Goal: Task Accomplishment & Management: Manage account settings

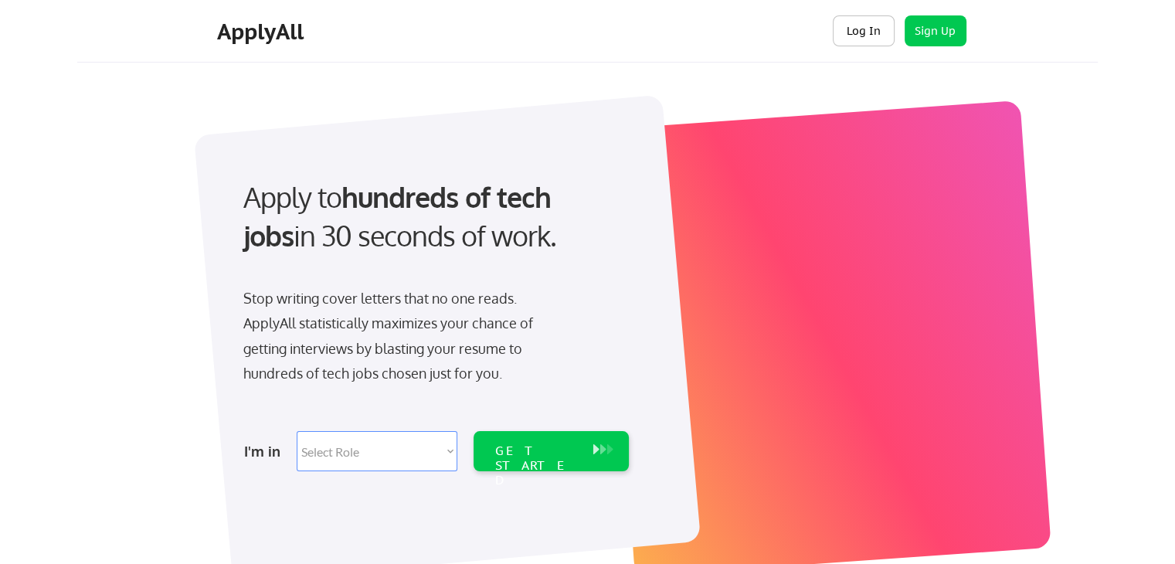
click at [868, 26] on button "Log In" at bounding box center [863, 30] width 62 height 31
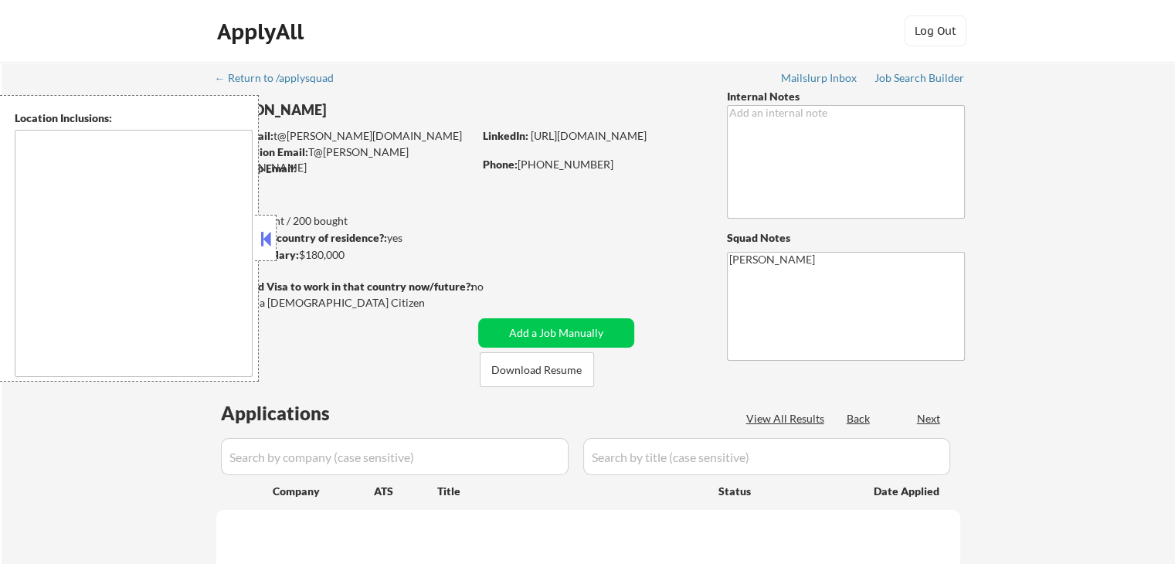
type textarea "[GEOGRAPHIC_DATA], [GEOGRAPHIC_DATA] [GEOGRAPHIC_DATA], [GEOGRAPHIC_DATA] [GEOG…"
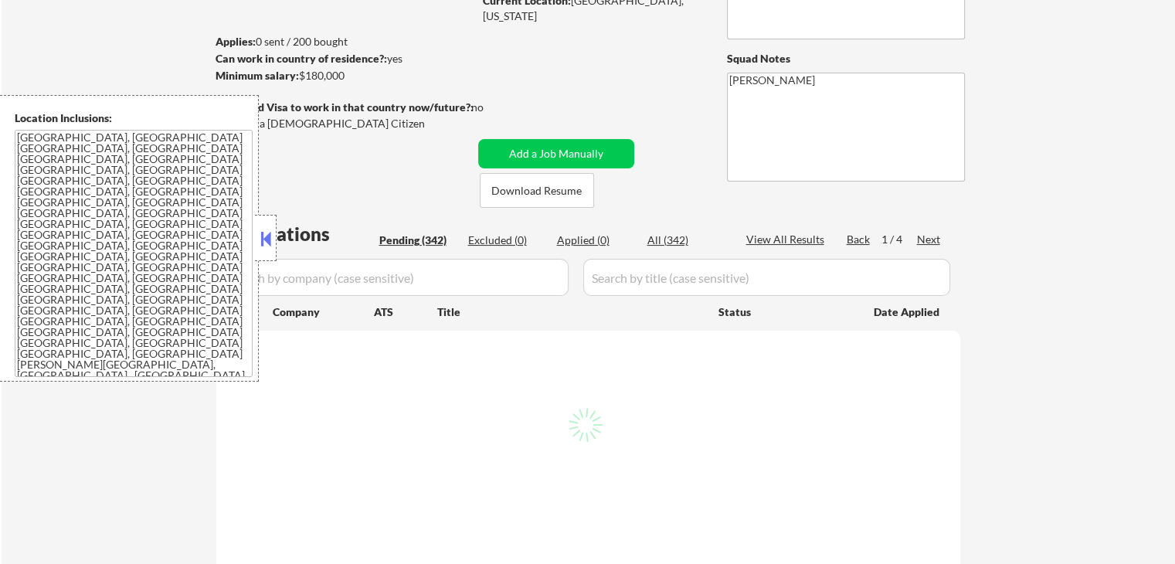
scroll to position [154, 0]
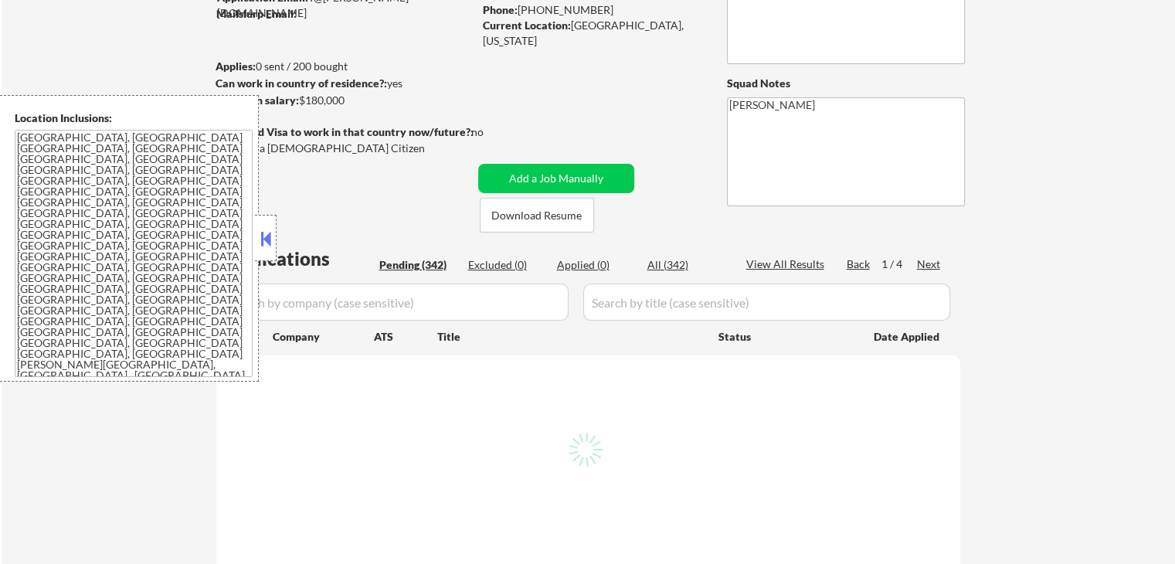
click at [215, 325] on textarea "[GEOGRAPHIC_DATA], [GEOGRAPHIC_DATA] [GEOGRAPHIC_DATA], [GEOGRAPHIC_DATA] [GEOG…" at bounding box center [134, 253] width 238 height 247
select select ""pending""
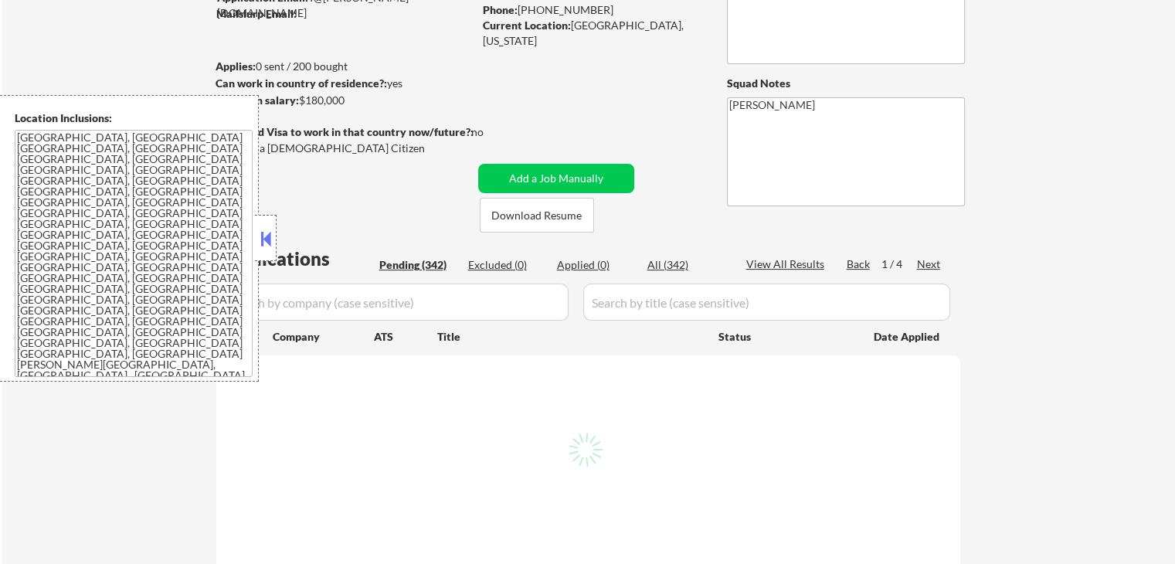
select select ""pending""
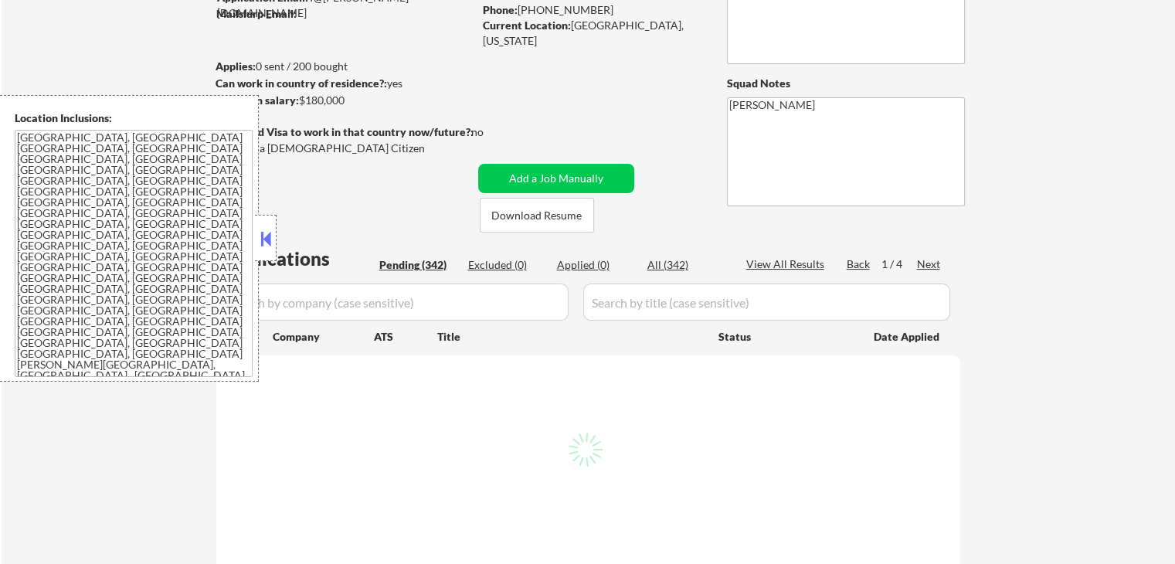
select select ""pending""
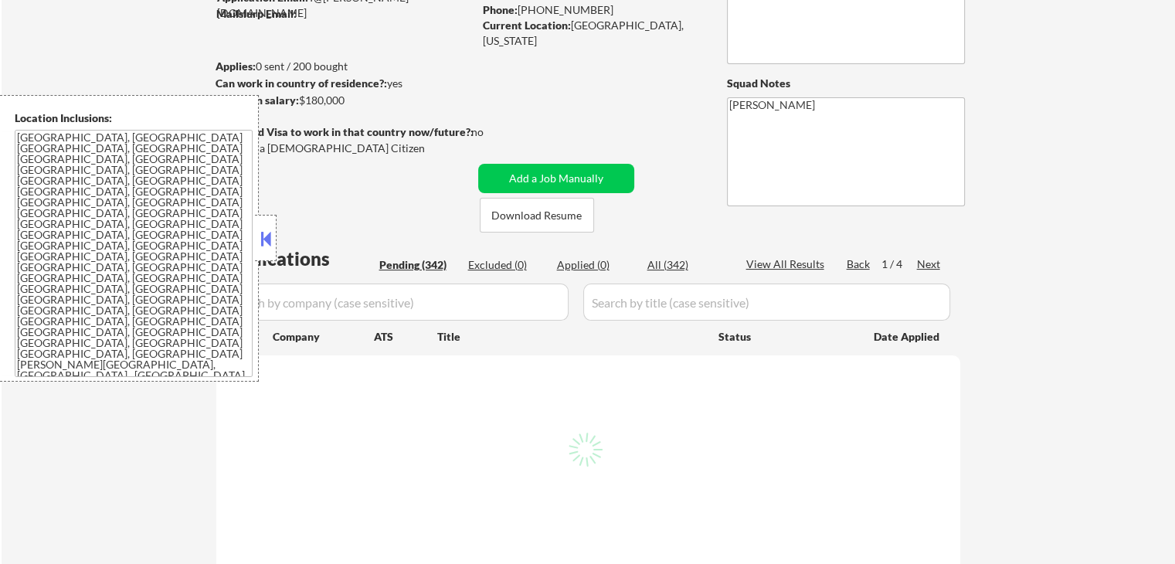
select select ""pending""
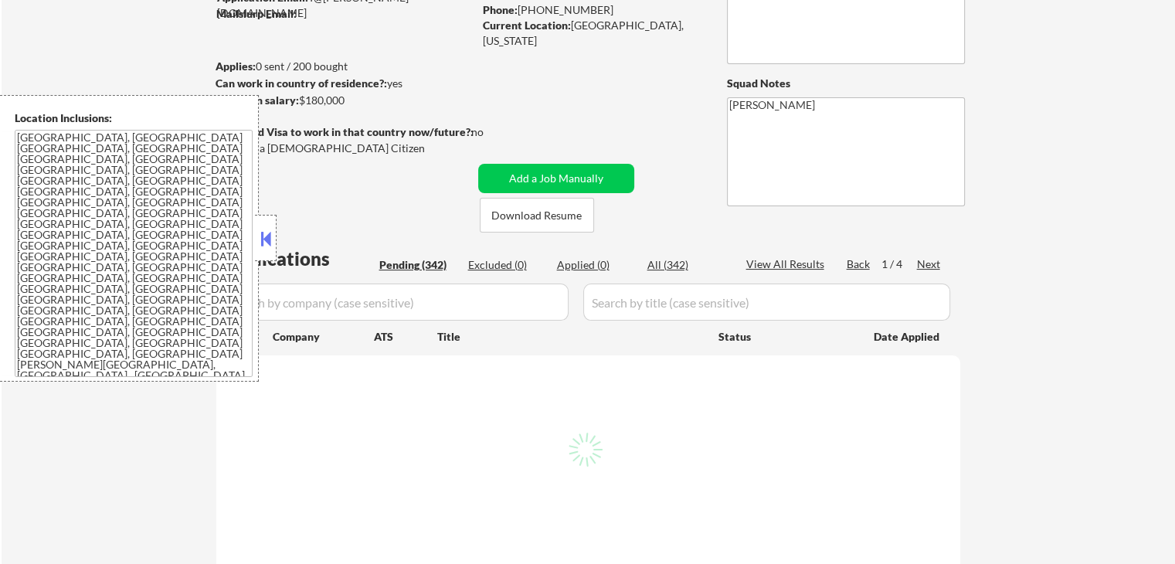
select select ""pending""
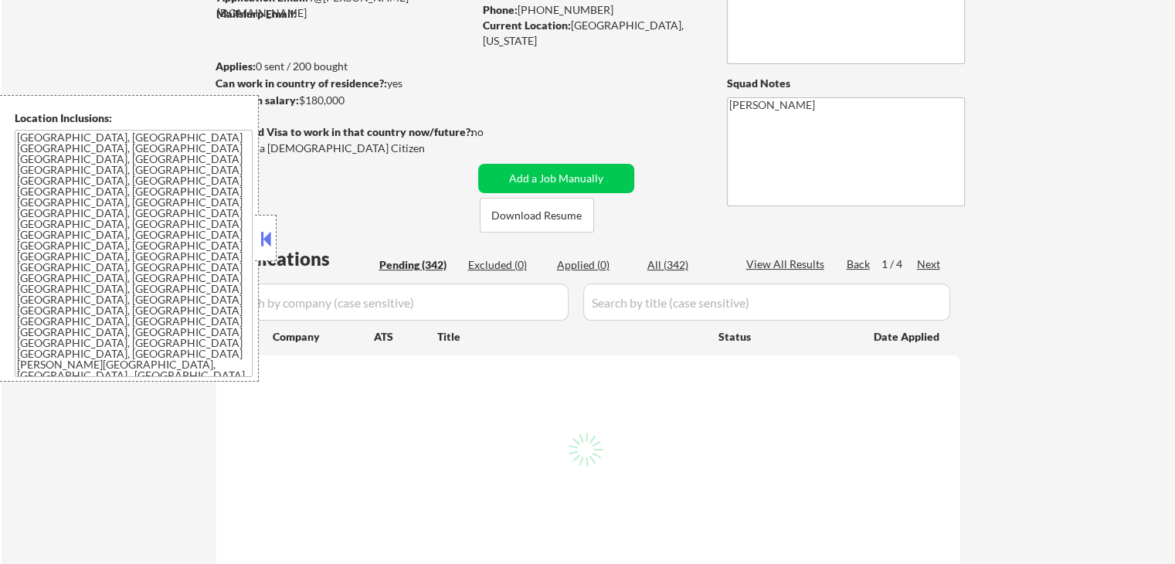
select select ""pending""
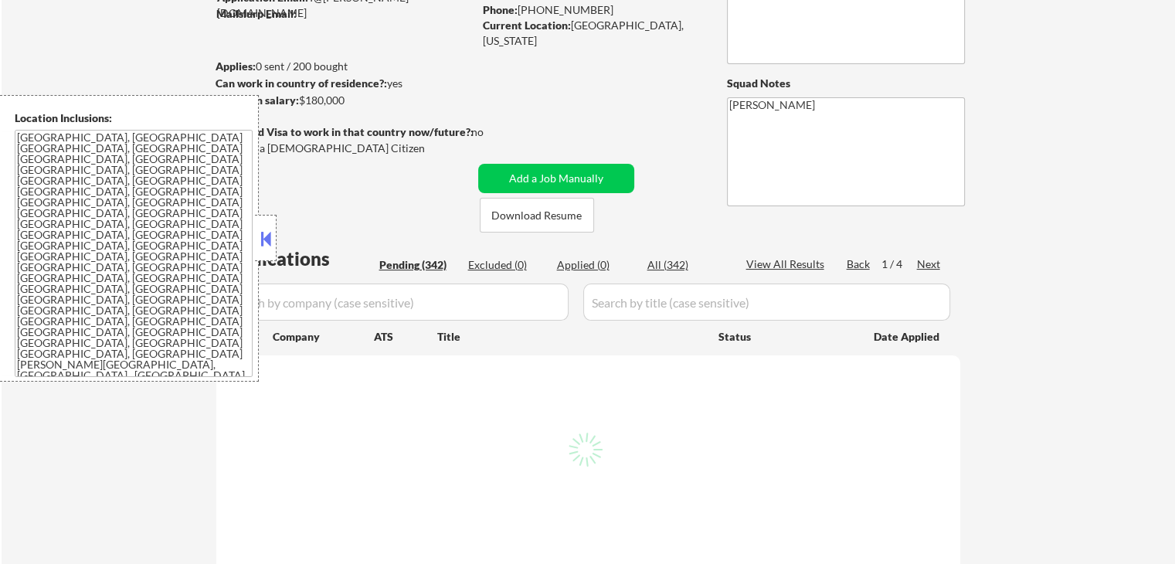
select select ""pending""
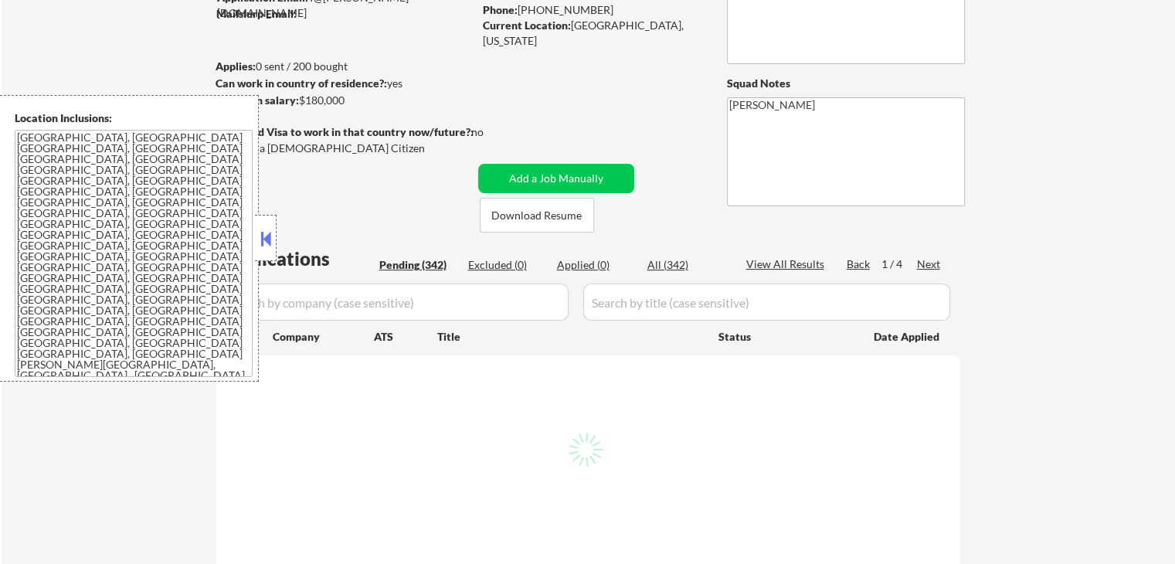
select select ""pending""
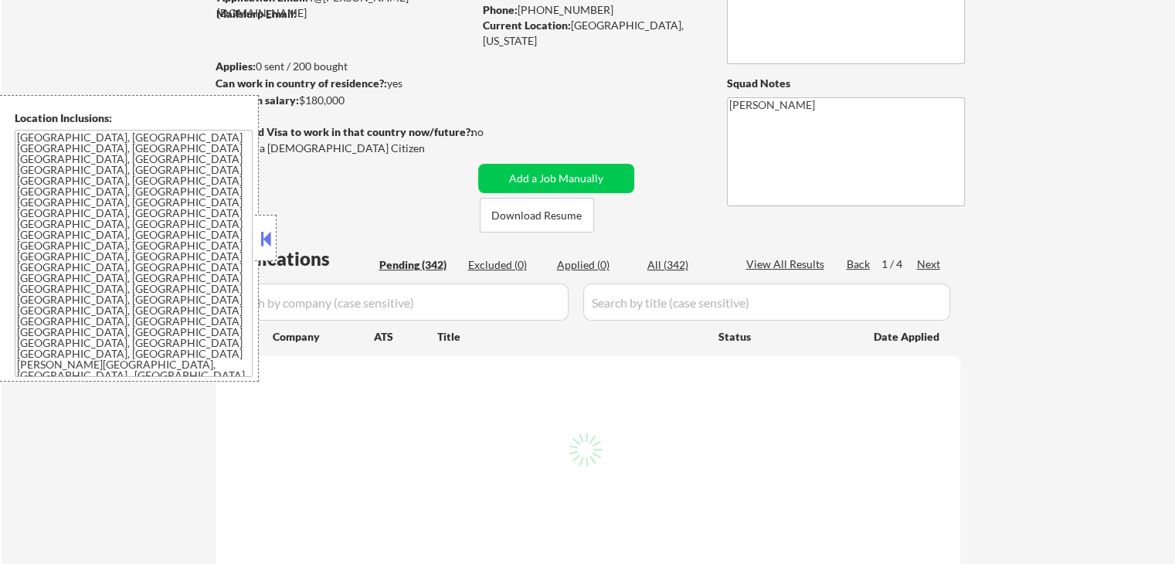
select select ""pending""
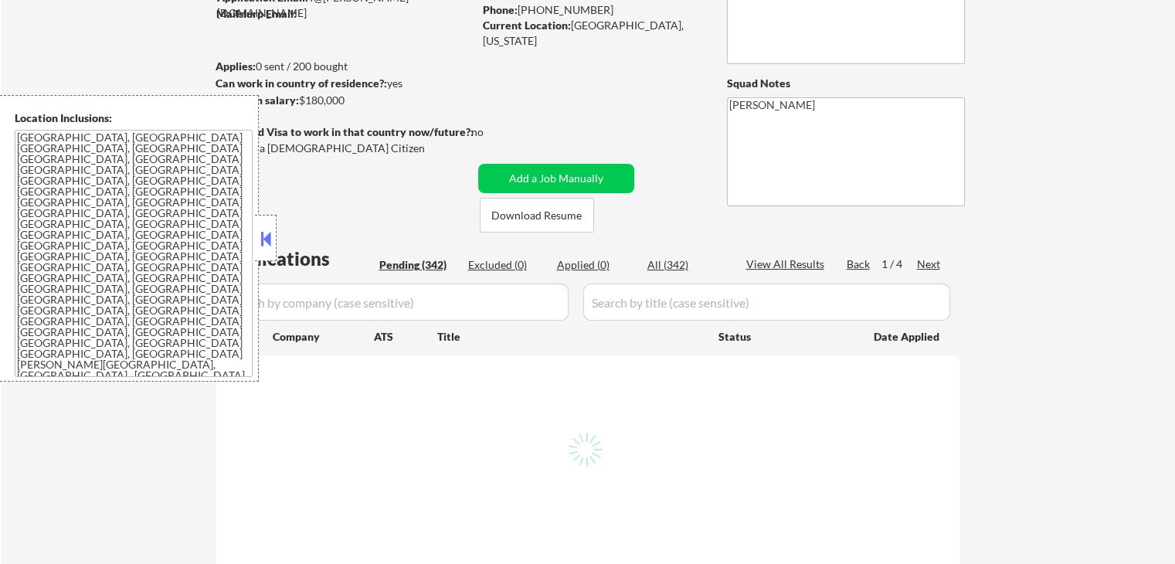
select select ""pending""
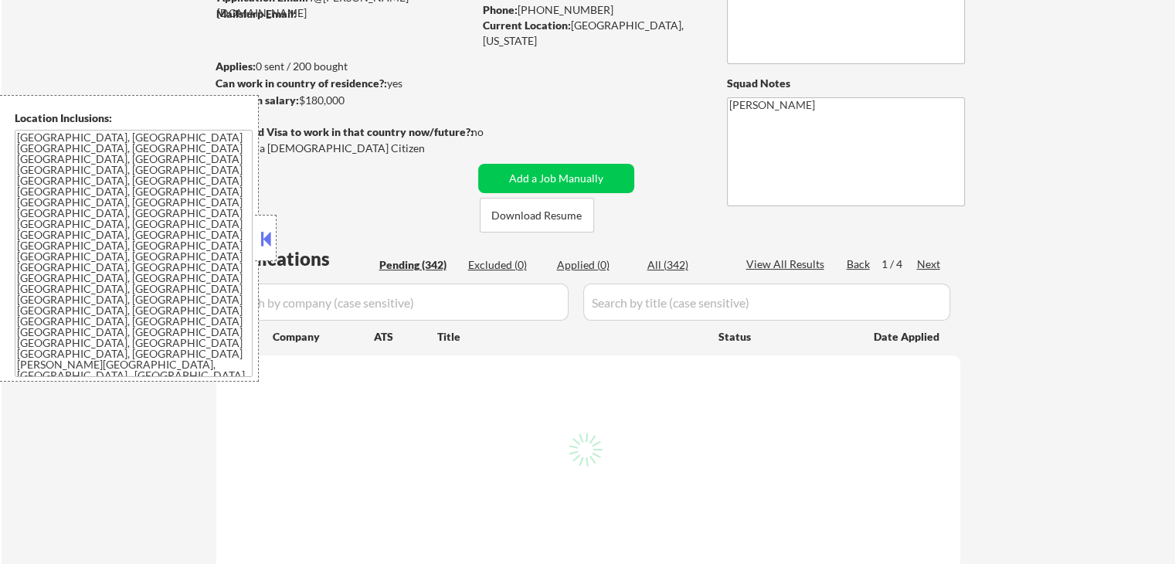
select select ""pending""
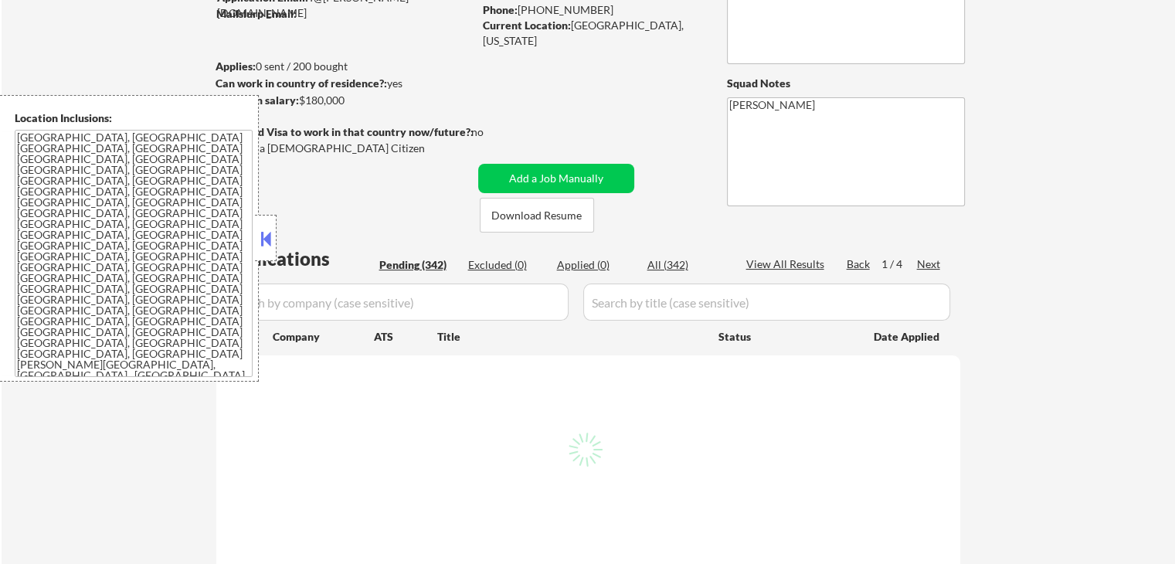
select select ""pending""
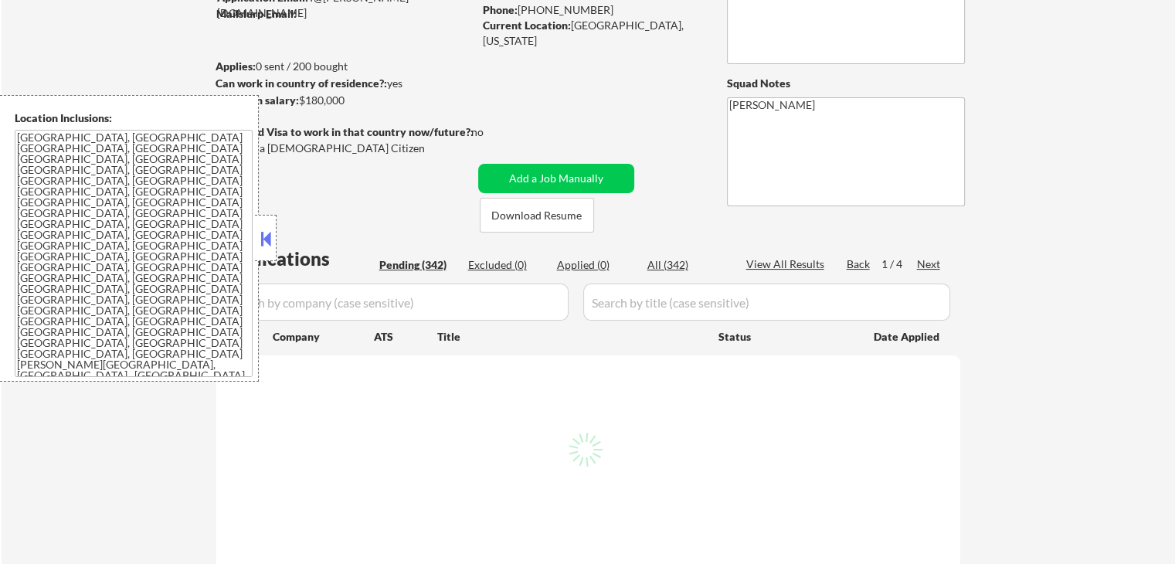
select select ""pending""
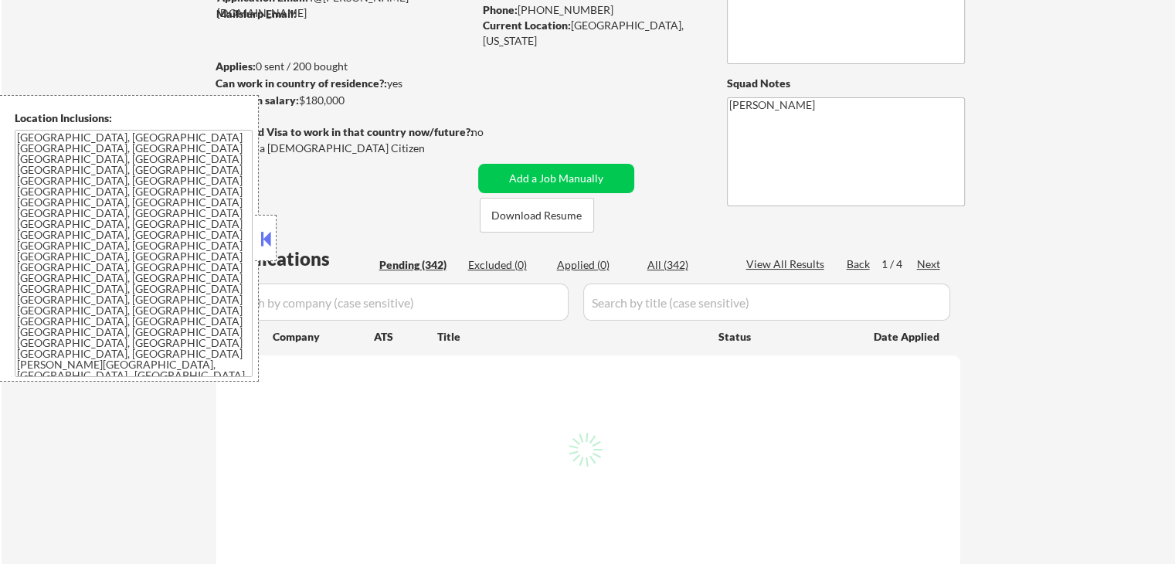
select select ""pending""
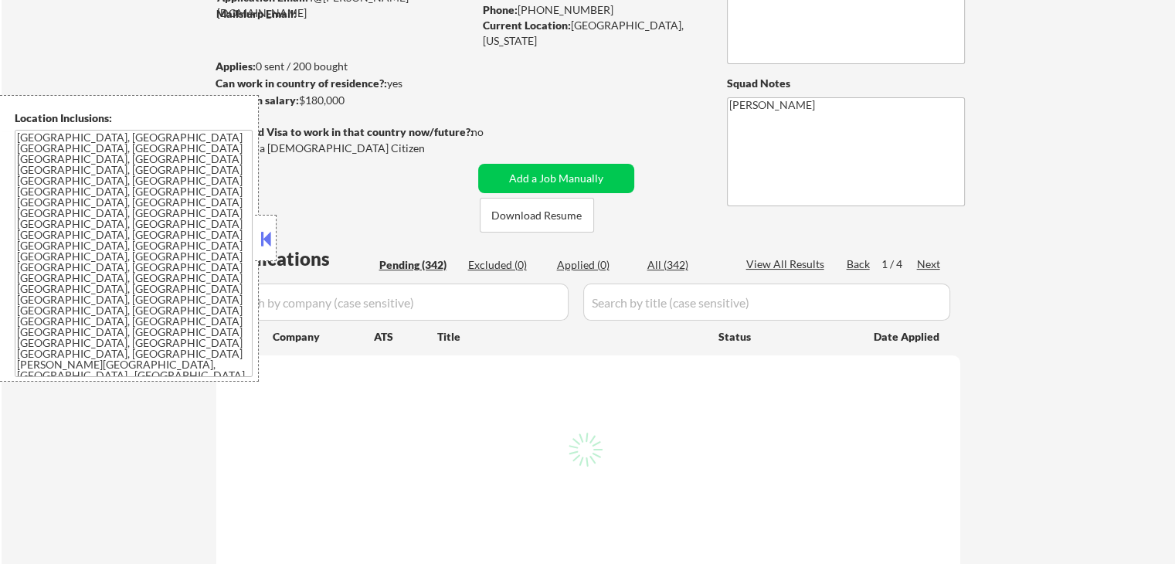
select select ""pending""
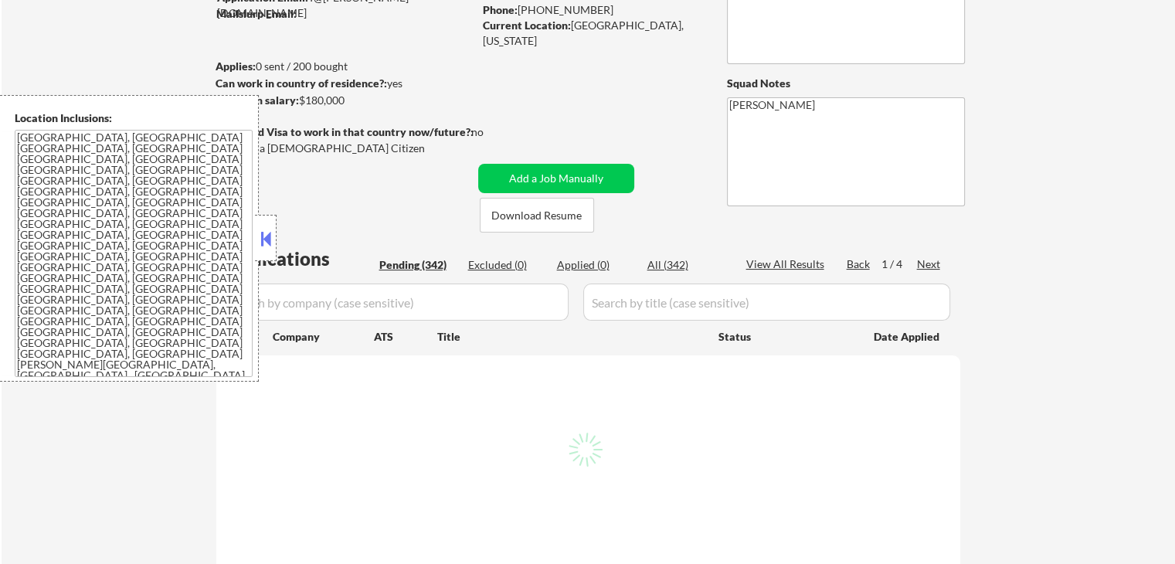
select select ""pending""
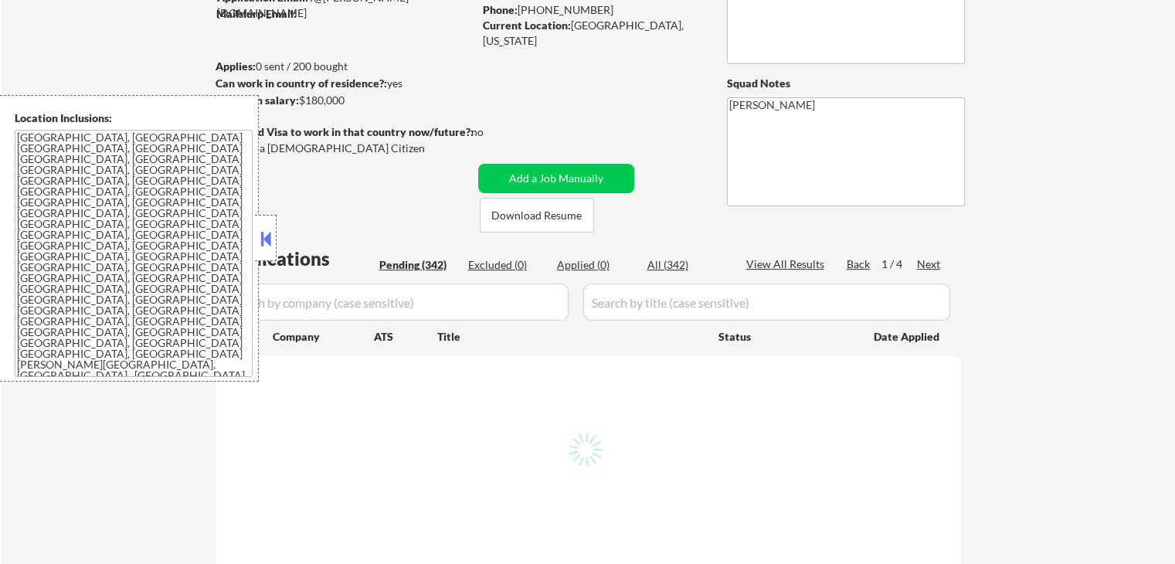
select select ""pending""
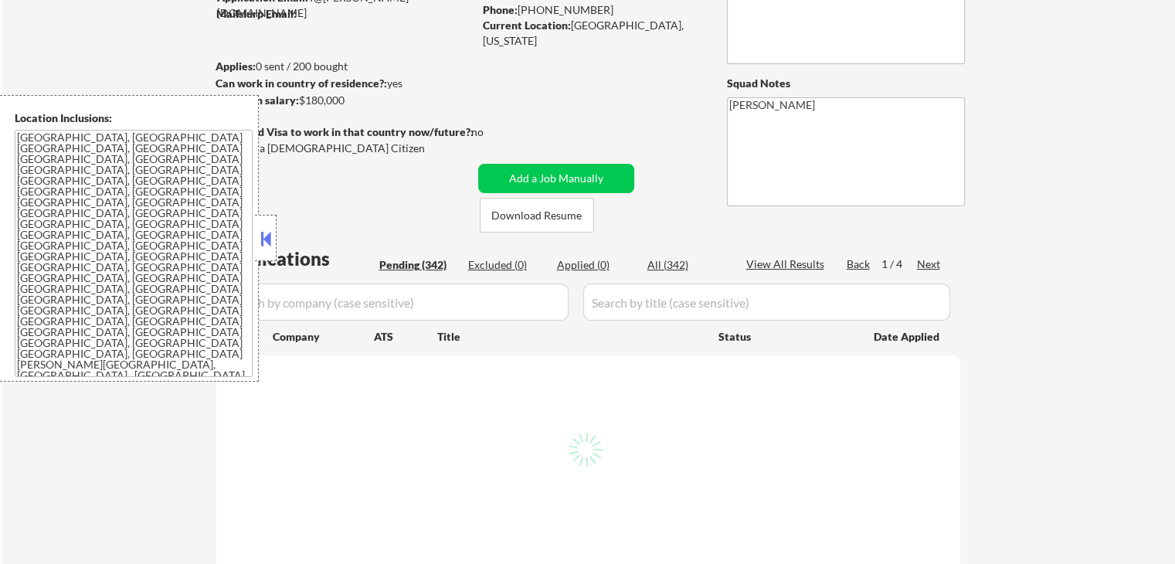
select select ""pending""
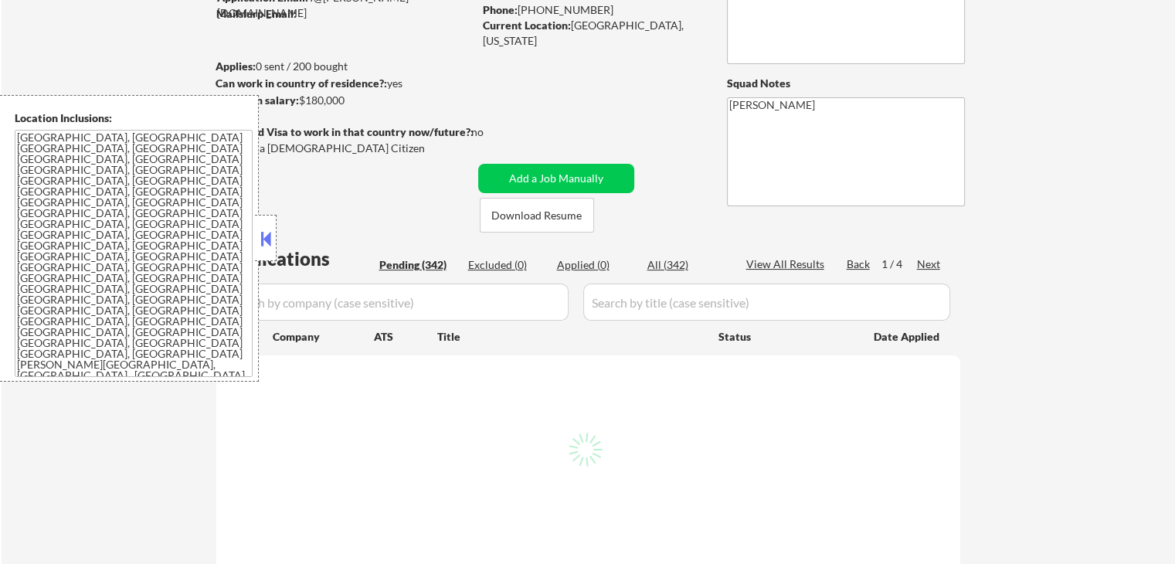
select select ""pending""
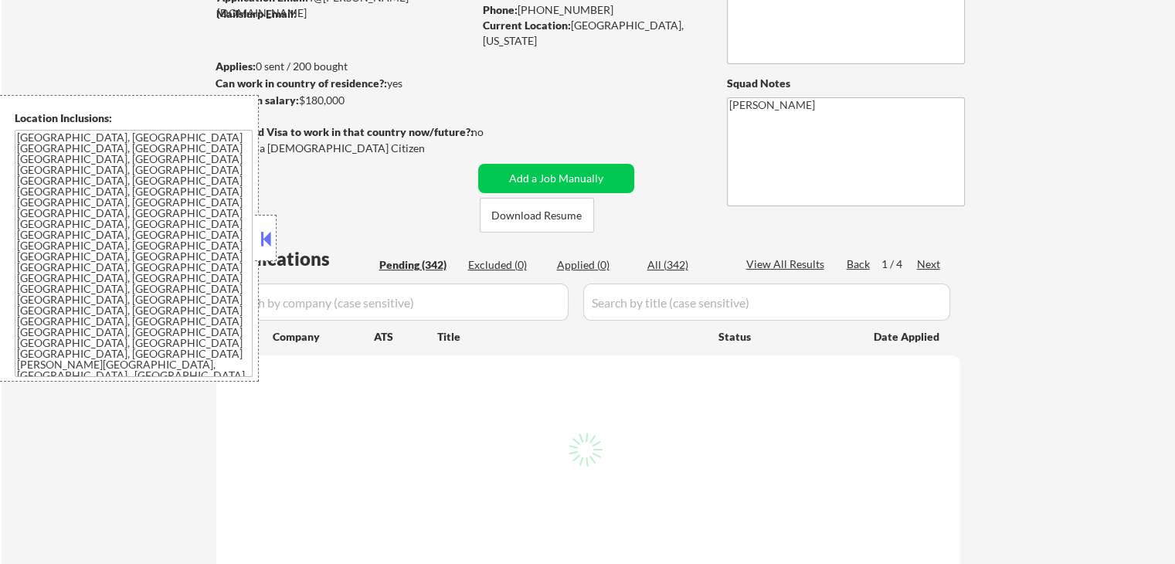
select select ""pending""
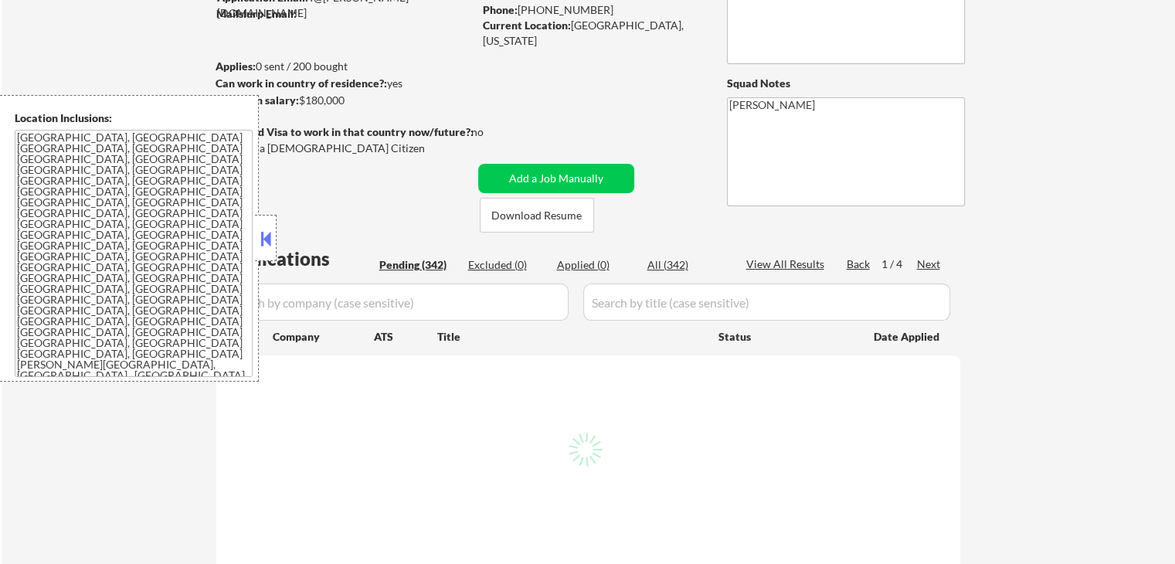
select select ""pending""
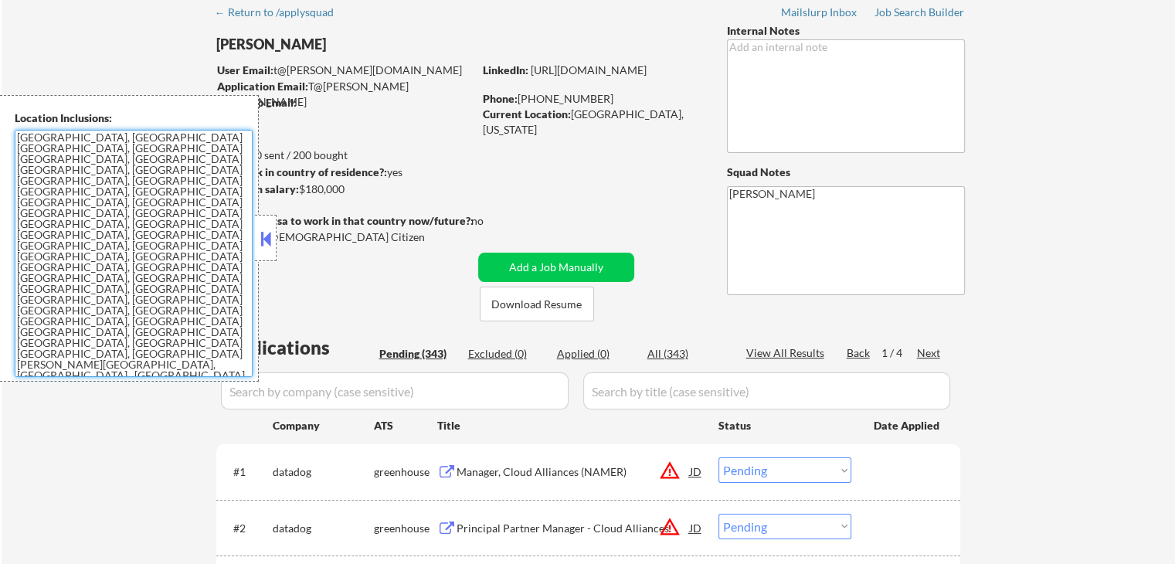
scroll to position [0, 0]
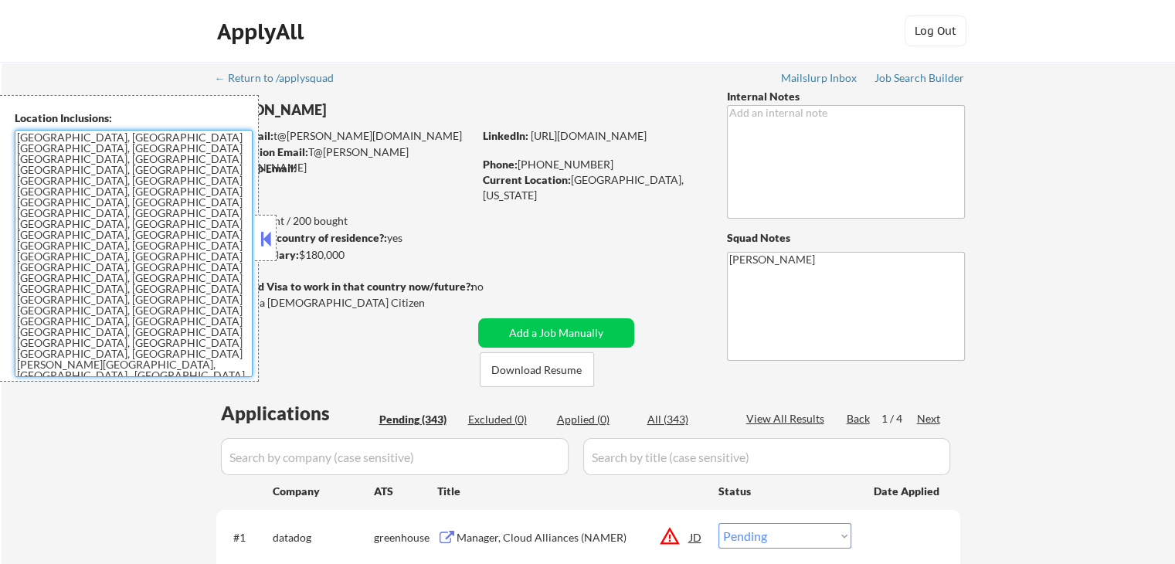
click at [458, 49] on div "ApplyAll Log Out" at bounding box center [588, 34] width 772 height 39
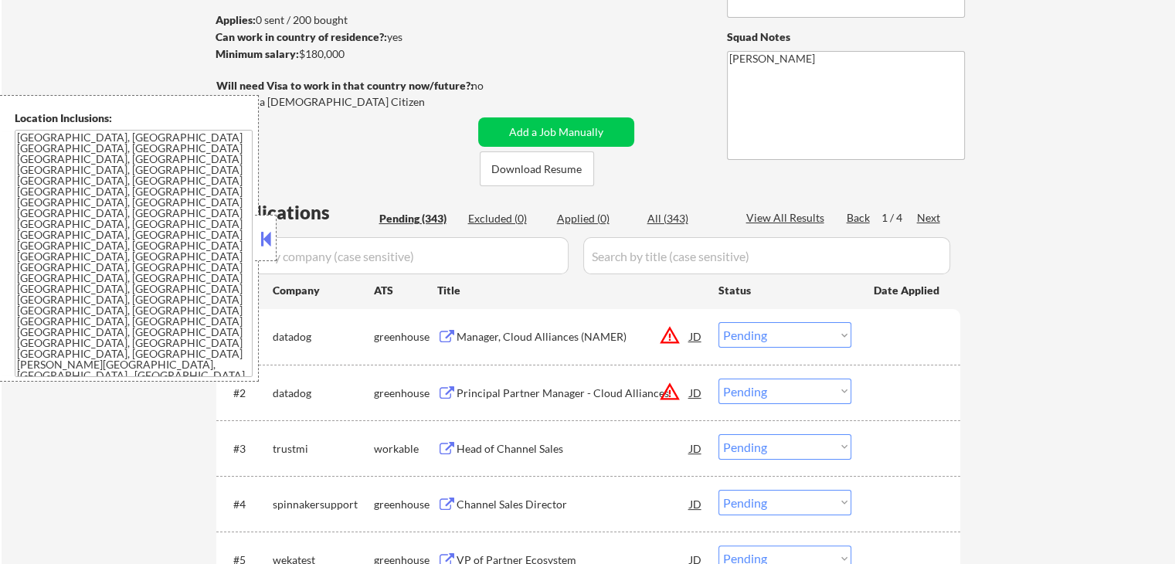
scroll to position [232, 0]
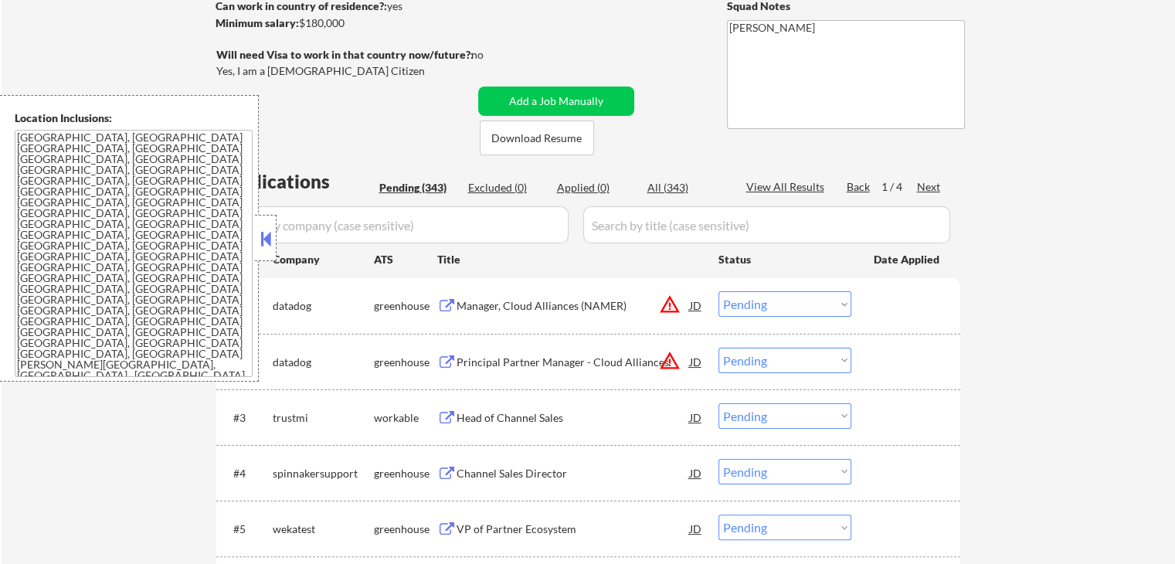
click at [448, 471] on button at bounding box center [446, 473] width 19 height 15
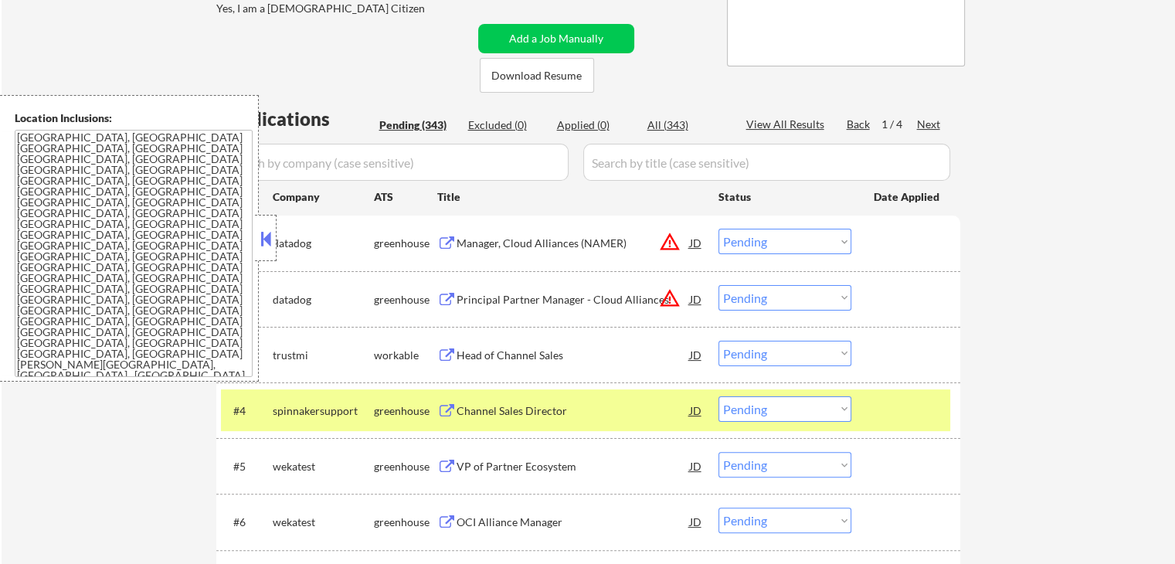
scroll to position [386, 0]
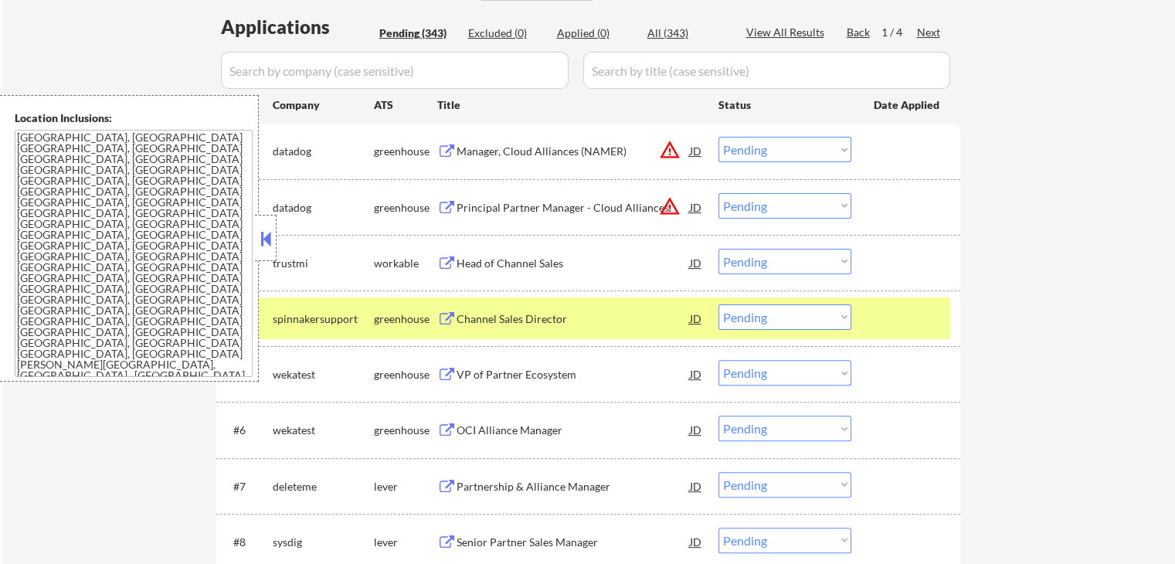
click at [445, 312] on button at bounding box center [446, 319] width 19 height 15
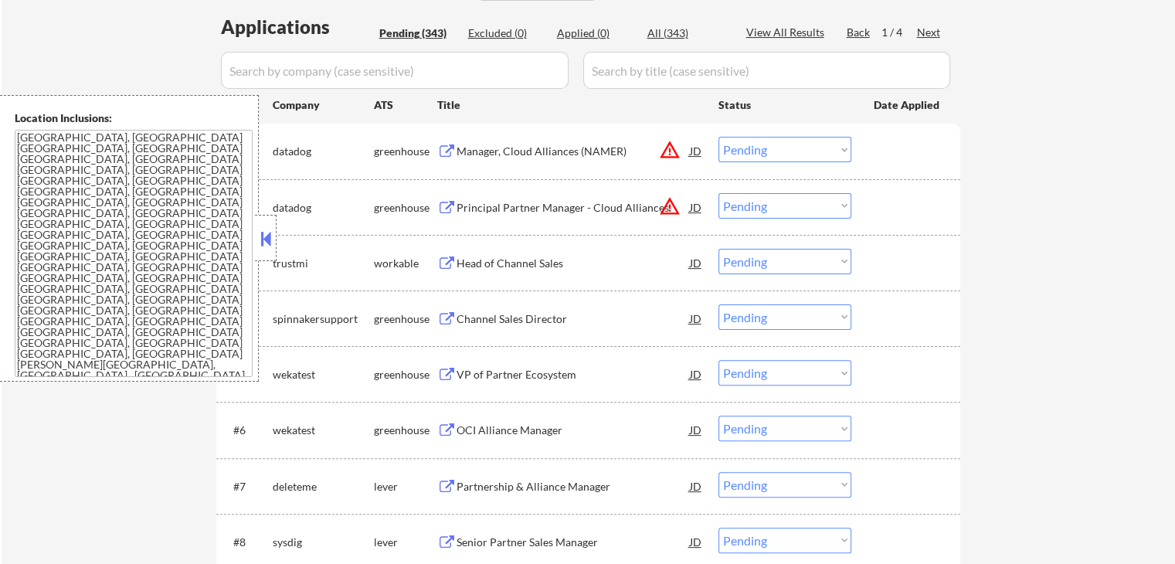
click at [757, 316] on select "Choose an option... Pending Applied Excluded (Questions) Excluded (Expired) Exc…" at bounding box center [784, 316] width 133 height 25
click at [718, 304] on select "Choose an option... Pending Applied Excluded (Questions) Excluded (Expired) Exc…" at bounding box center [784, 316] width 133 height 25
select select ""pending""
click at [446, 263] on button at bounding box center [446, 263] width 19 height 15
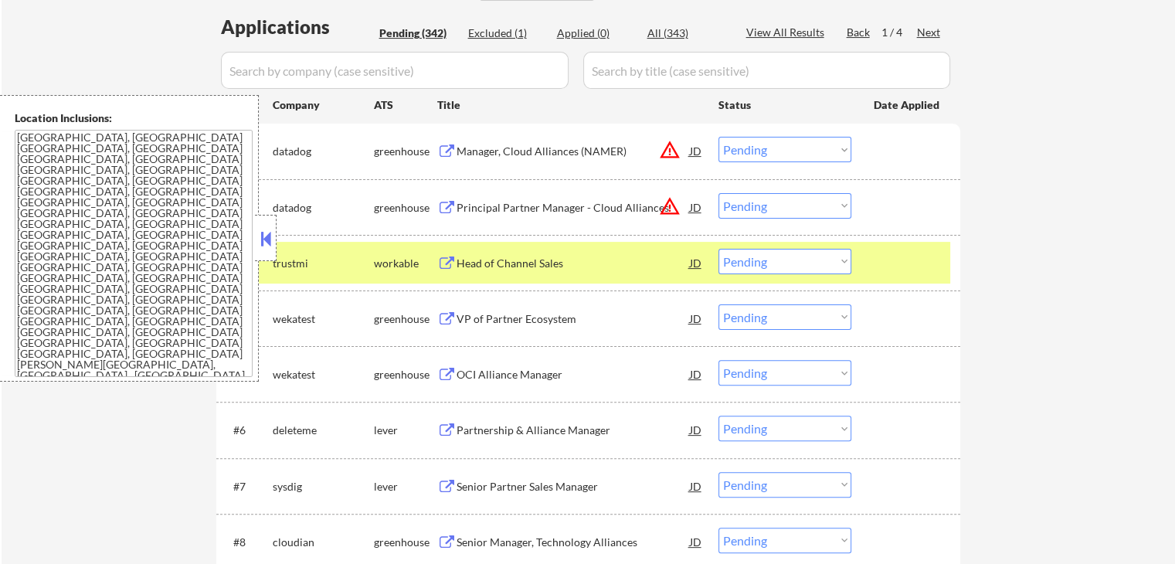
click at [748, 273] on select "Choose an option... Pending Applied Excluded (Questions) Excluded (Expired) Exc…" at bounding box center [784, 261] width 133 height 25
click at [718, 249] on select "Choose an option... Pending Applied Excluded (Questions) Excluded (Expired) Exc…" at bounding box center [784, 261] width 133 height 25
drag, startPoint x: 964, startPoint y: 319, endPoint x: 836, endPoint y: 324, distance: 128.3
click at [442, 257] on button at bounding box center [446, 263] width 19 height 15
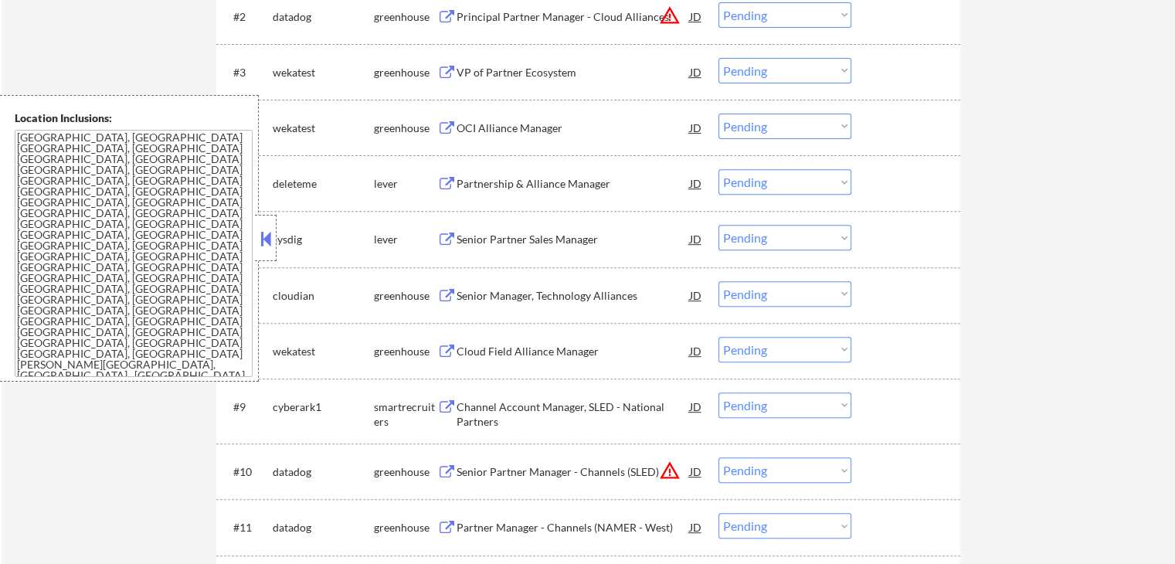
scroll to position [541, 0]
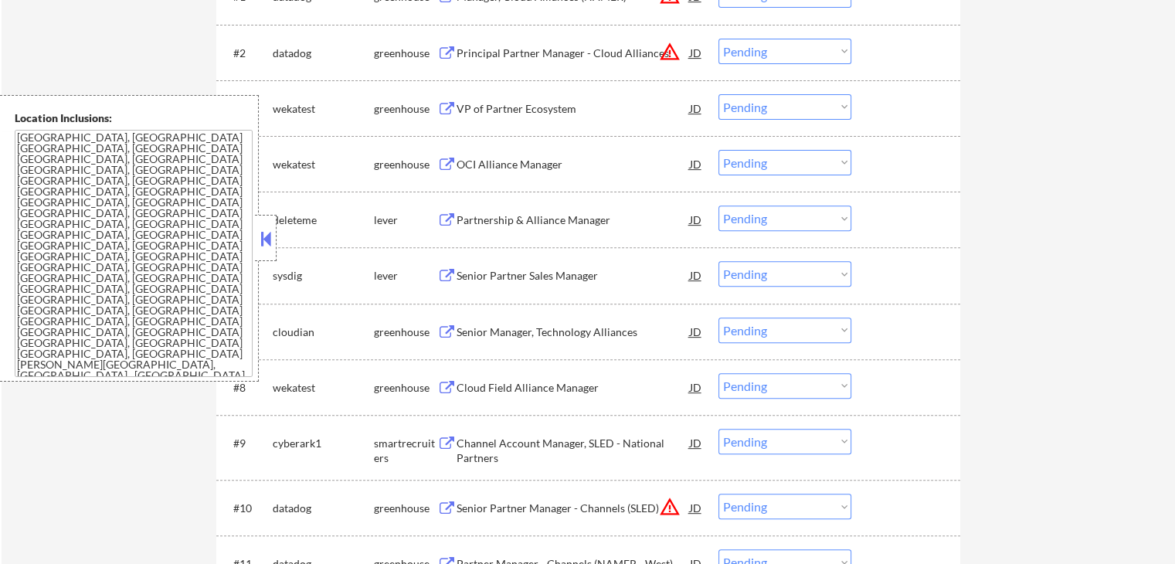
click at [781, 104] on select "Choose an option... Pending Applied Excluded (Questions) Excluded (Expired) Exc…" at bounding box center [784, 106] width 133 height 25
click at [718, 94] on select "Choose an option... Pending Applied Excluded (Questions) Excluded (Expired) Exc…" at bounding box center [784, 106] width 133 height 25
click at [449, 170] on button at bounding box center [446, 165] width 19 height 15
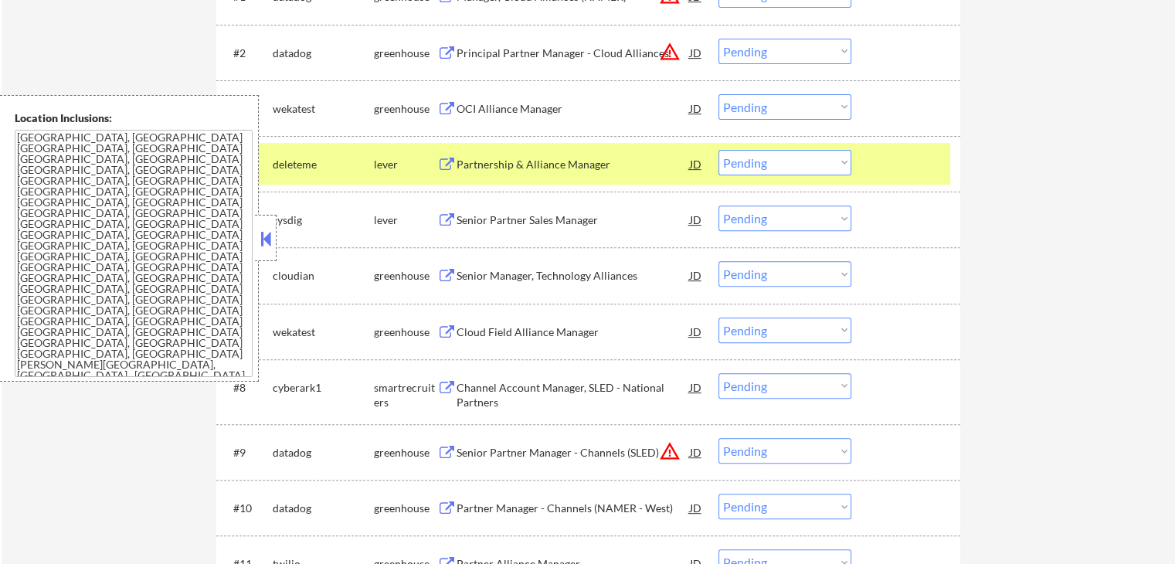
click at [788, 98] on select "Choose an option... Pending Applied Excluded (Questions) Excluded (Expired) Exc…" at bounding box center [784, 106] width 133 height 25
click at [718, 94] on select "Choose an option... Pending Applied Excluded (Questions) Excluded (Expired) Exc…" at bounding box center [784, 106] width 133 height 25
click at [441, 161] on button at bounding box center [446, 165] width 19 height 15
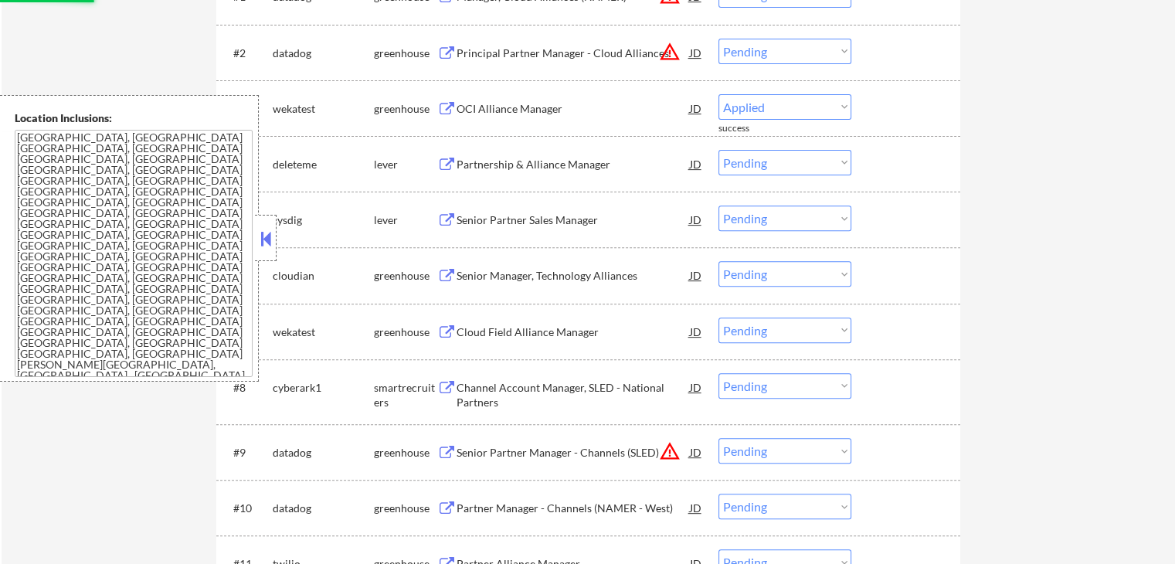
select select ""pending""
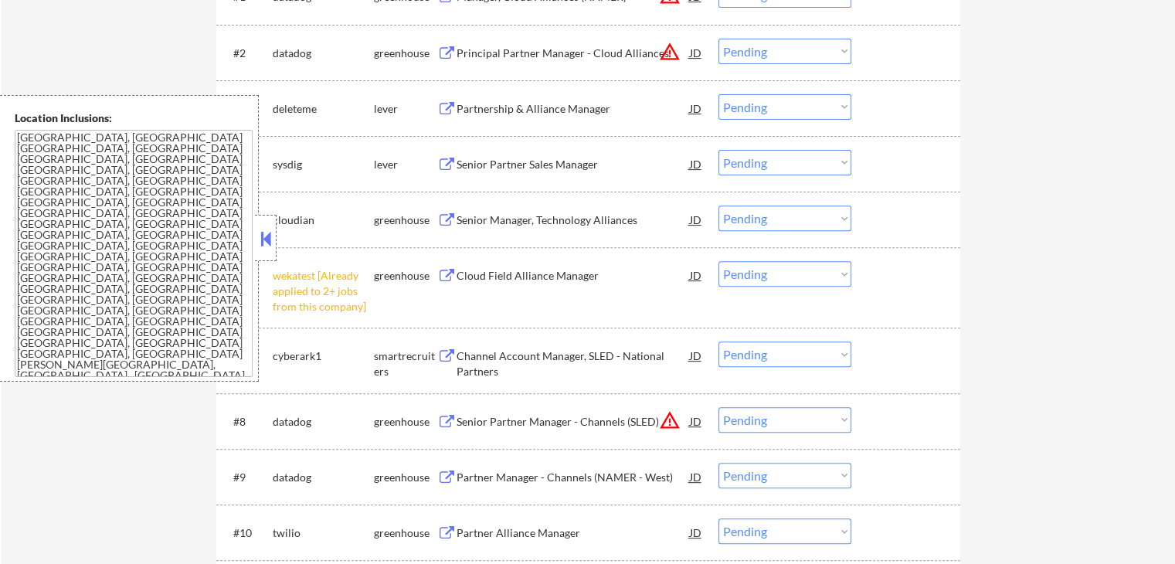
click at [798, 276] on select "Choose an option... Pending Applied Excluded (Questions) Excluded (Expired) Exc…" at bounding box center [784, 273] width 133 height 25
click at [718, 261] on select "Choose an option... Pending Applied Excluded (Questions) Excluded (Expired) Exc…" at bounding box center [784, 273] width 133 height 25
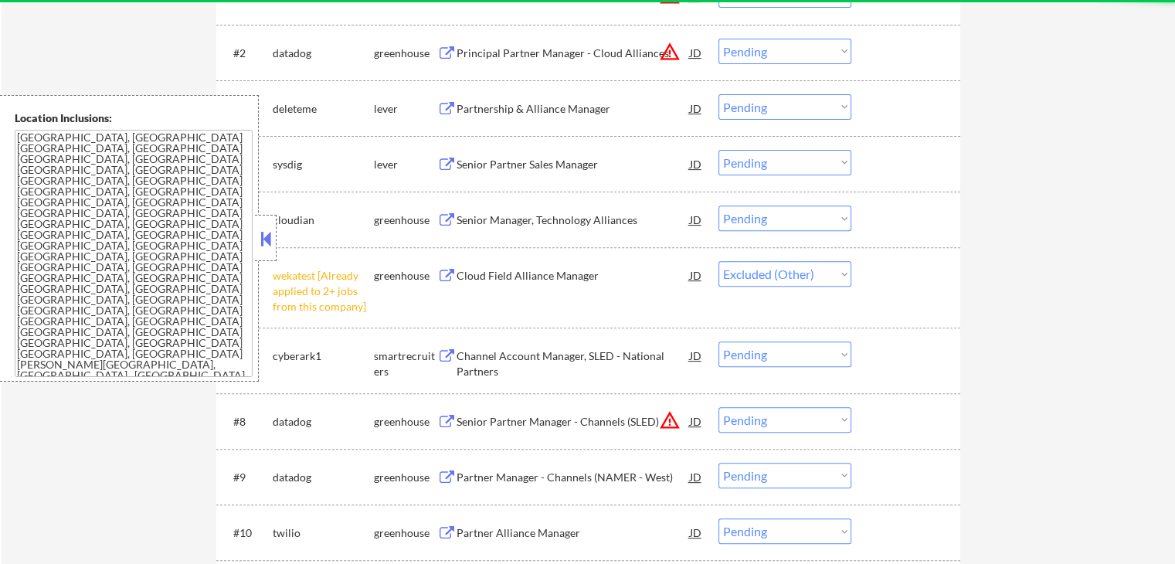
select select ""pending""
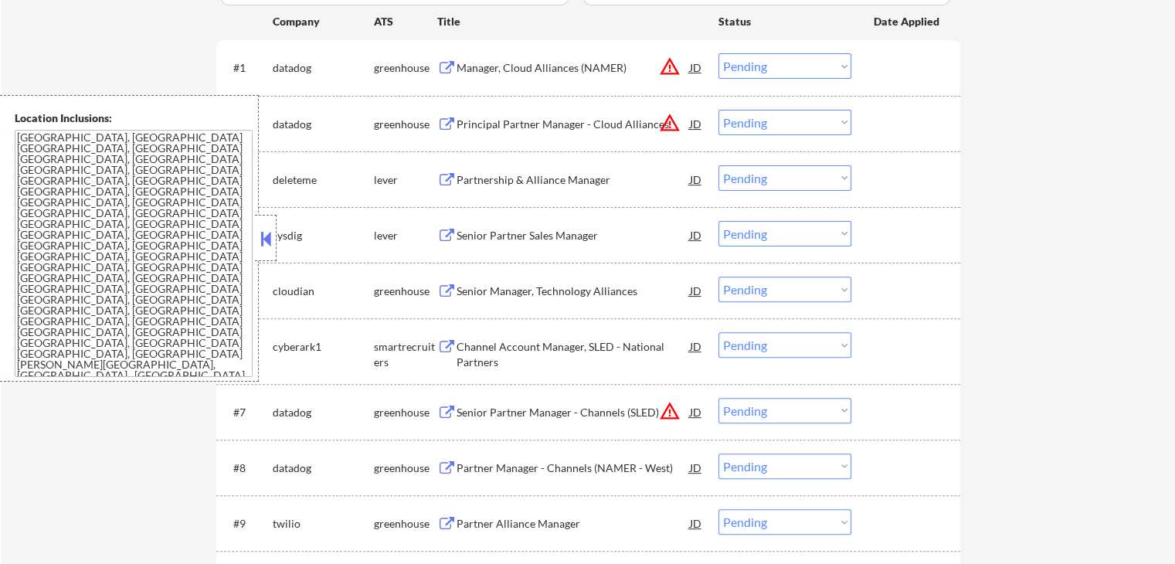
scroll to position [386, 0]
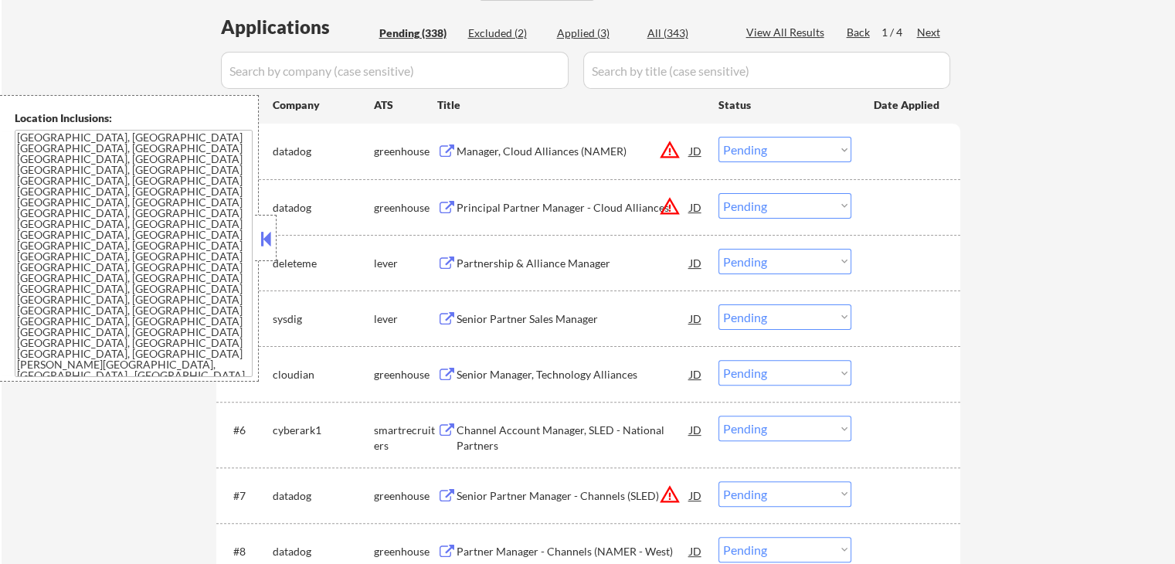
drag, startPoint x: 775, startPoint y: 254, endPoint x: 775, endPoint y: 271, distance: 17.0
click at [775, 254] on select "Choose an option... Pending Applied Excluded (Questions) Excluded (Expired) Exc…" at bounding box center [784, 261] width 133 height 25
click at [718, 249] on select "Choose an option... Pending Applied Excluded (Questions) Excluded (Expired) Exc…" at bounding box center [784, 261] width 133 height 25
click at [451, 318] on button at bounding box center [446, 319] width 19 height 15
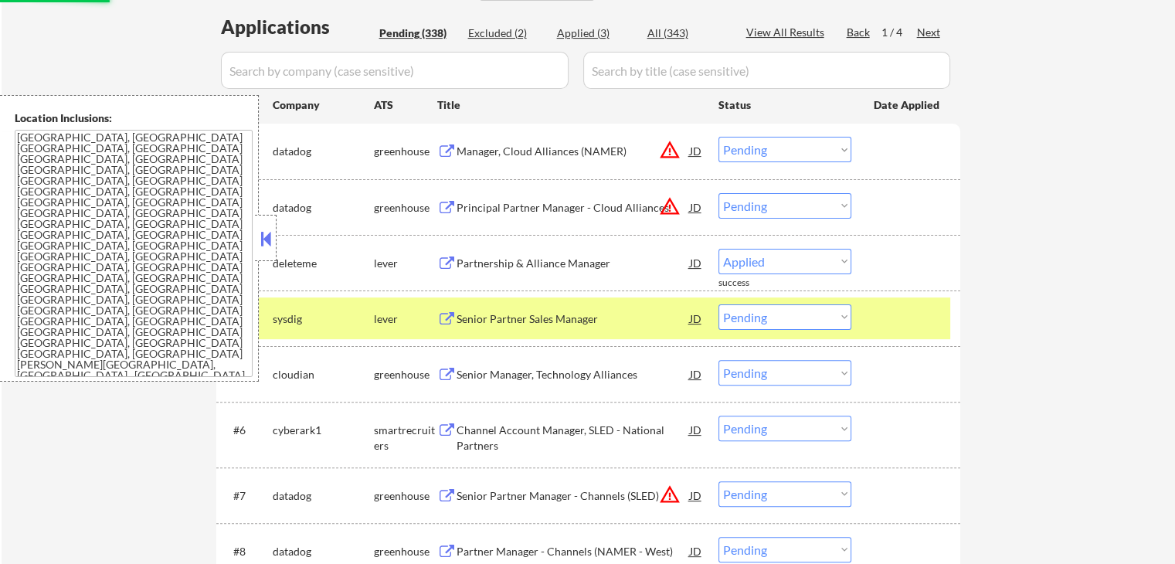
select select ""pending""
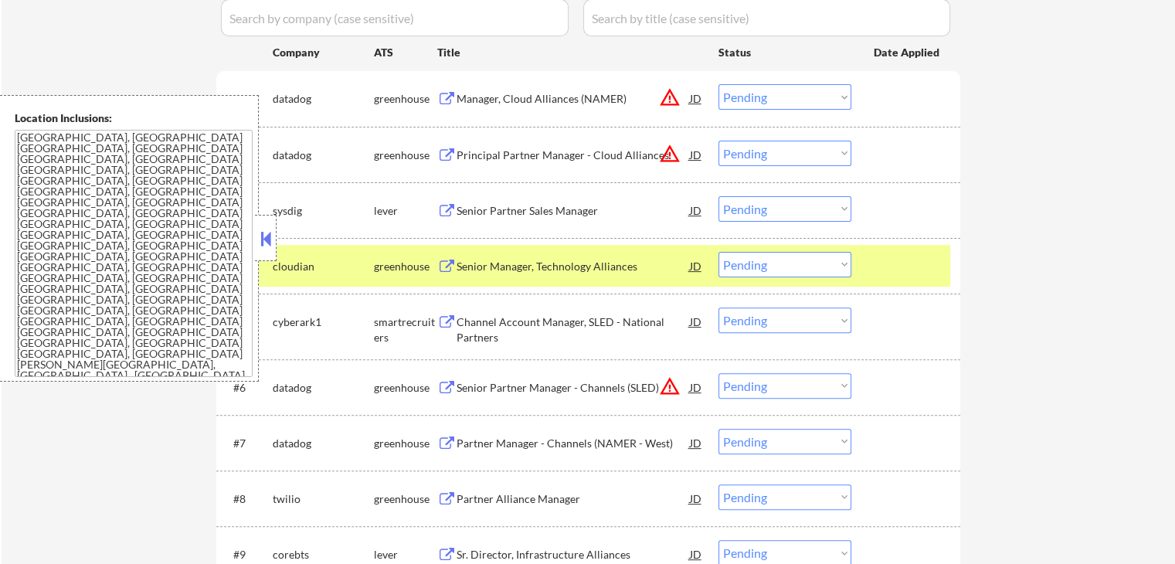
scroll to position [541, 0]
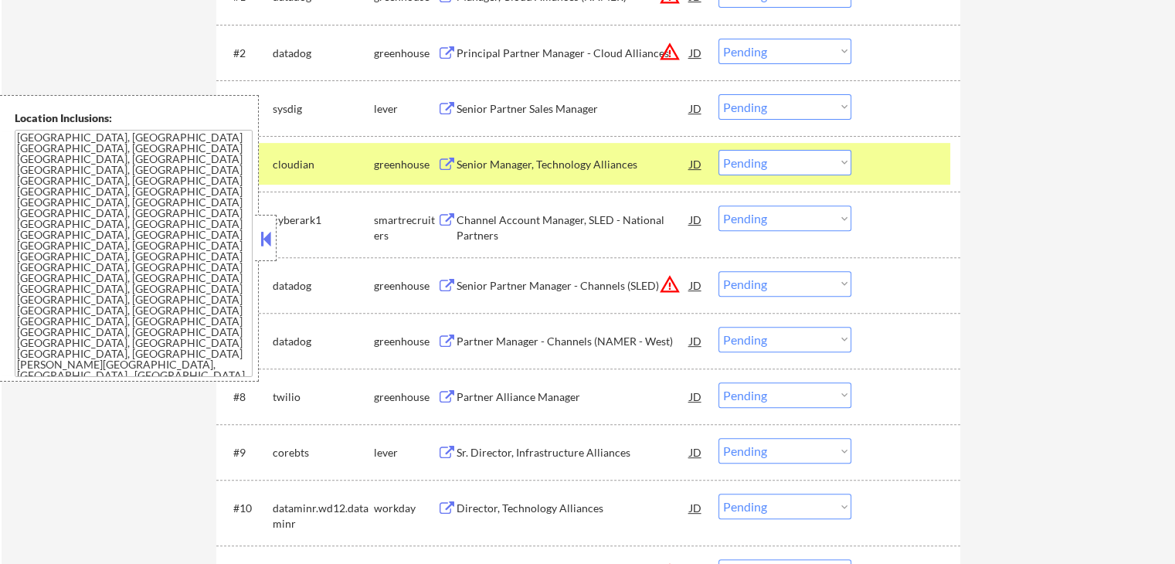
click at [448, 214] on button at bounding box center [446, 220] width 19 height 15
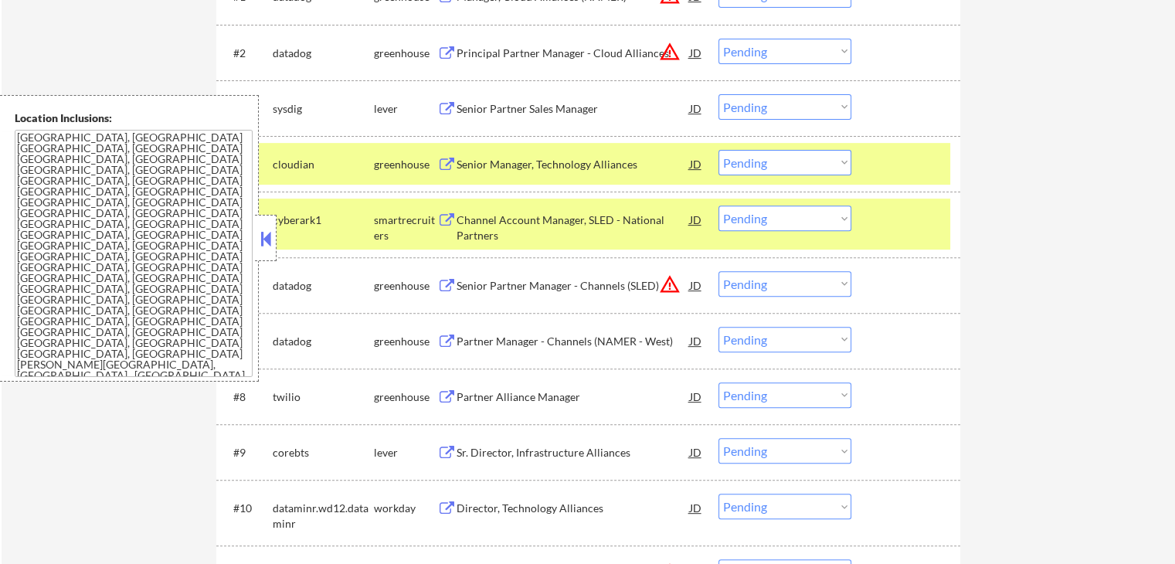
click at [785, 222] on select "Choose an option... Pending Applied Excluded (Questions) Excluded (Expired) Exc…" at bounding box center [784, 217] width 133 height 25
click at [718, 205] on select "Choose an option... Pending Applied Excluded (Questions) Excluded (Expired) Exc…" at bounding box center [784, 217] width 133 height 25
select select ""pending""
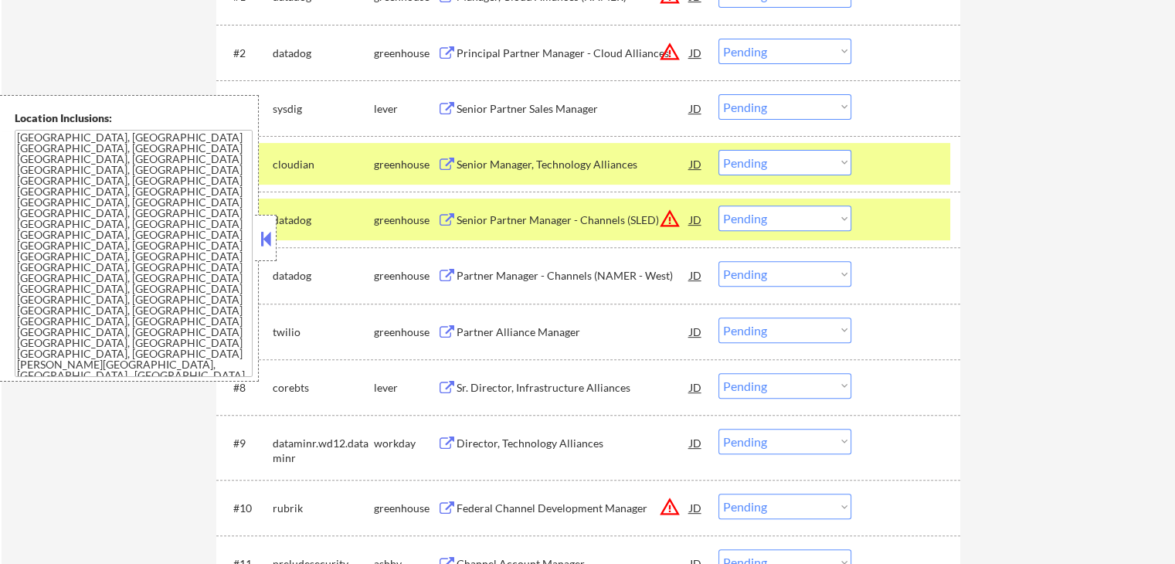
click at [429, 279] on div "greenhouse" at bounding box center [405, 275] width 63 height 15
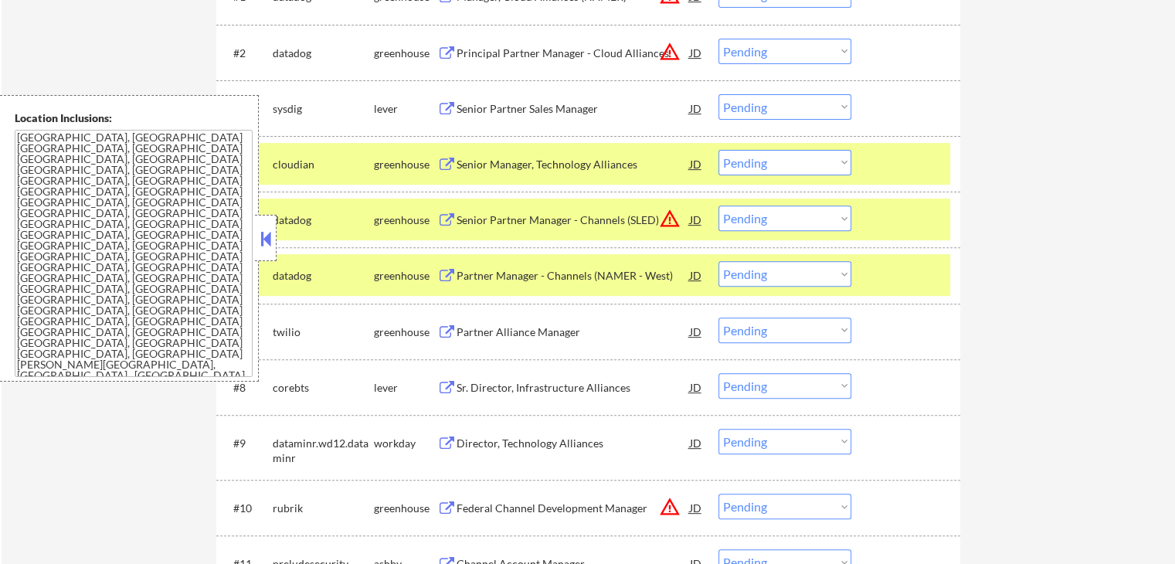
click at [442, 271] on button at bounding box center [446, 276] width 19 height 15
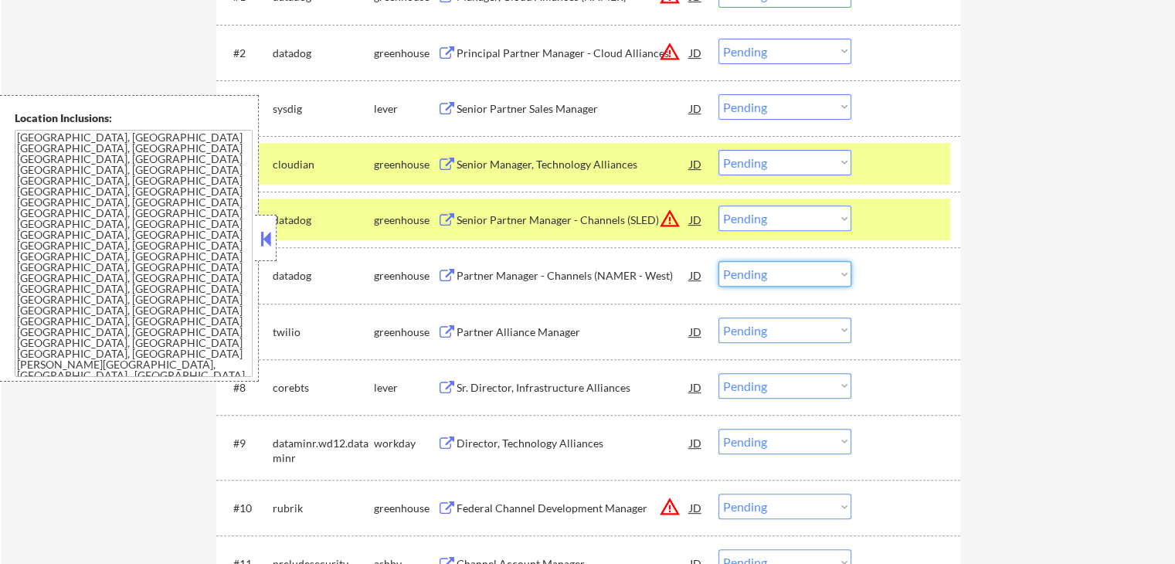
click at [769, 273] on select "Choose an option... Pending Applied Excluded (Questions) Excluded (Expired) Exc…" at bounding box center [784, 273] width 133 height 25
click at [718, 261] on select "Choose an option... Pending Applied Excluded (Questions) Excluded (Expired) Exc…" at bounding box center [784, 273] width 133 height 25
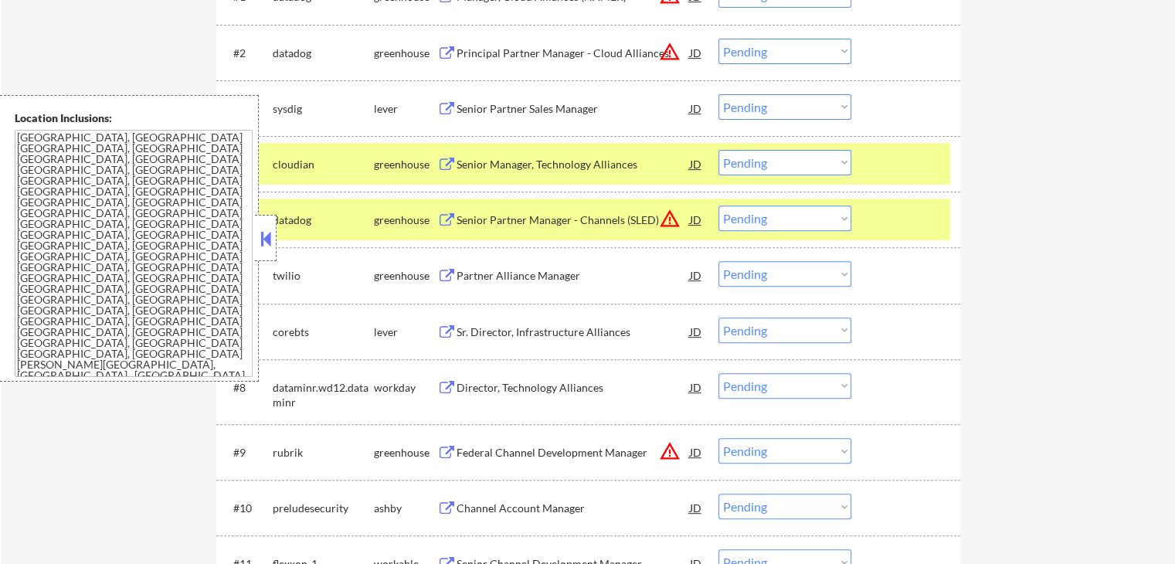
click at [443, 274] on button at bounding box center [446, 276] width 19 height 15
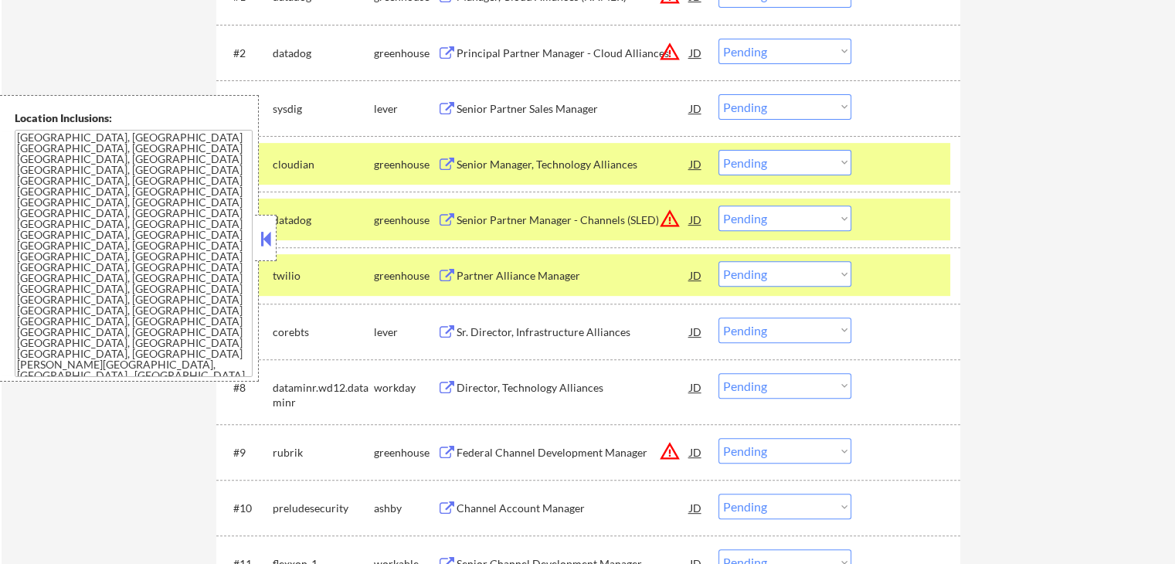
drag, startPoint x: 802, startPoint y: 270, endPoint x: 802, endPoint y: 285, distance: 14.7
click at [802, 270] on select "Choose an option... Pending Applied Excluded (Questions) Excluded (Expired) Exc…" at bounding box center [784, 273] width 133 height 25
click at [718, 261] on select "Choose an option... Pending Applied Excluded (Questions) Excluded (Expired) Exc…" at bounding box center [784, 273] width 133 height 25
click at [447, 325] on button at bounding box center [446, 332] width 19 height 15
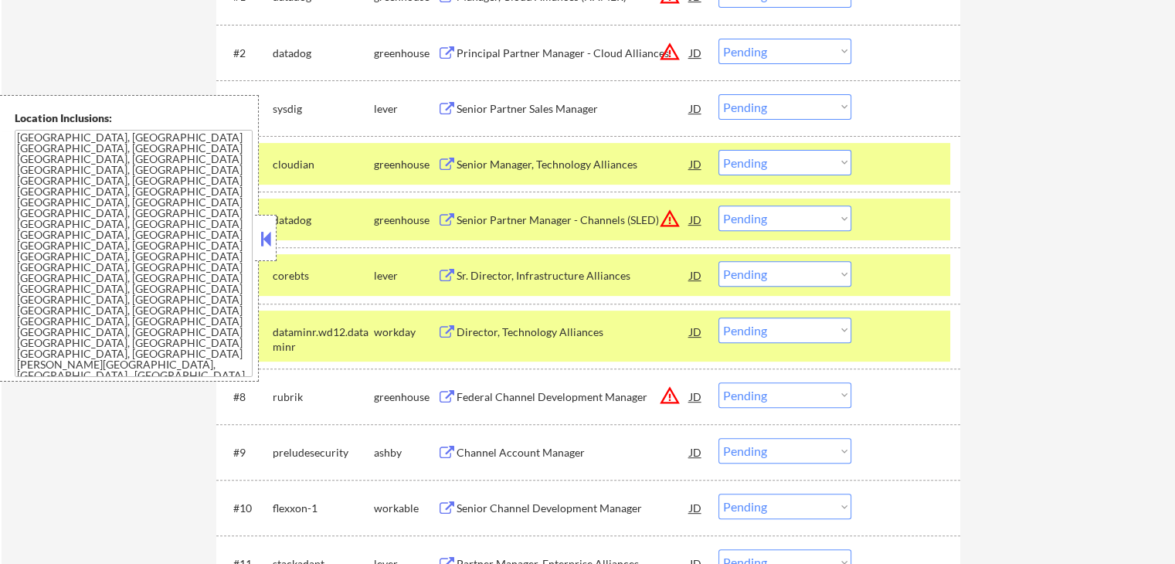
click at [772, 272] on select "Choose an option... Pending Applied Excluded (Questions) Excluded (Expired) Exc…" at bounding box center [784, 273] width 133 height 25
click at [718, 261] on select "Choose an option... Pending Applied Excluded (Questions) Excluded (Expired) Exc…" at bounding box center [784, 273] width 133 height 25
click at [445, 330] on button at bounding box center [446, 332] width 19 height 15
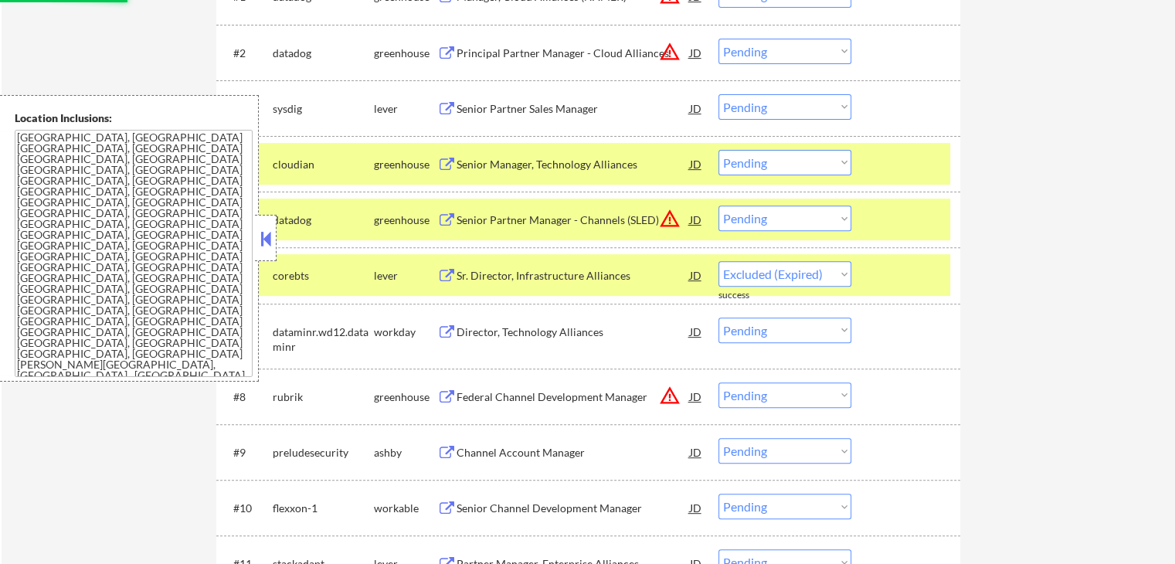
select select ""pending""
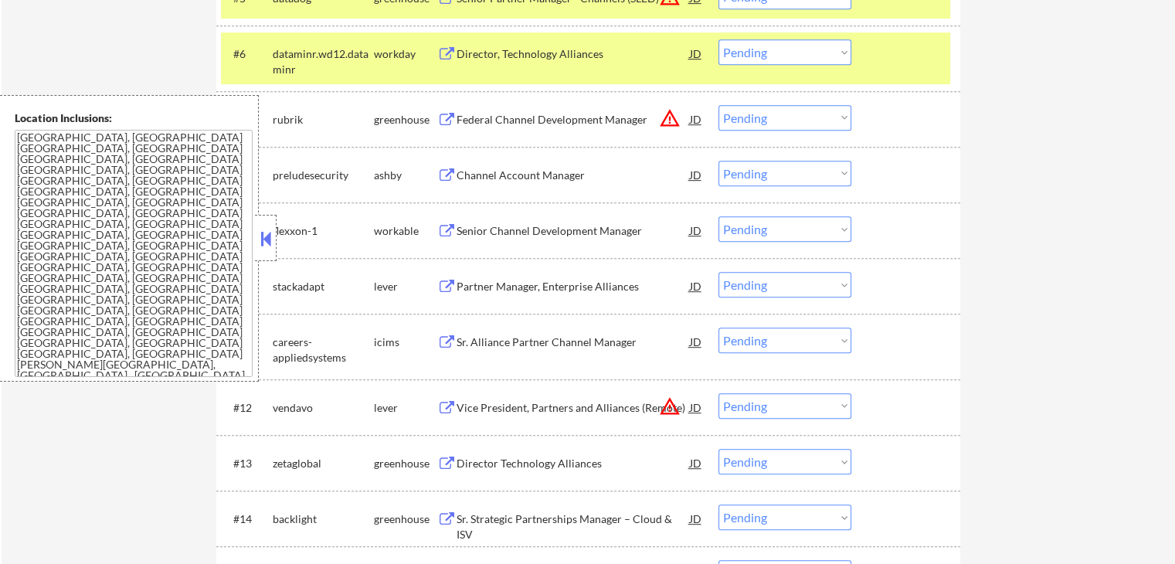
scroll to position [772, 0]
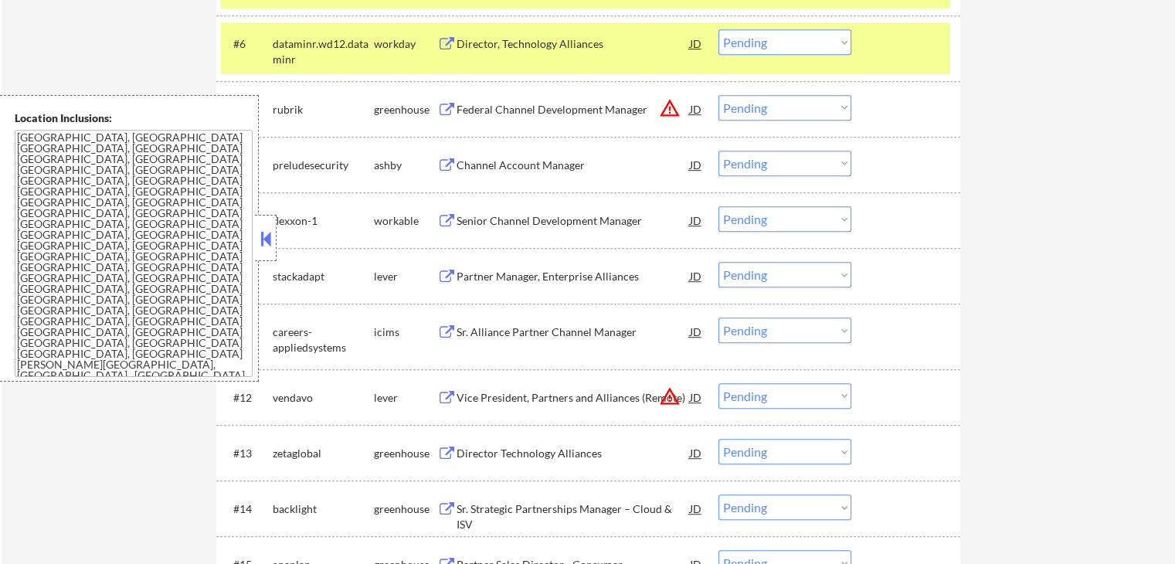
click at [445, 164] on button at bounding box center [446, 165] width 19 height 15
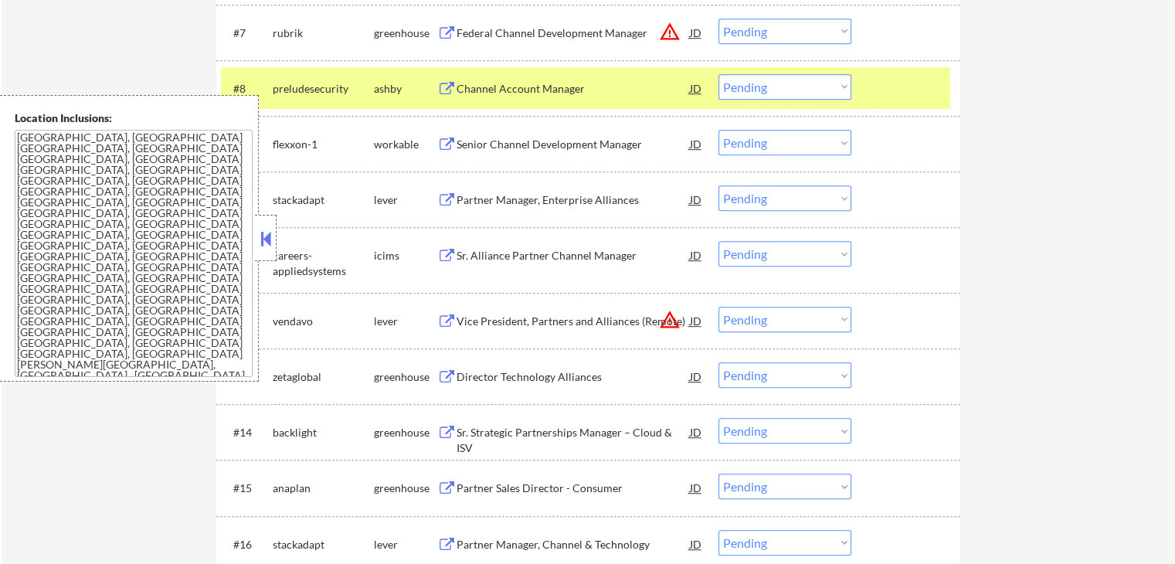
scroll to position [849, 0]
click at [448, 145] on button at bounding box center [446, 144] width 19 height 15
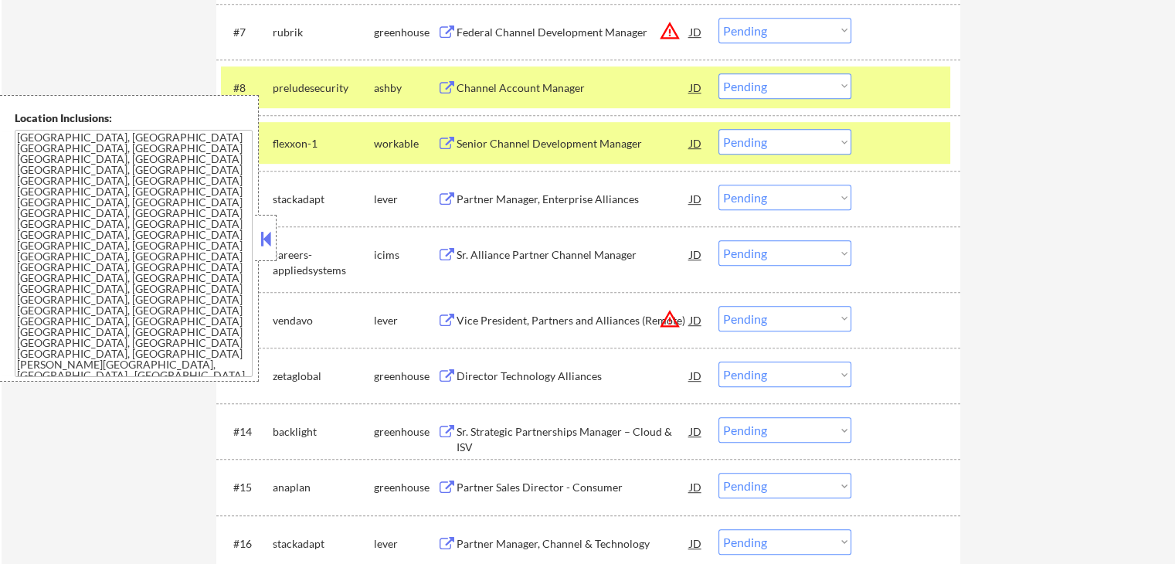
drag, startPoint x: 779, startPoint y: 144, endPoint x: 778, endPoint y: 152, distance: 7.8
click at [779, 144] on select "Choose an option... Pending Applied Excluded (Questions) Excluded (Expired) Exc…" at bounding box center [784, 141] width 133 height 25
click at [718, 129] on select "Choose an option... Pending Applied Excluded (Questions) Excluded (Expired) Exc…" at bounding box center [784, 141] width 133 height 25
click at [459, 198] on div "Partner Manager, Enterprise Alliances" at bounding box center [572, 199] width 233 height 15
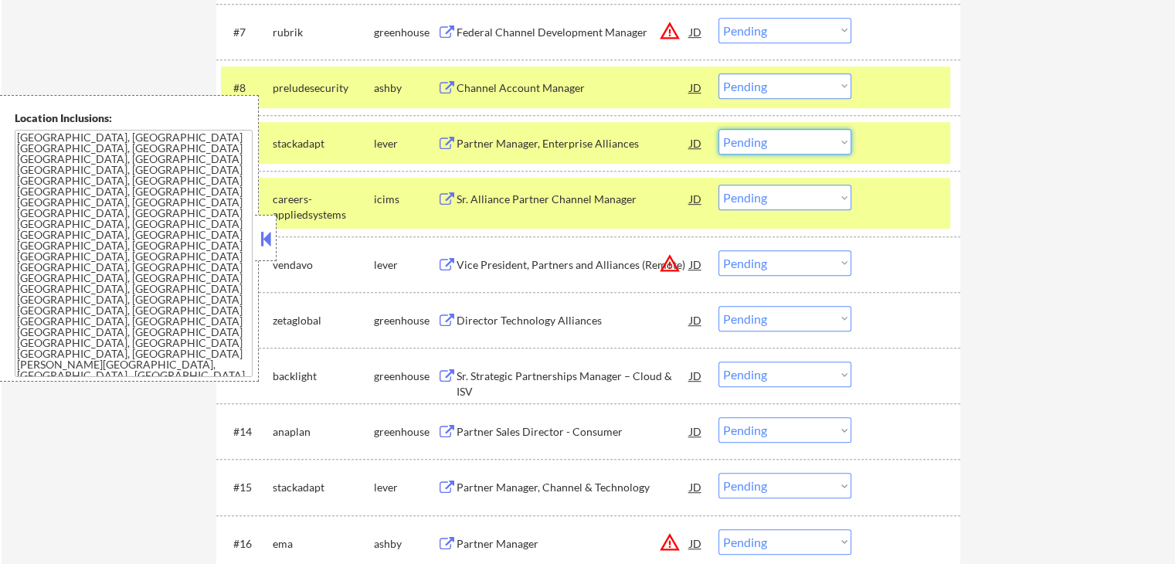
click at [759, 137] on select "Choose an option... Pending Applied Excluded (Questions) Excluded (Expired) Exc…" at bounding box center [784, 141] width 133 height 25
click at [718, 129] on select "Choose an option... Pending Applied Excluded (Questions) Excluded (Expired) Exc…" at bounding box center [784, 141] width 133 height 25
click at [445, 317] on button at bounding box center [446, 321] width 19 height 15
select select ""pending""
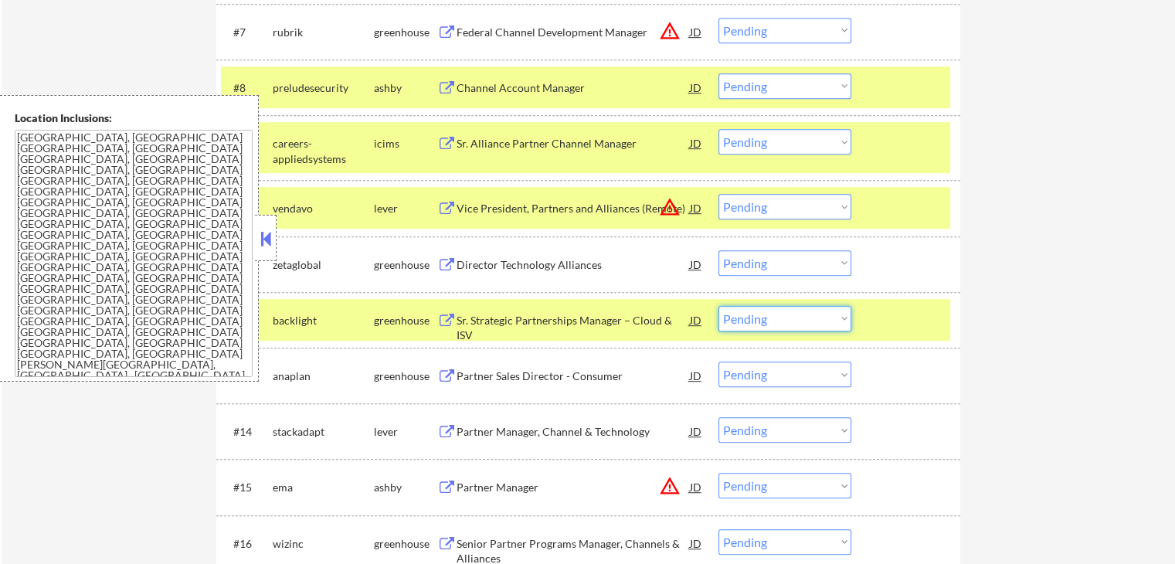
click at [781, 314] on select "Choose an option... Pending Applied Excluded (Questions) Excluded (Expired) Exc…" at bounding box center [784, 318] width 133 height 25
click at [718, 306] on select "Choose an option... Pending Applied Excluded (Questions) Excluded (Expired) Exc…" at bounding box center [784, 318] width 133 height 25
click at [451, 261] on button at bounding box center [446, 265] width 19 height 15
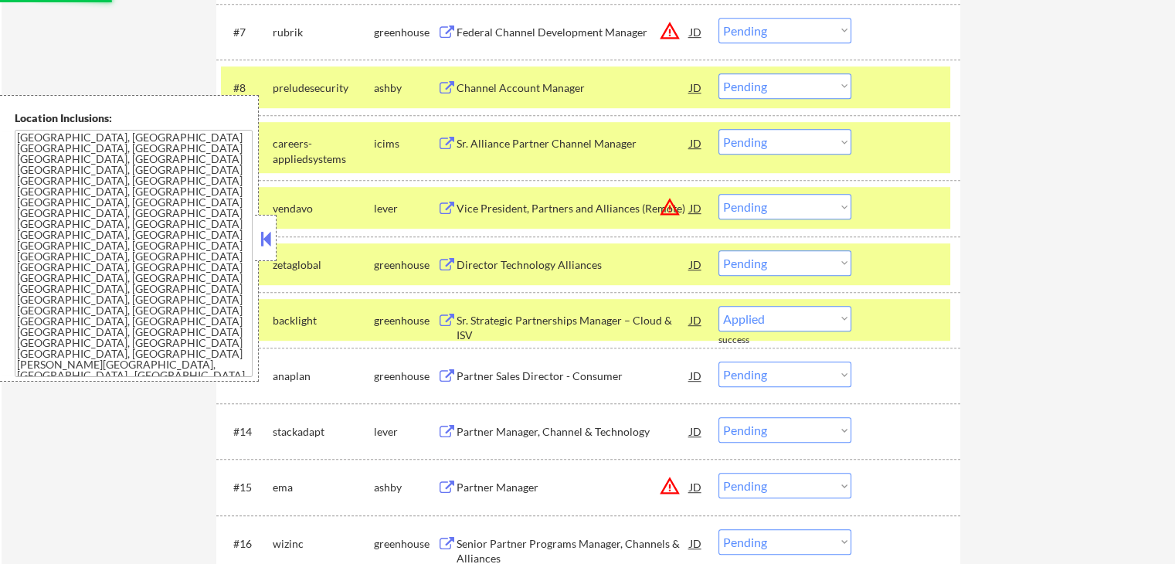
select select ""pending""
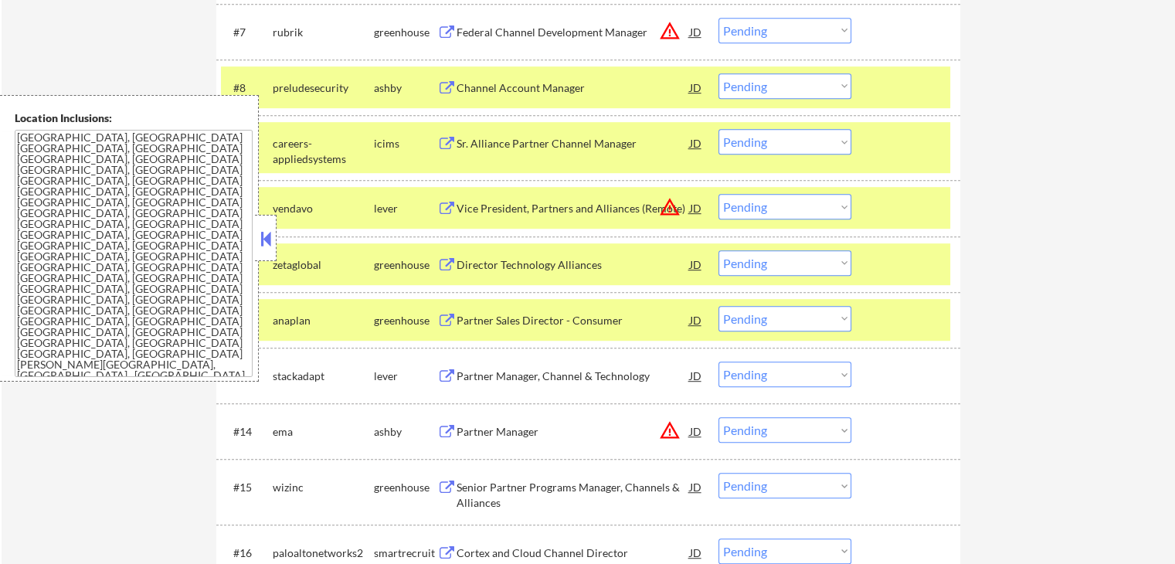
click at [781, 268] on select "Choose an option... Pending Applied Excluded (Questions) Excluded (Expired) Exc…" at bounding box center [784, 262] width 133 height 25
click at [718, 250] on select "Choose an option... Pending Applied Excluded (Questions) Excluded (Expired) Exc…" at bounding box center [784, 262] width 133 height 25
click at [438, 317] on button at bounding box center [446, 321] width 19 height 15
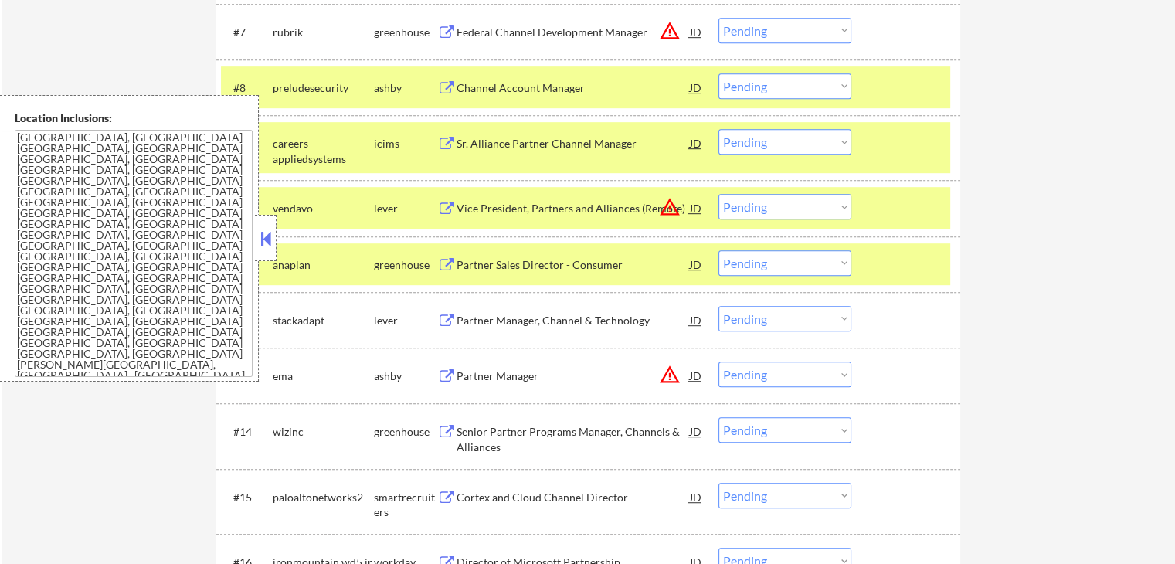
drag, startPoint x: 757, startPoint y: 249, endPoint x: 763, endPoint y: 259, distance: 11.1
click at [757, 250] on select "Choose an option... Pending Applied Excluded (Questions) Excluded (Expired) Exc…" at bounding box center [784, 262] width 133 height 25
click at [718, 250] on select "Choose an option... Pending Applied Excluded (Questions) Excluded (Expired) Exc…" at bounding box center [784, 262] width 133 height 25
click at [954, 275] on div "#11 anaplan greenhouse Partner Sales Director - Consumer JD warning_amber Choos…" at bounding box center [588, 264] width 744 height 56
click at [446, 318] on button at bounding box center [446, 321] width 19 height 15
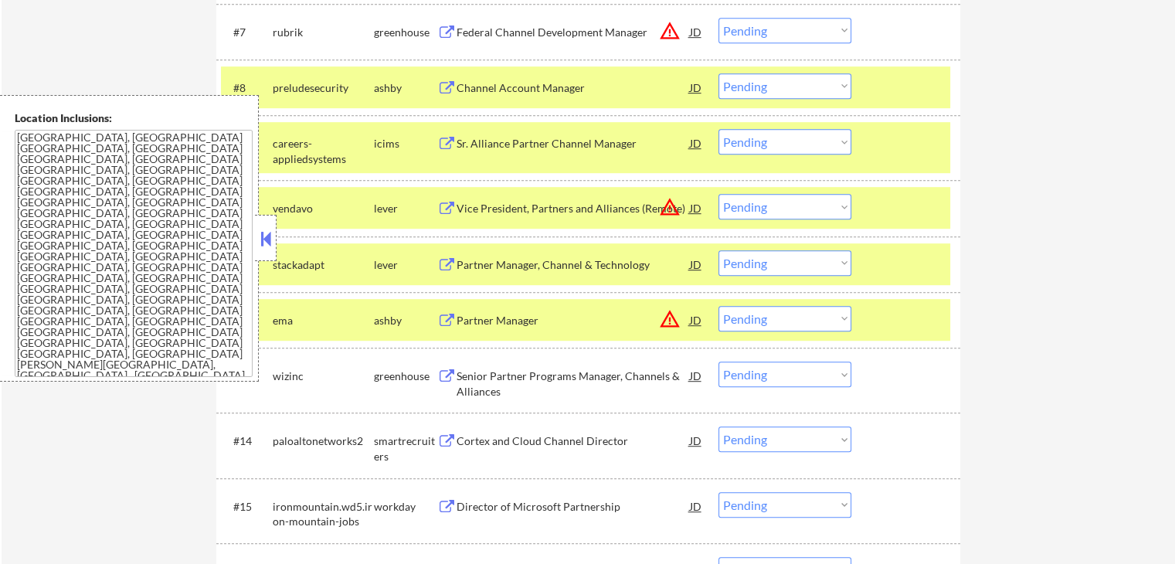
click at [759, 263] on select "Choose an option... Pending Applied Excluded (Questions) Excluded (Expired) Exc…" at bounding box center [784, 262] width 133 height 25
click at [718, 250] on select "Choose an option... Pending Applied Excluded (Questions) Excluded (Expired) Exc…" at bounding box center [784, 262] width 133 height 25
select select ""pending""
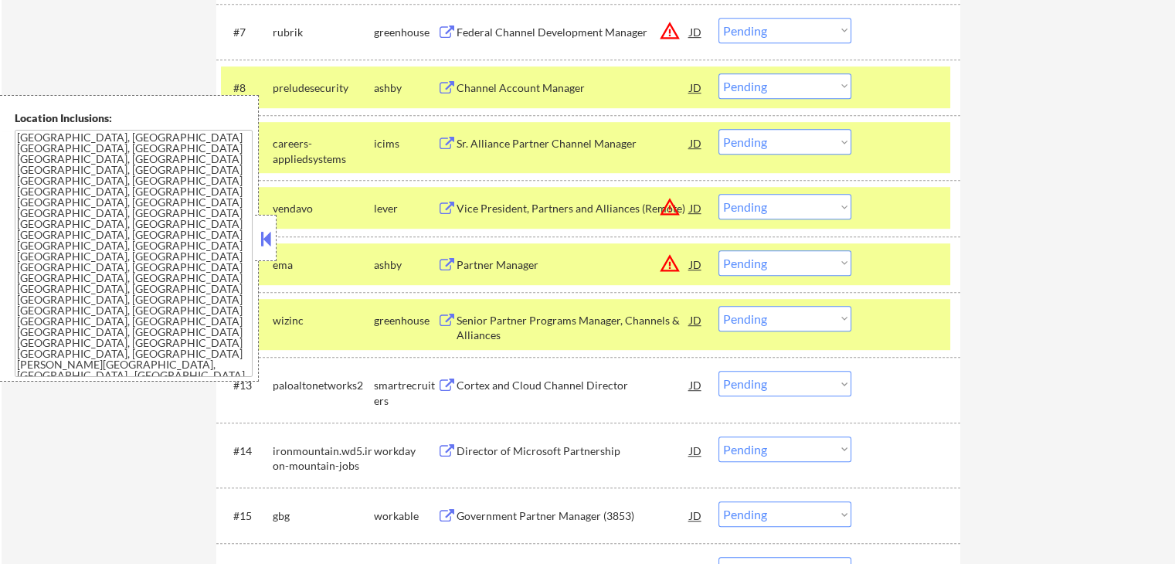
click at [449, 385] on button at bounding box center [446, 385] width 19 height 15
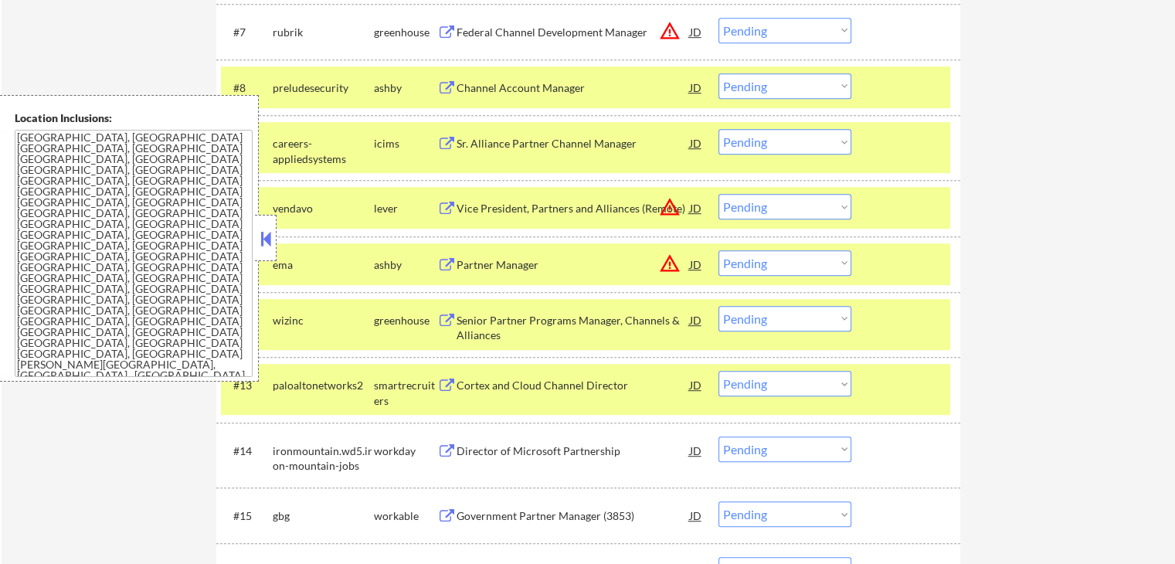
drag, startPoint x: 762, startPoint y: 382, endPoint x: 766, endPoint y: 398, distance: 16.7
click at [763, 384] on select "Choose an option... Pending Applied Excluded (Questions) Excluded (Expired) Exc…" at bounding box center [784, 383] width 133 height 25
click at [718, 371] on select "Choose an option... Pending Applied Excluded (Questions) Excluded (Expired) Exc…" at bounding box center [784, 383] width 133 height 25
select select ""pending""
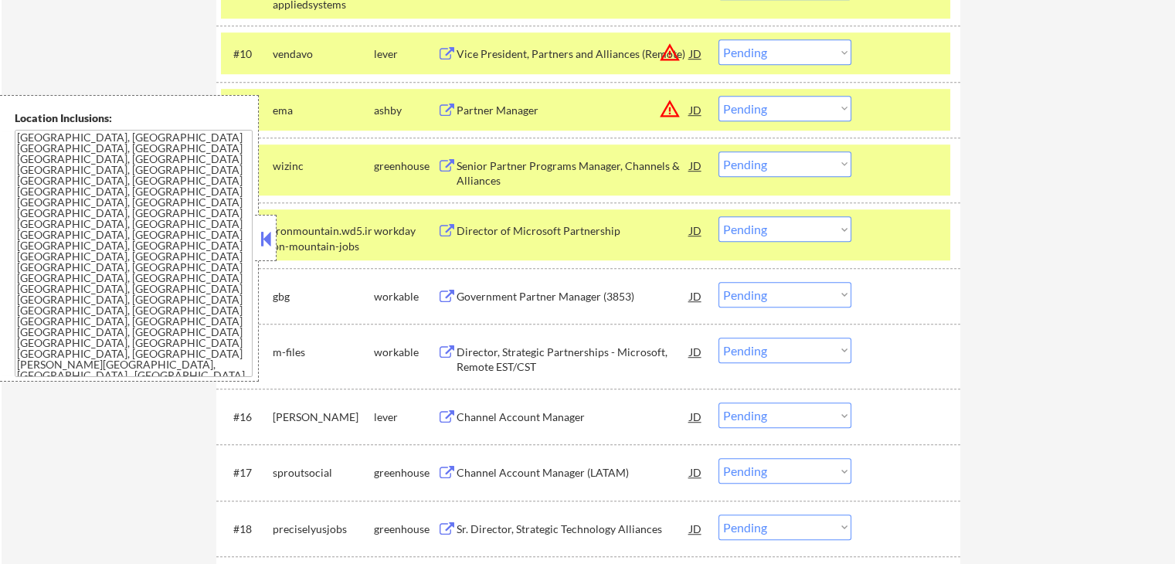
scroll to position [1158, 0]
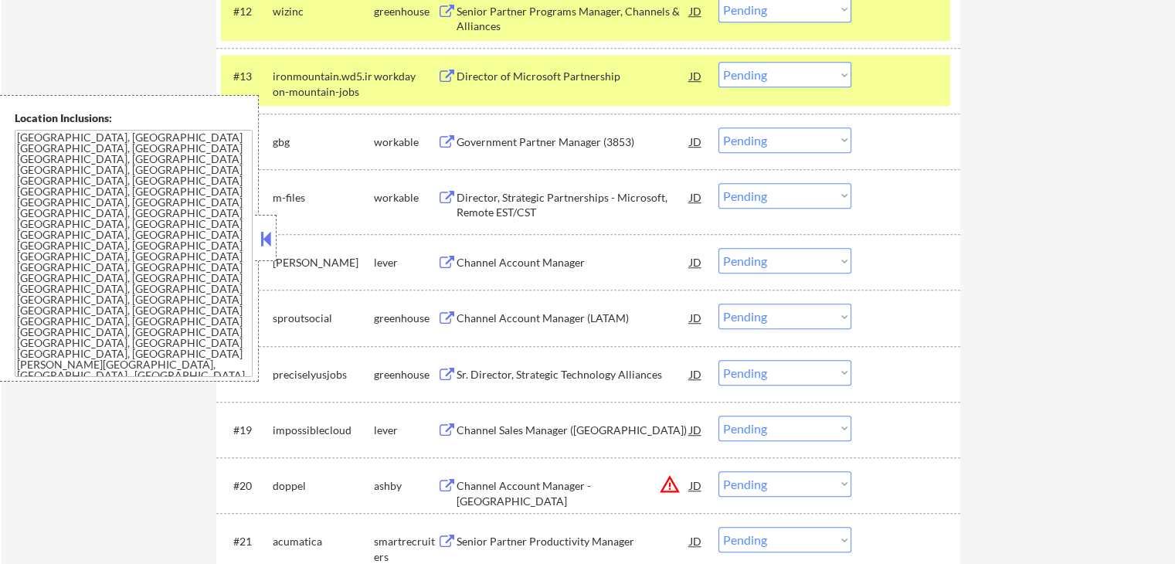
click at [446, 260] on button at bounding box center [446, 263] width 19 height 15
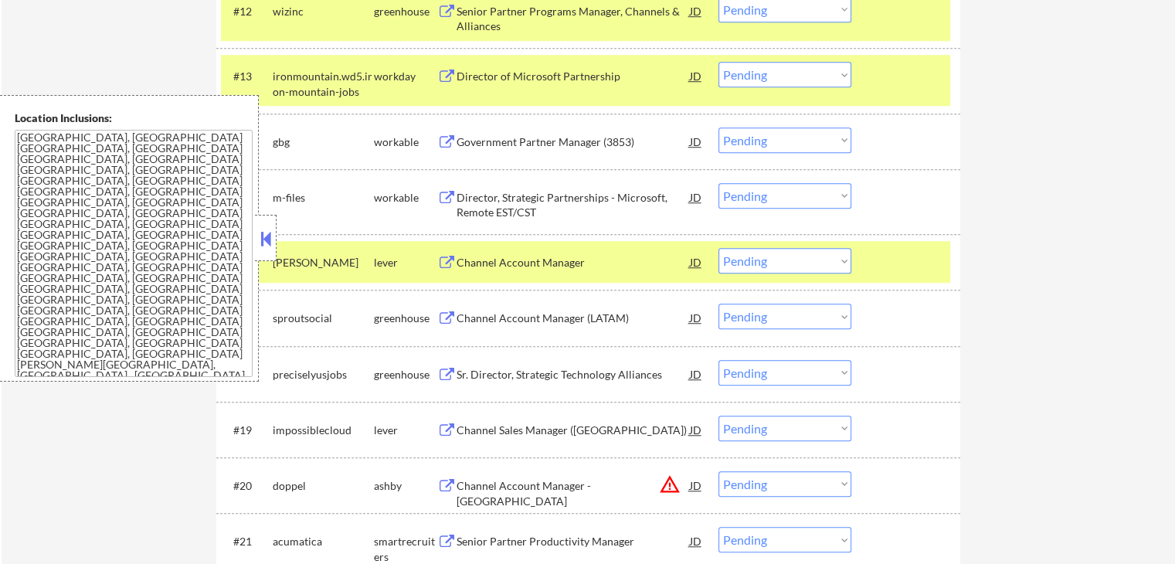
click at [775, 260] on select "Choose an option... Pending Applied Excluded (Questions) Excluded (Expired) Exc…" at bounding box center [784, 260] width 133 height 25
click at [718, 248] on select "Choose an option... Pending Applied Excluded (Questions) Excluded (Expired) Exc…" at bounding box center [784, 260] width 133 height 25
click at [452, 317] on button at bounding box center [446, 318] width 19 height 15
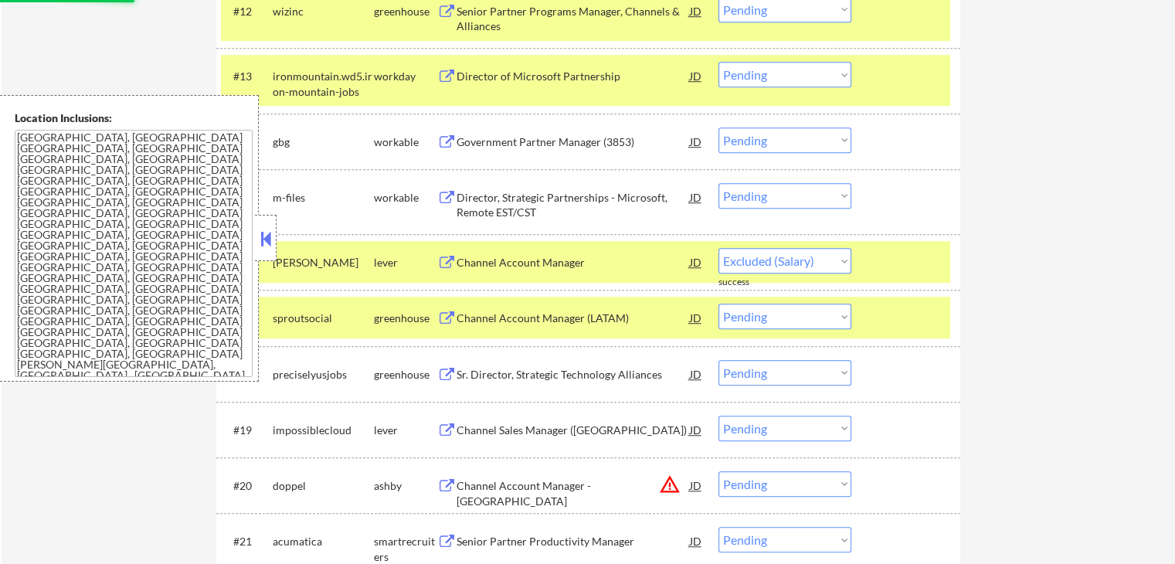
select select ""pending""
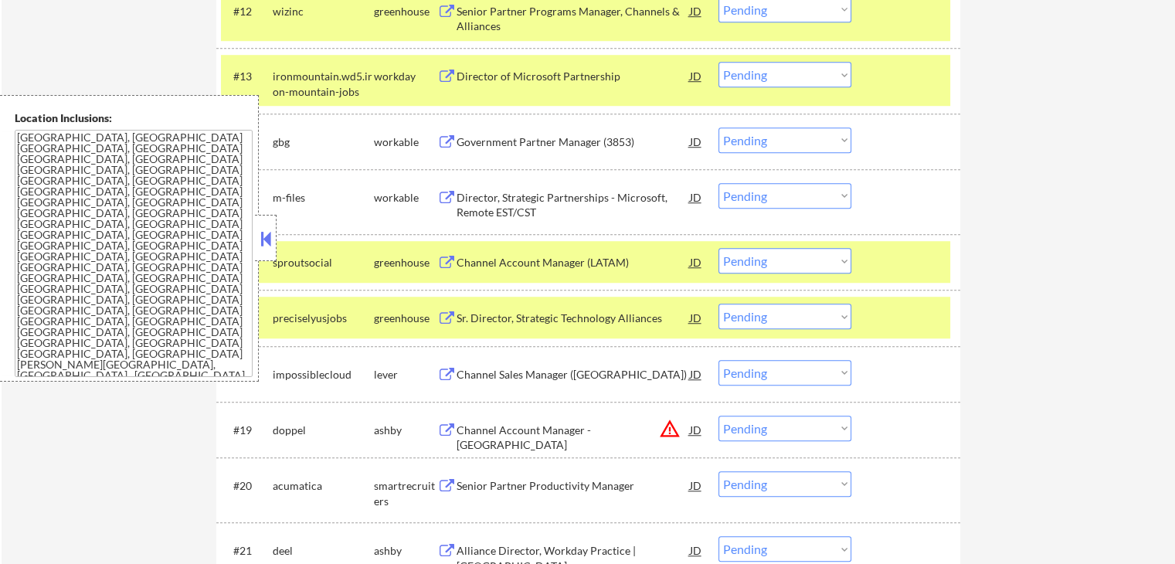
click at [783, 267] on select "Choose an option... Pending Applied Excluded (Questions) Excluded (Expired) Exc…" at bounding box center [784, 260] width 133 height 25
click at [718, 248] on select "Choose an option... Pending Applied Excluded (Questions) Excluded (Expired) Exc…" at bounding box center [784, 260] width 133 height 25
click at [440, 317] on button at bounding box center [446, 318] width 19 height 15
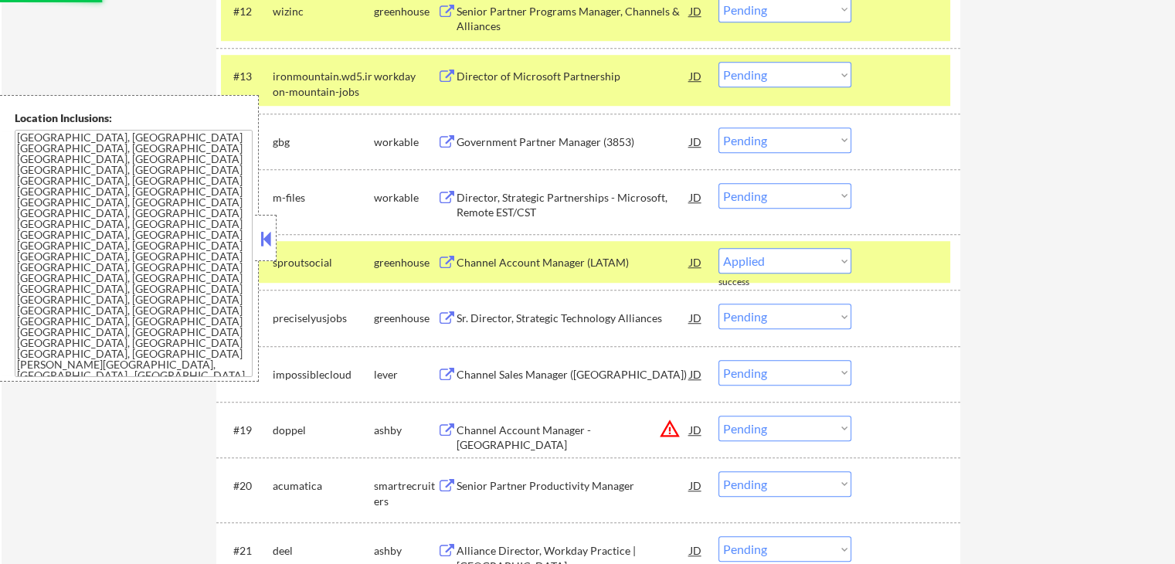
select select ""pending""
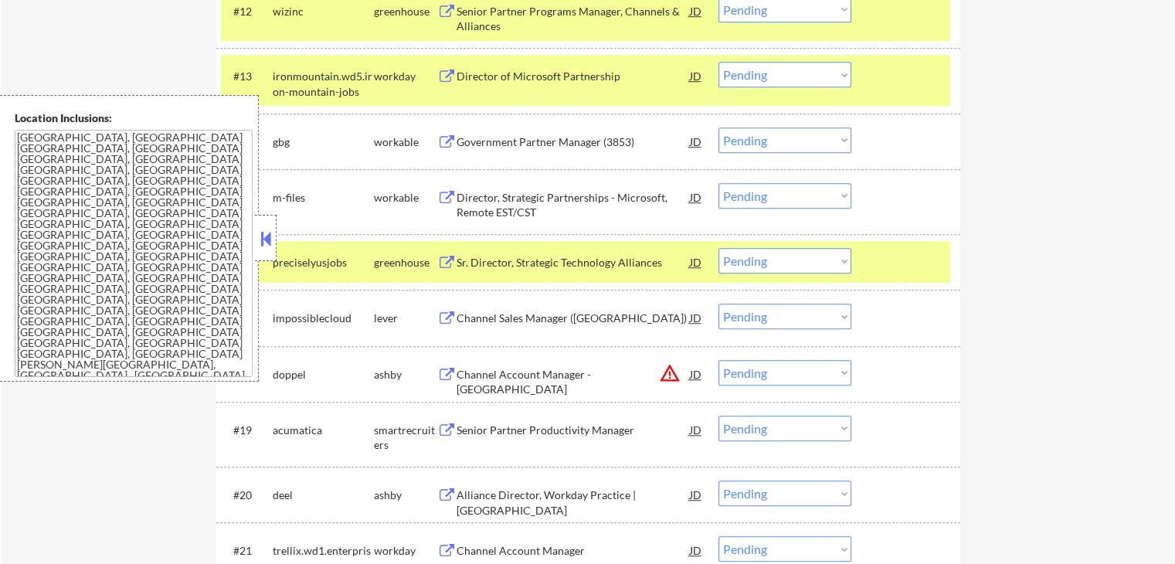
click at [446, 317] on button at bounding box center [446, 318] width 19 height 15
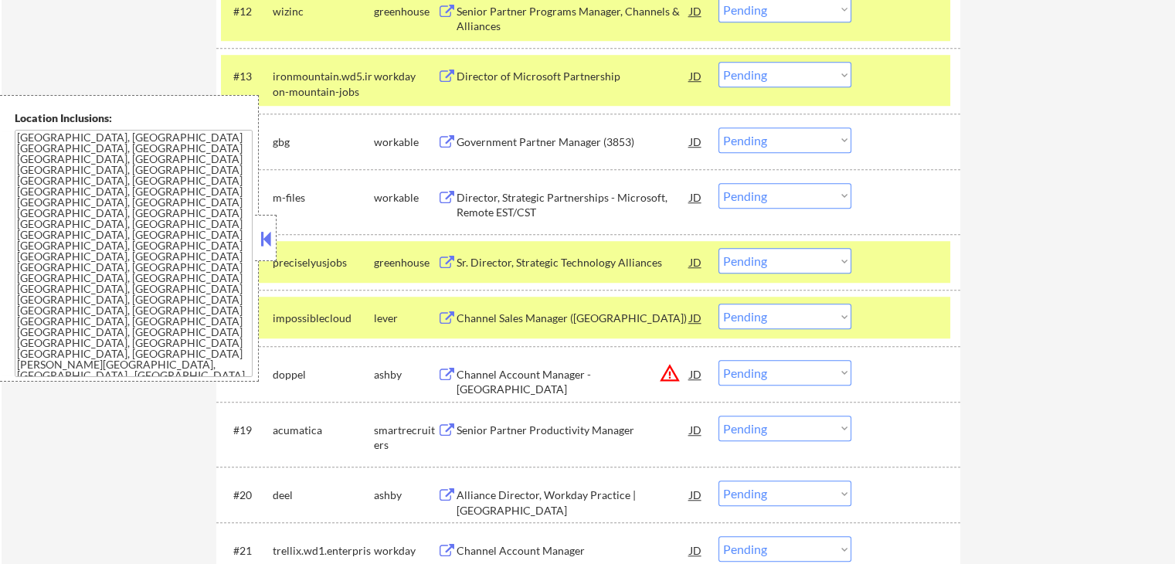
click at [780, 312] on select "Choose an option... Pending Applied Excluded (Questions) Excluded (Expired) Exc…" at bounding box center [784, 315] width 133 height 25
click at [718, 303] on select "Choose an option... Pending Applied Excluded (Questions) Excluded (Expired) Exc…" at bounding box center [784, 315] width 133 height 25
select select ""pending""
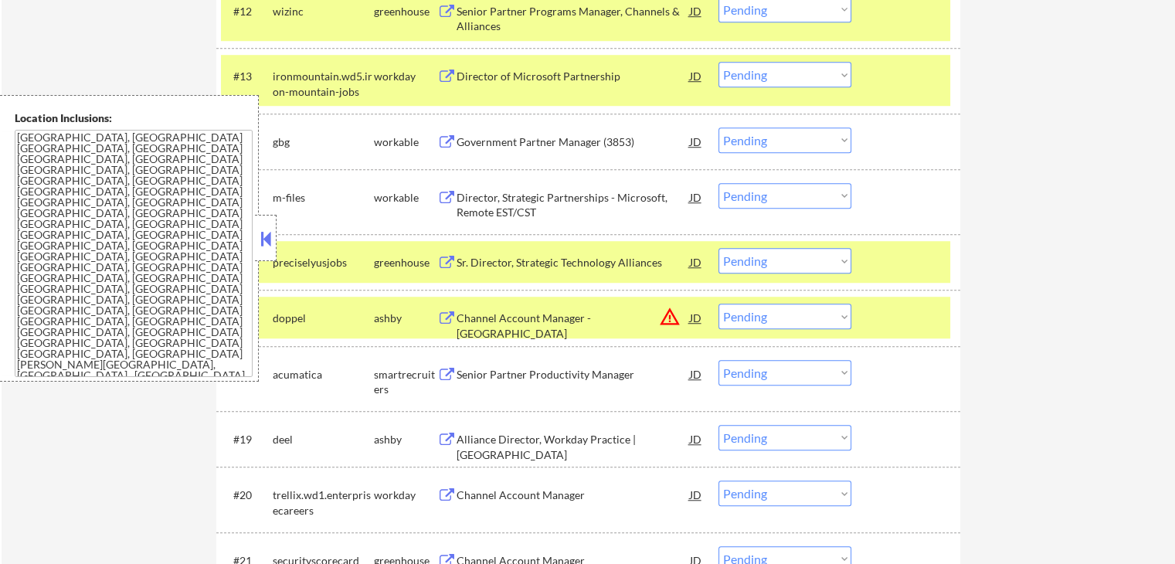
click at [442, 370] on button at bounding box center [446, 375] width 19 height 15
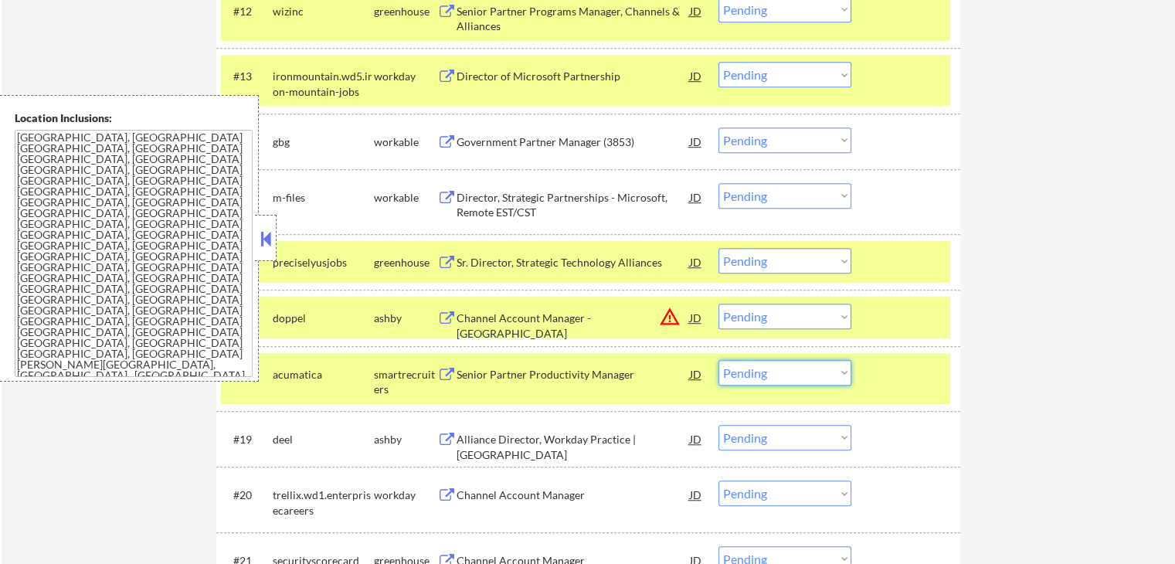
drag, startPoint x: 748, startPoint y: 378, endPoint x: 757, endPoint y: 399, distance: 22.8
click at [748, 378] on select "Choose an option... Pending Applied Excluded (Questions) Excluded (Expired) Exc…" at bounding box center [784, 372] width 133 height 25
click at [718, 360] on select "Choose an option... Pending Applied Excluded (Questions) Excluded (Expired) Exc…" at bounding box center [784, 372] width 133 height 25
click at [446, 435] on button at bounding box center [446, 439] width 19 height 15
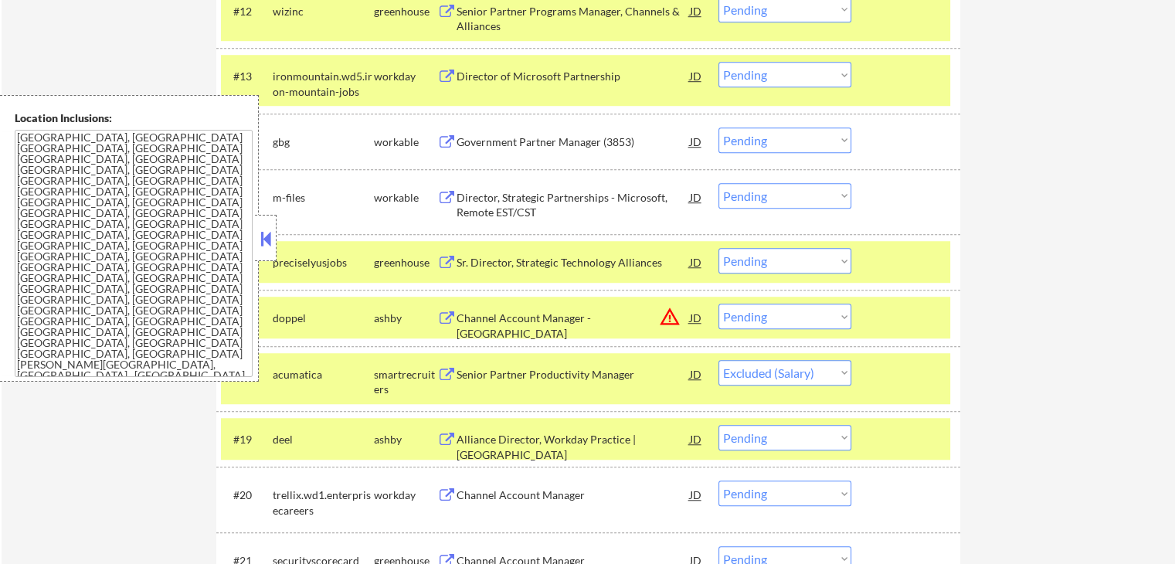
select select ""pending""
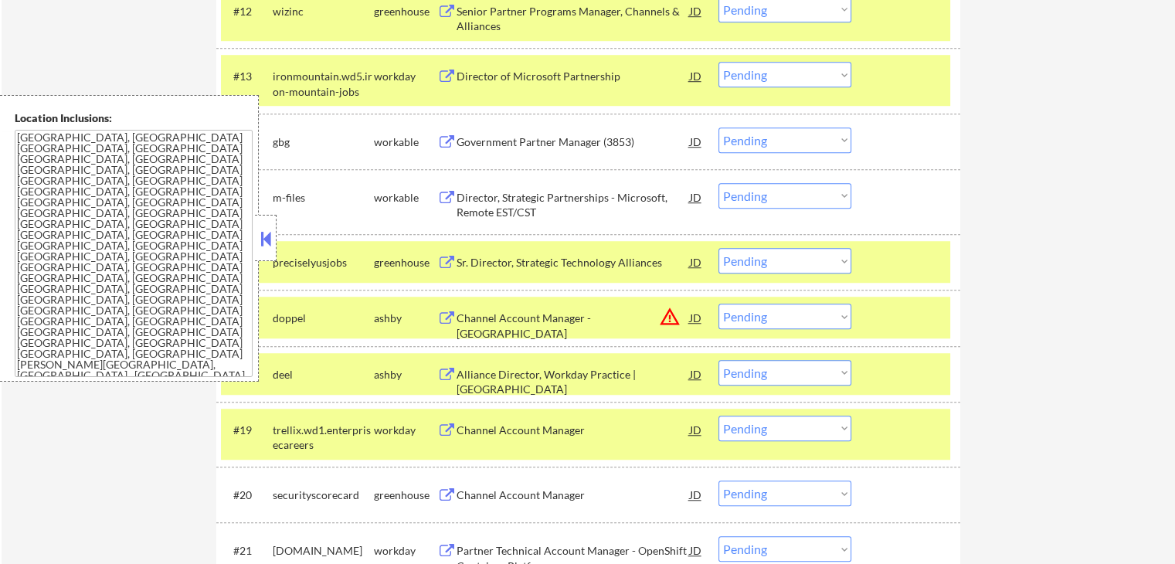
click at [776, 371] on select "Choose an option... Pending Applied Excluded (Questions) Excluded (Expired) Exc…" at bounding box center [784, 372] width 133 height 25
click at [718, 360] on select "Choose an option... Pending Applied Excluded (Questions) Excluded (Expired) Exc…" at bounding box center [784, 372] width 133 height 25
select select ""pending""
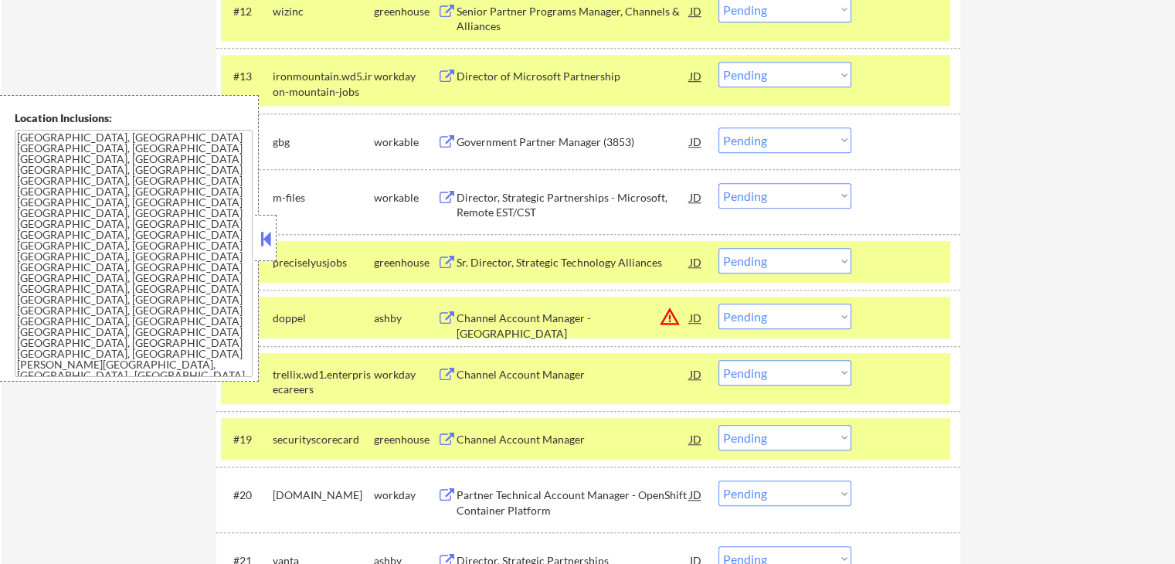
click at [450, 439] on button at bounding box center [446, 439] width 19 height 15
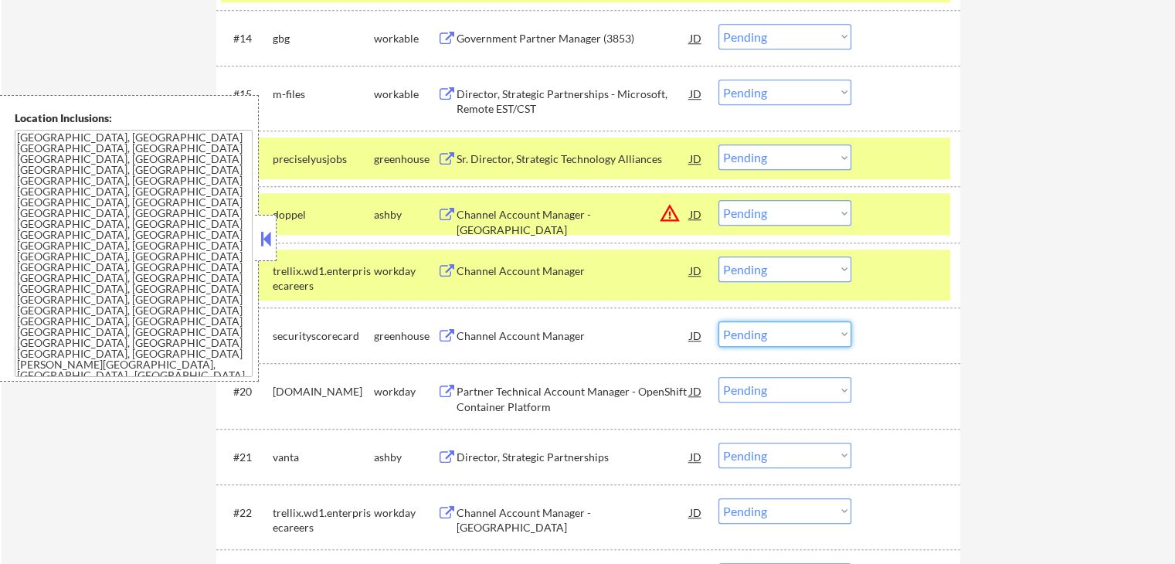
scroll to position [1236, 0]
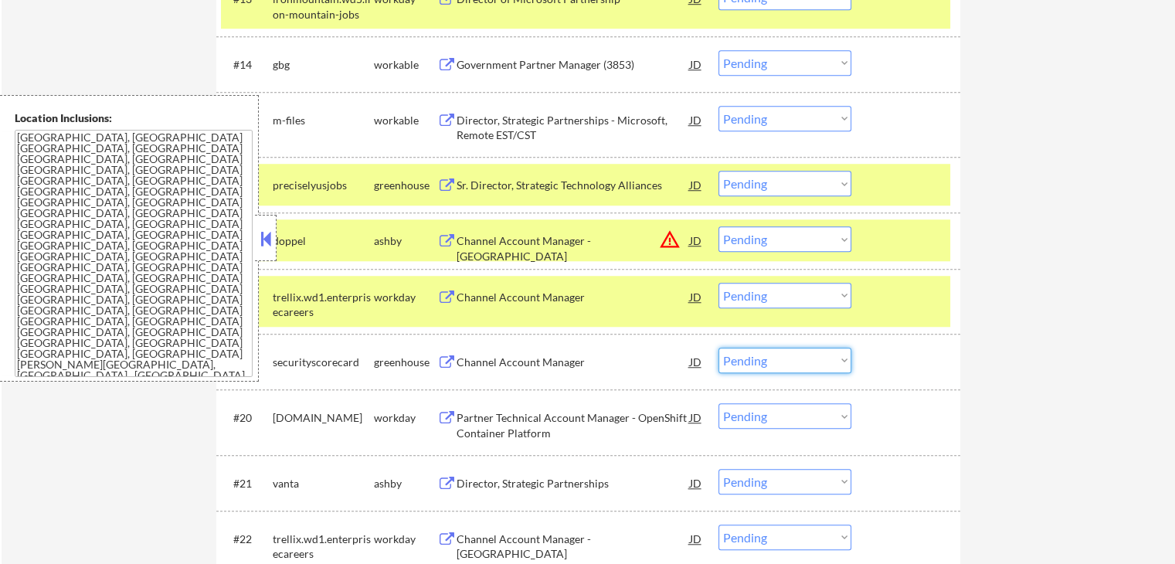
click at [760, 356] on select "Choose an option... Pending Applied Excluded (Questions) Excluded (Expired) Exc…" at bounding box center [784, 359] width 133 height 25
click at [718, 347] on select "Choose an option... Pending Applied Excluded (Questions) Excluded (Expired) Exc…" at bounding box center [784, 359] width 133 height 25
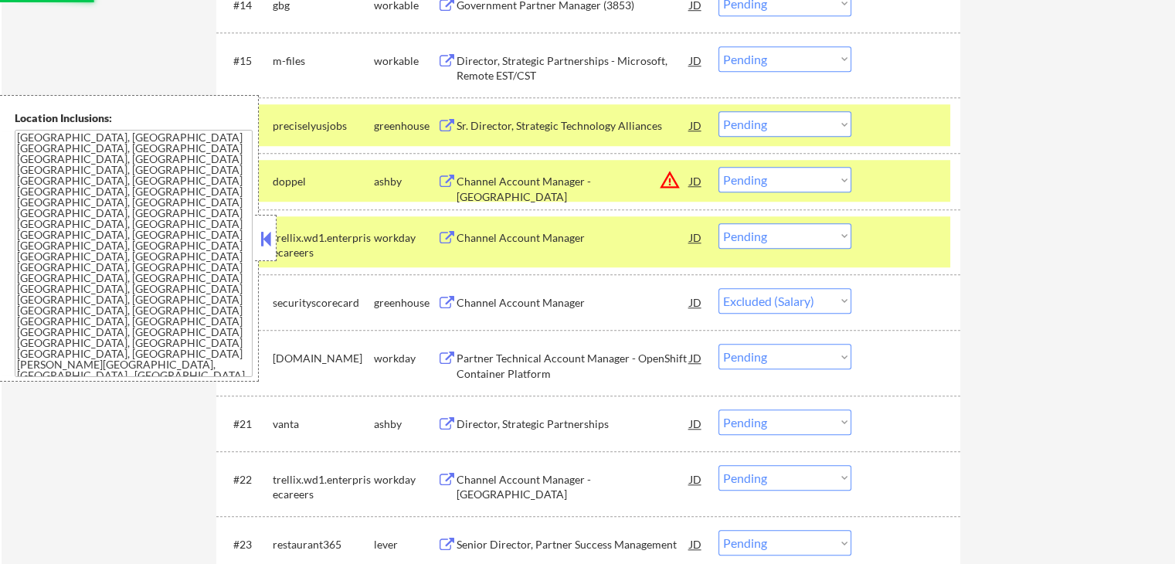
scroll to position [1390, 0]
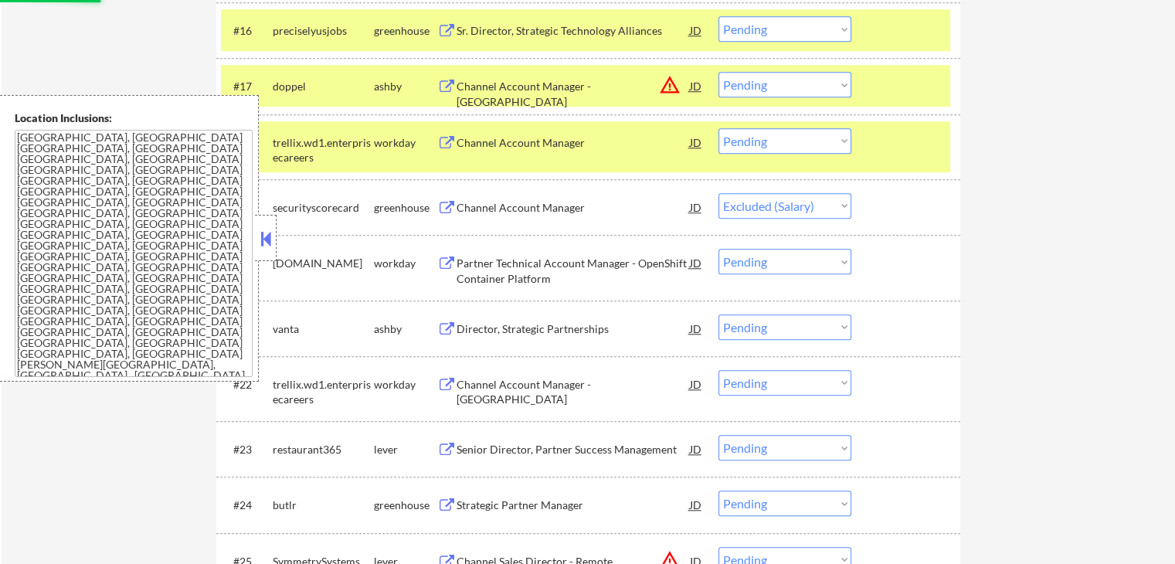
drag, startPoint x: 436, startPoint y: 324, endPoint x: 453, endPoint y: 317, distance: 19.4
click at [436, 324] on div "ashby" at bounding box center [405, 328] width 63 height 15
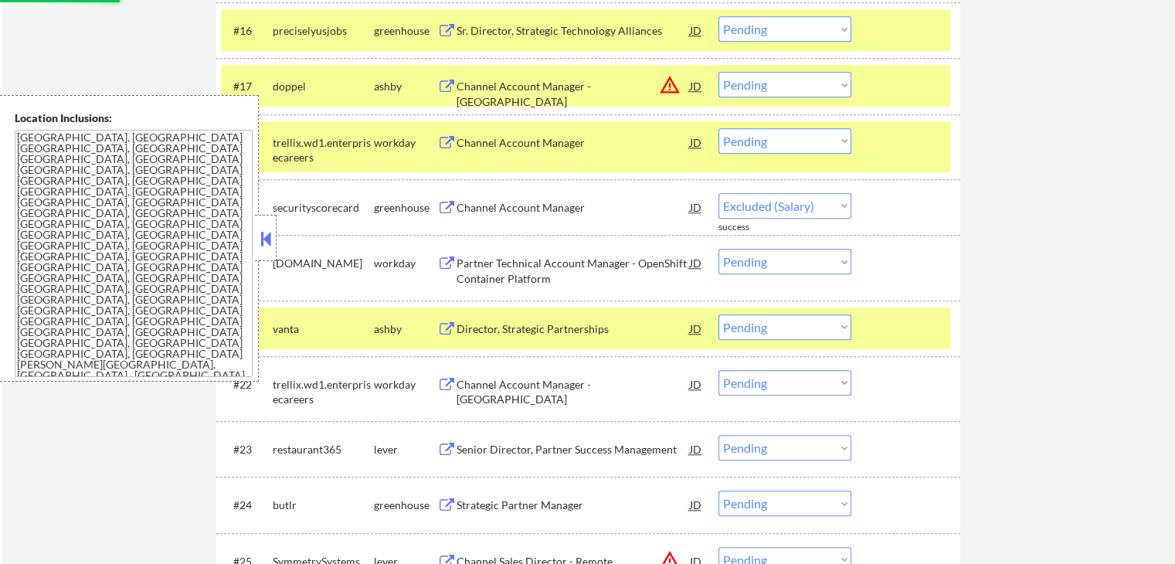
select select ""pending""
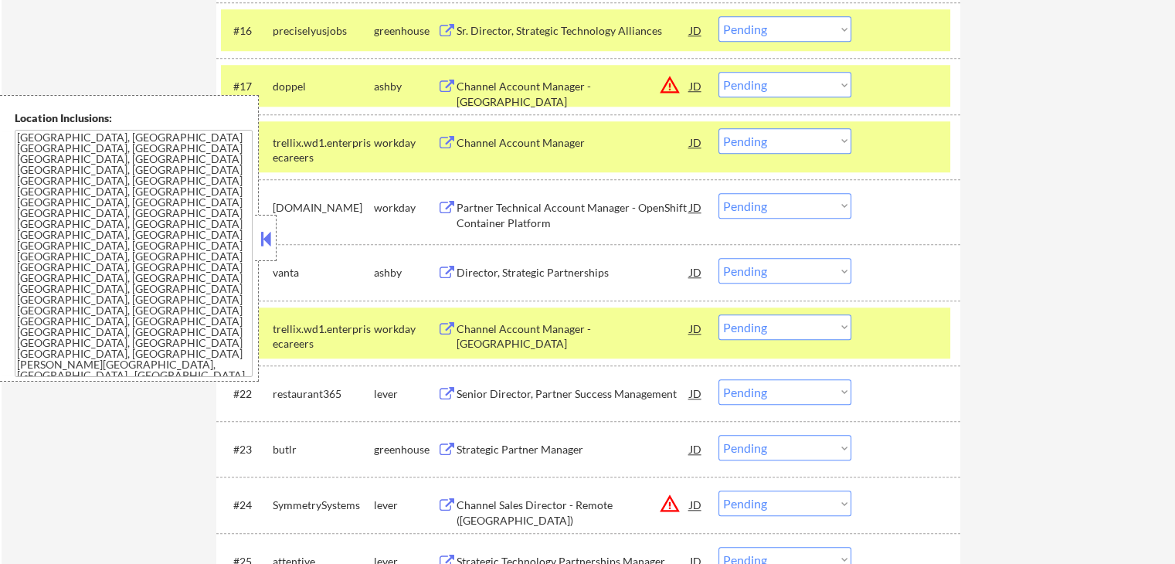
click at [439, 273] on button at bounding box center [446, 273] width 19 height 15
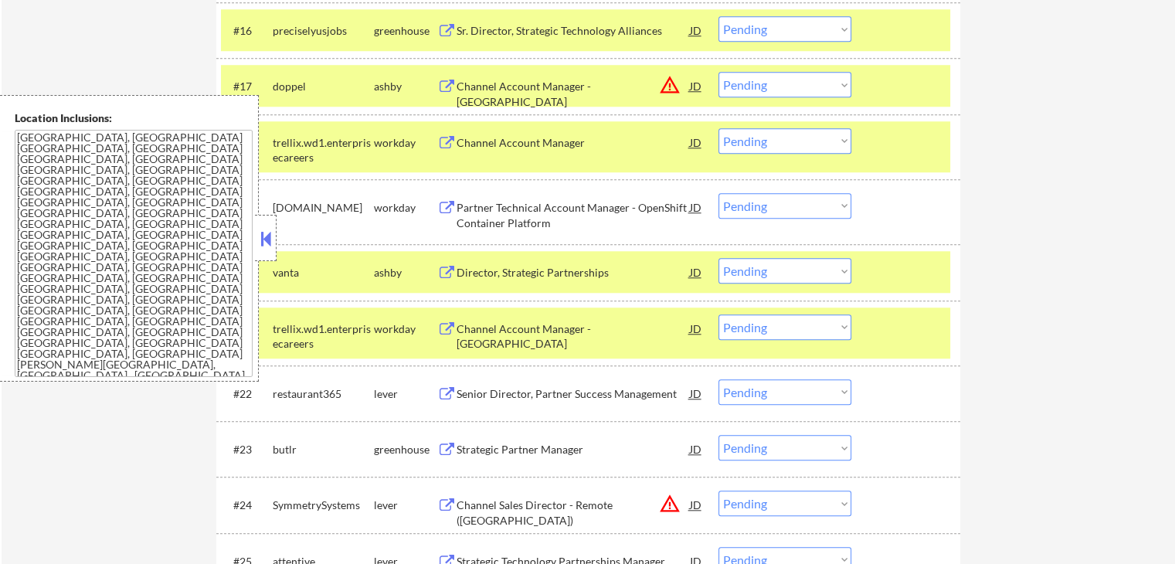
click at [773, 274] on select "Choose an option... Pending Applied Excluded (Questions) Excluded (Expired) Exc…" at bounding box center [784, 270] width 133 height 25
click at [718, 258] on select "Choose an option... Pending Applied Excluded (Questions) Excluded (Expired) Exc…" at bounding box center [784, 270] width 133 height 25
click at [442, 395] on button at bounding box center [446, 394] width 19 height 15
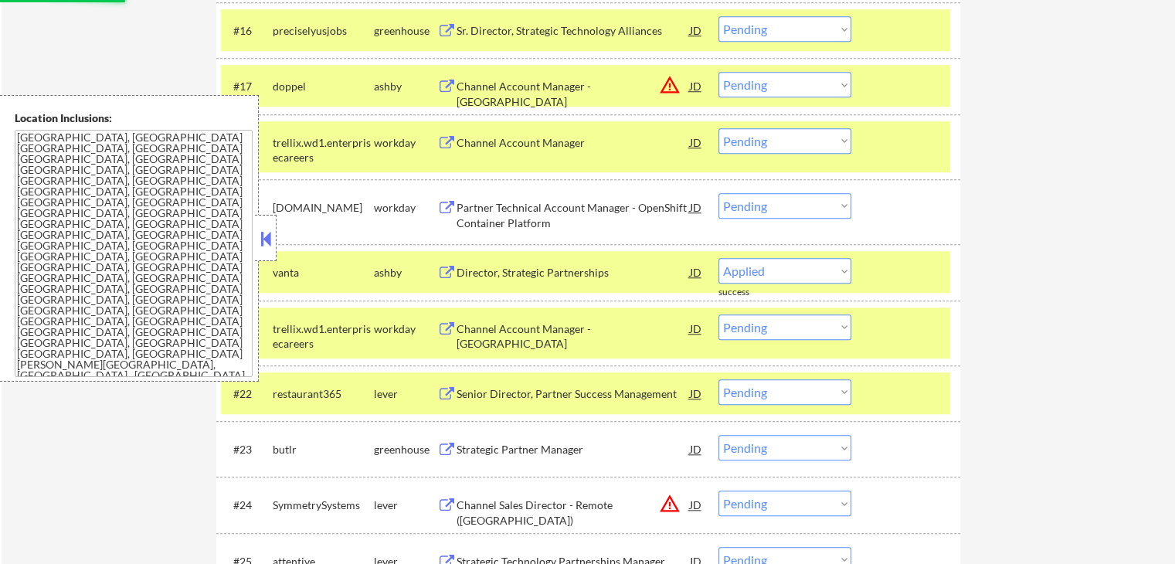
select select ""pending""
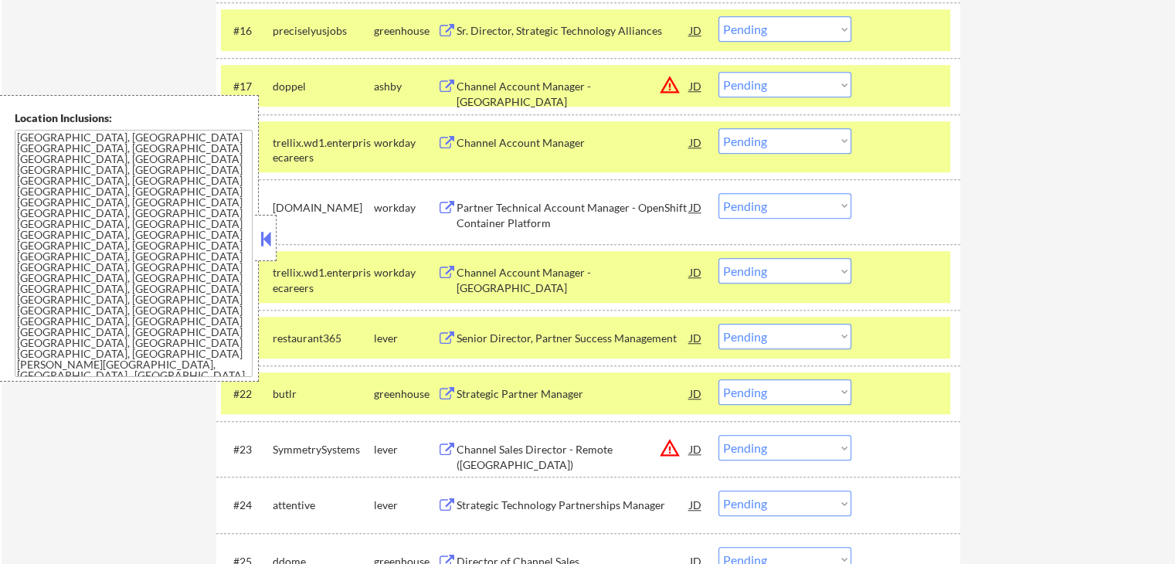
click at [761, 337] on select "Choose an option... Pending Applied Excluded (Questions) Excluded (Expired) Exc…" at bounding box center [784, 336] width 133 height 25
click at [718, 324] on select "Choose an option... Pending Applied Excluded (Questions) Excluded (Expired) Exc…" at bounding box center [784, 336] width 133 height 25
click at [449, 388] on button at bounding box center [446, 394] width 19 height 15
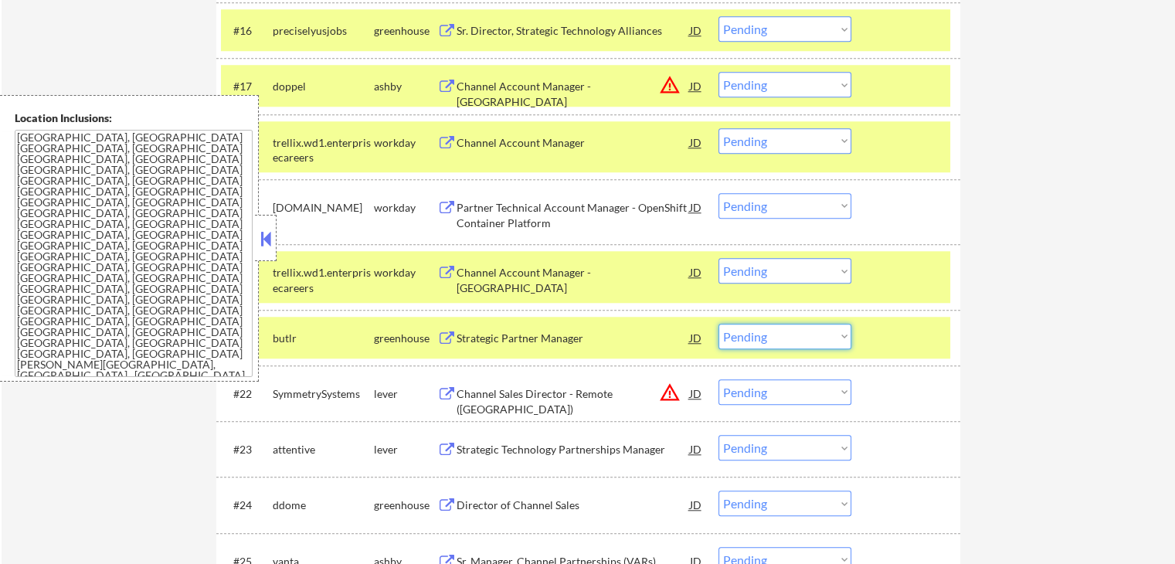
click at [787, 331] on select "Choose an option... Pending Applied Excluded (Questions) Excluded (Expired) Exc…" at bounding box center [784, 336] width 133 height 25
click at [718, 324] on select "Choose an option... Pending Applied Excluded (Questions) Excluded (Expired) Exc…" at bounding box center [784, 336] width 133 height 25
select select ""pending""
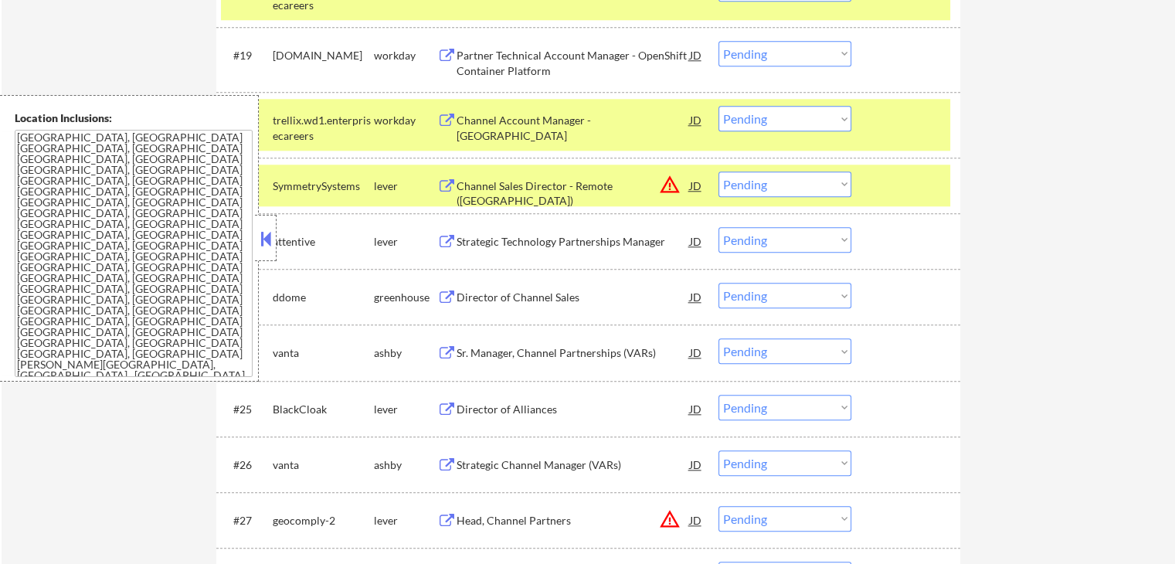
scroll to position [1544, 0]
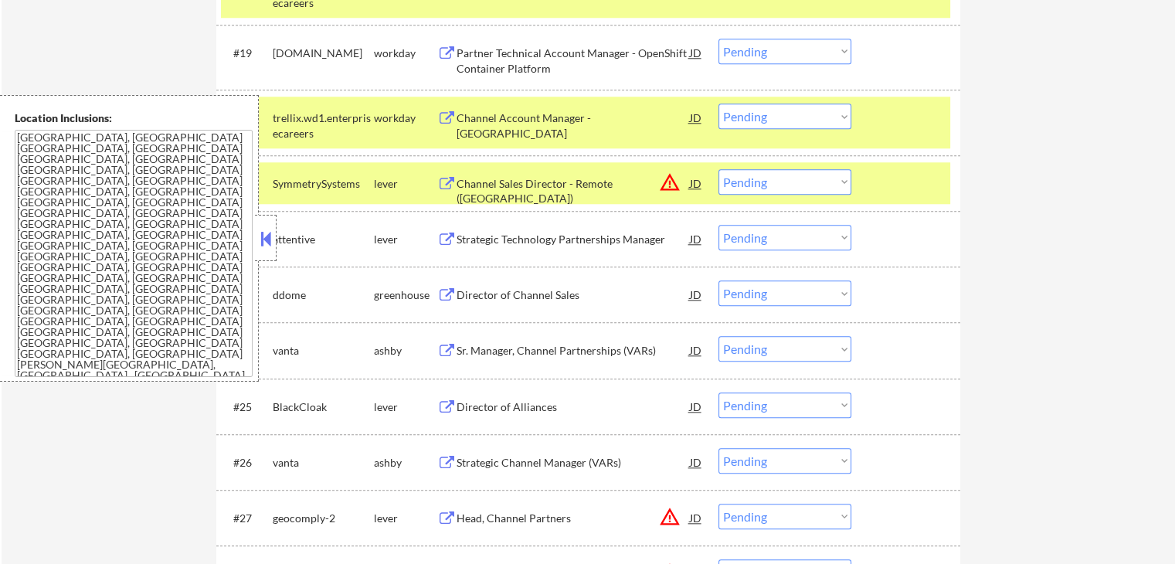
click at [445, 238] on button at bounding box center [446, 239] width 19 height 15
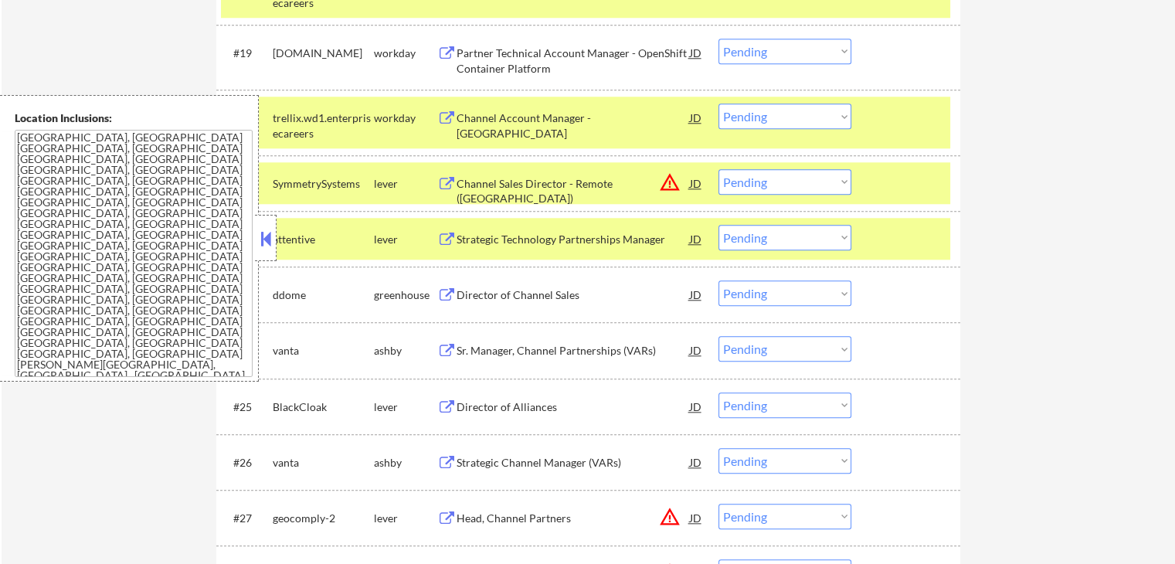
click at [743, 236] on select "Choose an option... Pending Applied Excluded (Questions) Excluded (Expired) Exc…" at bounding box center [784, 237] width 133 height 25
click at [718, 225] on select "Choose an option... Pending Applied Excluded (Questions) Excluded (Expired) Exc…" at bounding box center [784, 237] width 133 height 25
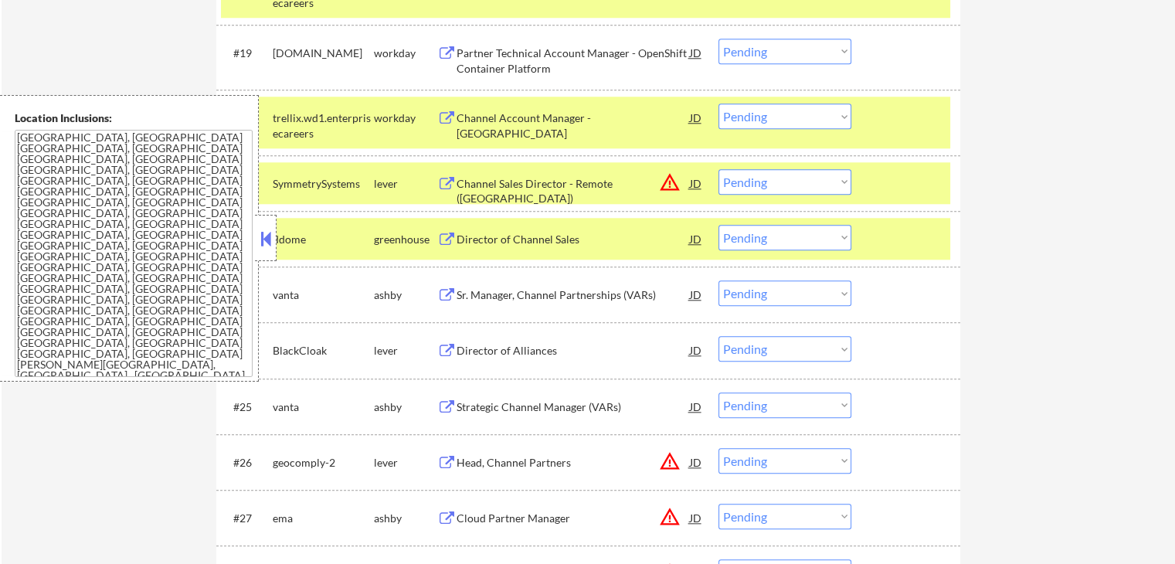
click at [446, 232] on button at bounding box center [446, 239] width 19 height 15
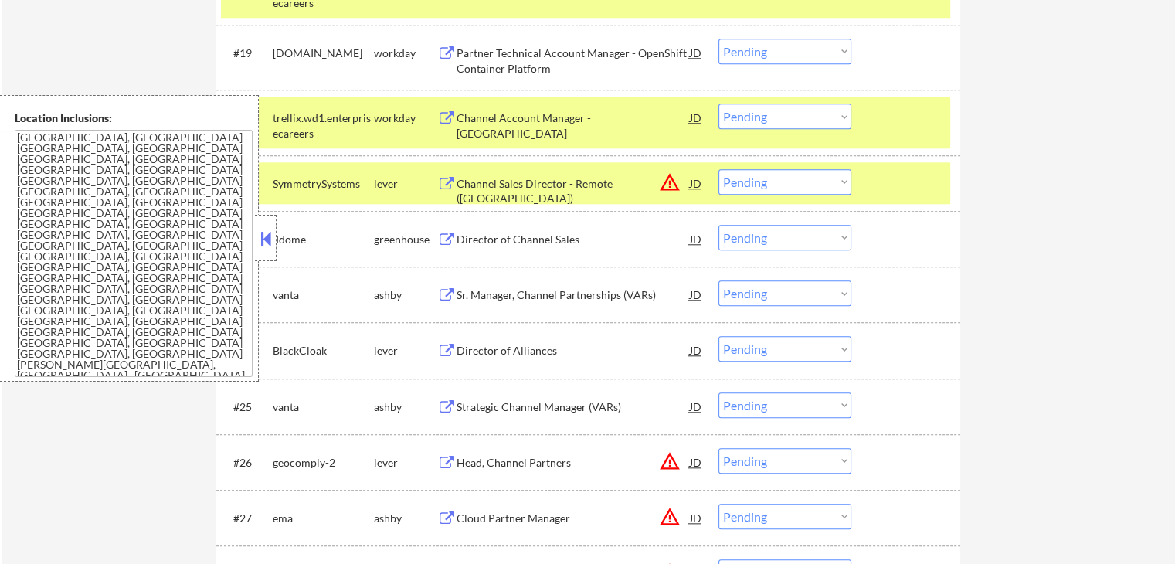
click at [763, 237] on select "Choose an option... Pending Applied Excluded (Questions) Excluded (Expired) Exc…" at bounding box center [784, 237] width 133 height 25
click at [718, 225] on select "Choose an option... Pending Applied Excluded (Questions) Excluded (Expired) Exc…" at bounding box center [784, 237] width 133 height 25
click at [454, 295] on button at bounding box center [446, 295] width 19 height 15
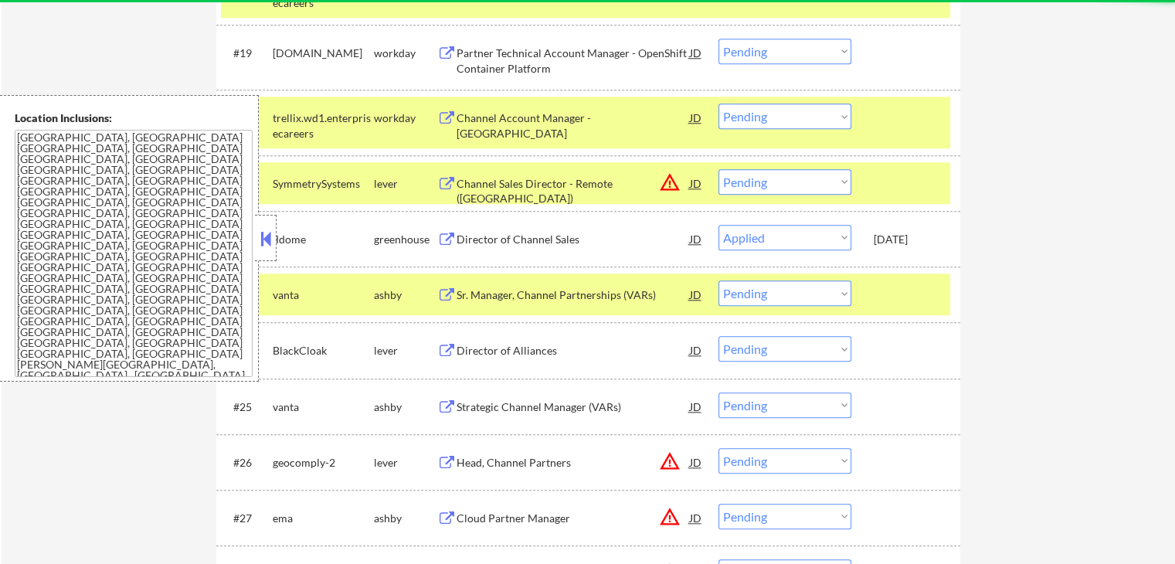
select select ""pending""
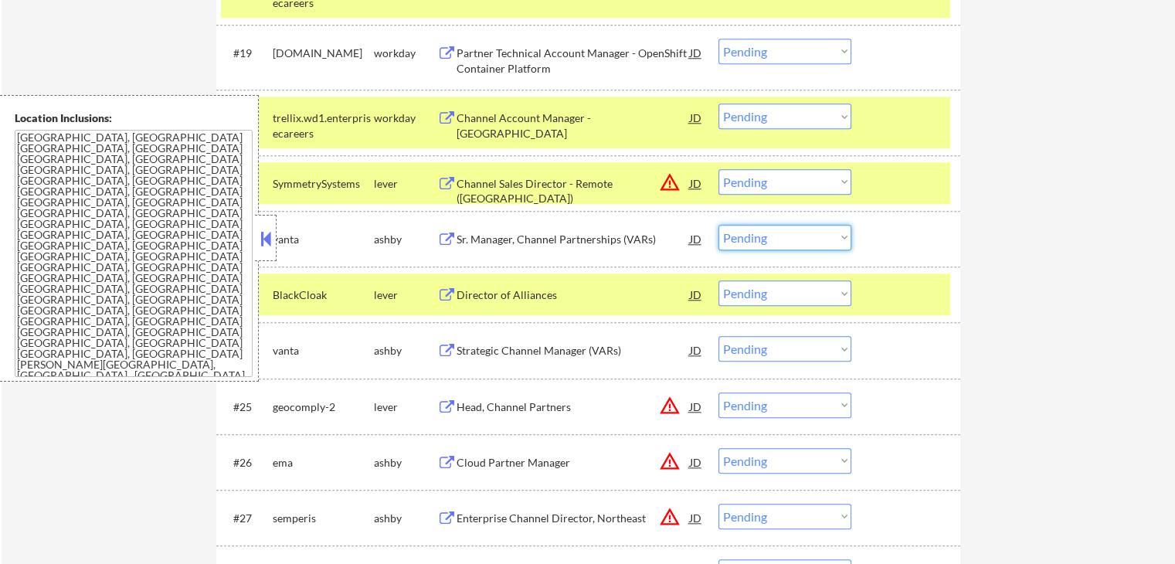
click at [775, 239] on select "Choose an option... Pending Applied Excluded (Questions) Excluded (Expired) Exc…" at bounding box center [784, 237] width 133 height 25
click at [718, 225] on select "Choose an option... Pending Applied Excluded (Questions) Excluded (Expired) Exc…" at bounding box center [784, 237] width 133 height 25
select select ""pending""
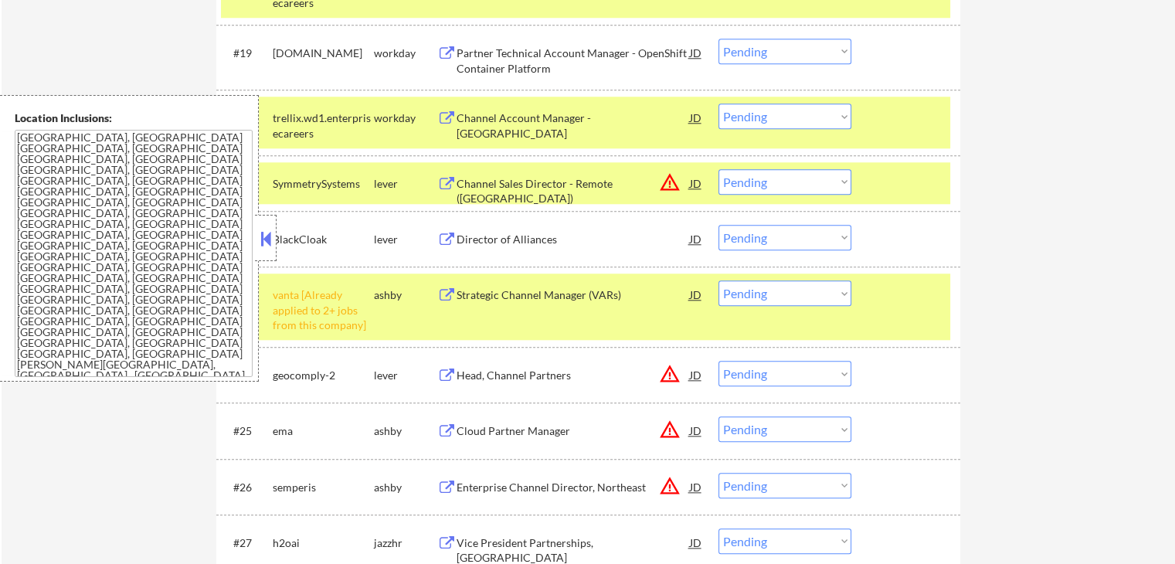
click at [808, 288] on select "Choose an option... Pending Applied Excluded (Questions) Excluded (Expired) Exc…" at bounding box center [784, 292] width 133 height 25
click at [718, 280] on select "Choose an option... Pending Applied Excluded (Questions) Excluded (Expired) Exc…" at bounding box center [784, 292] width 133 height 25
select select ""pending""
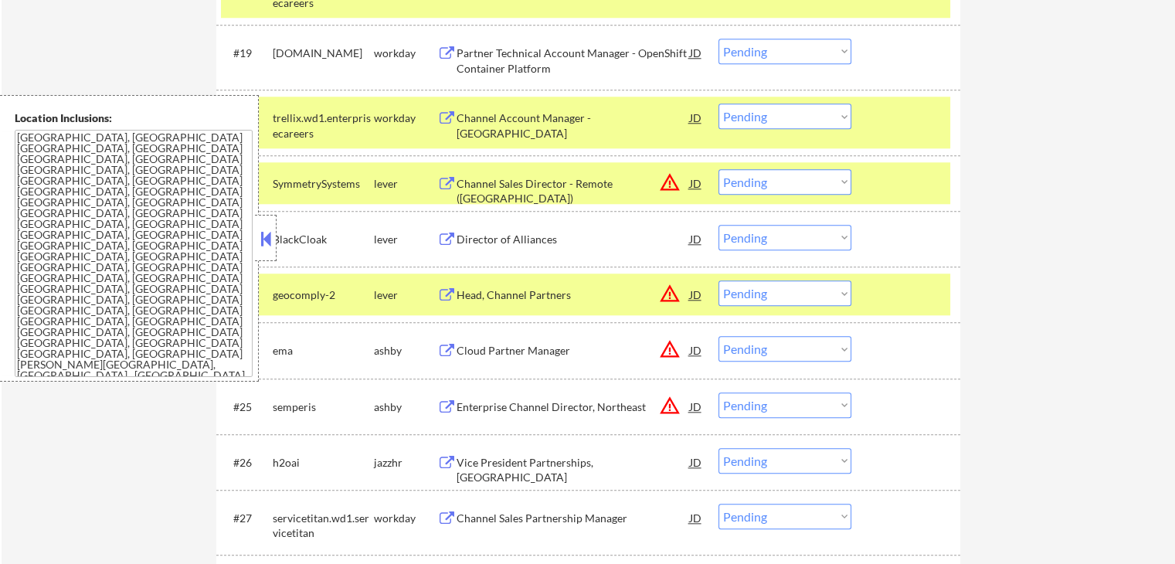
click at [451, 232] on div "Director of Alliances JD warning_amber" at bounding box center [570, 239] width 266 height 28
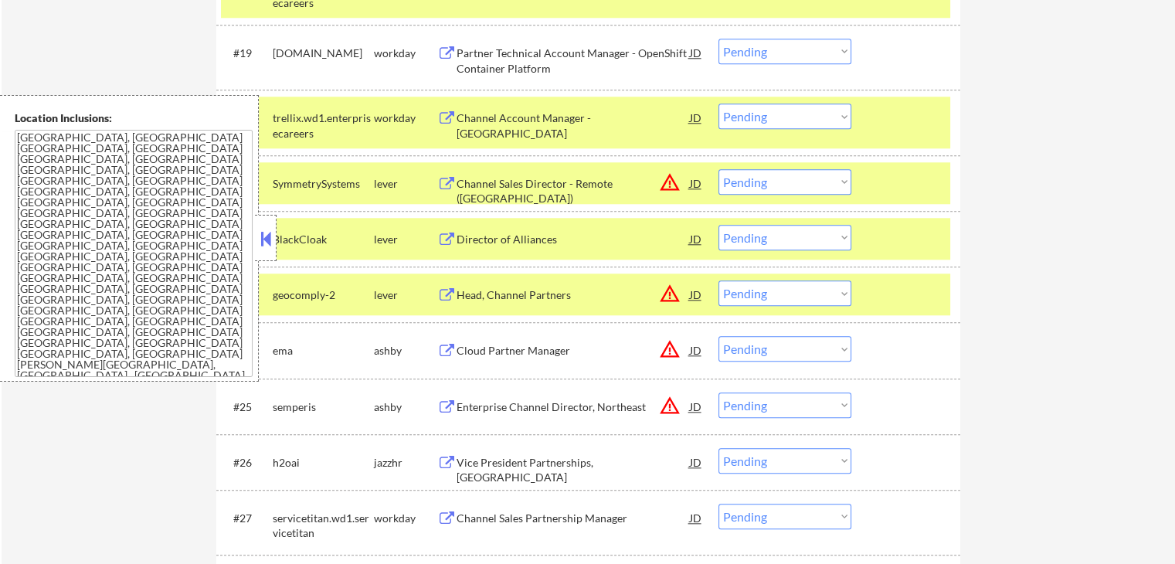
click at [762, 236] on select "Choose an option... Pending Applied Excluded (Questions) Excluded (Expired) Exc…" at bounding box center [784, 237] width 133 height 25
click at [718, 225] on select "Choose an option... Pending Applied Excluded (Questions) Excluded (Expired) Exc…" at bounding box center [784, 237] width 133 height 25
select select ""pending""
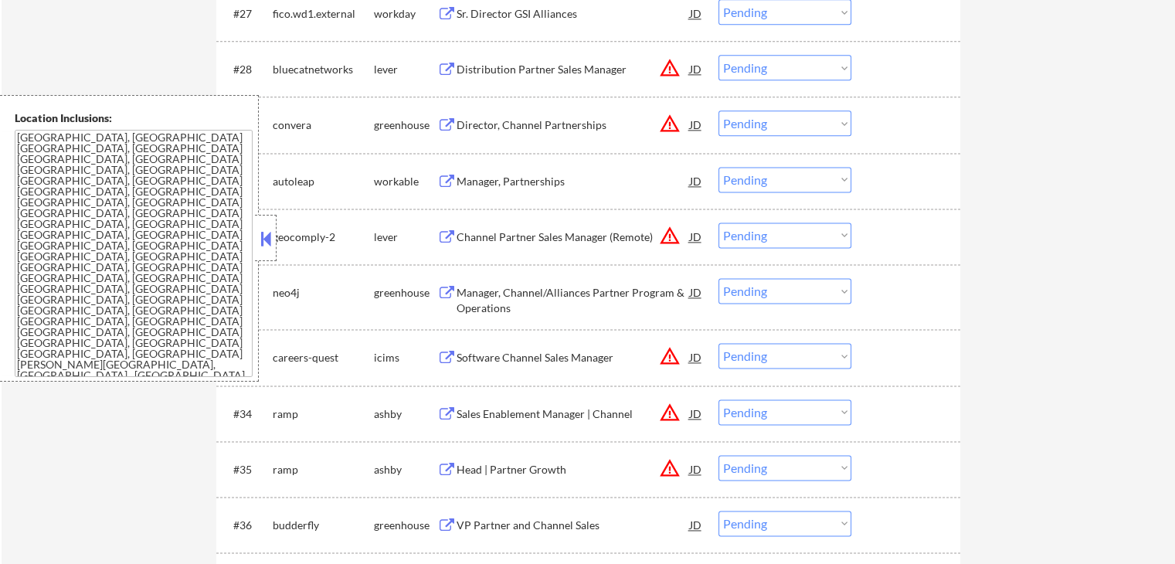
scroll to position [2085, 0]
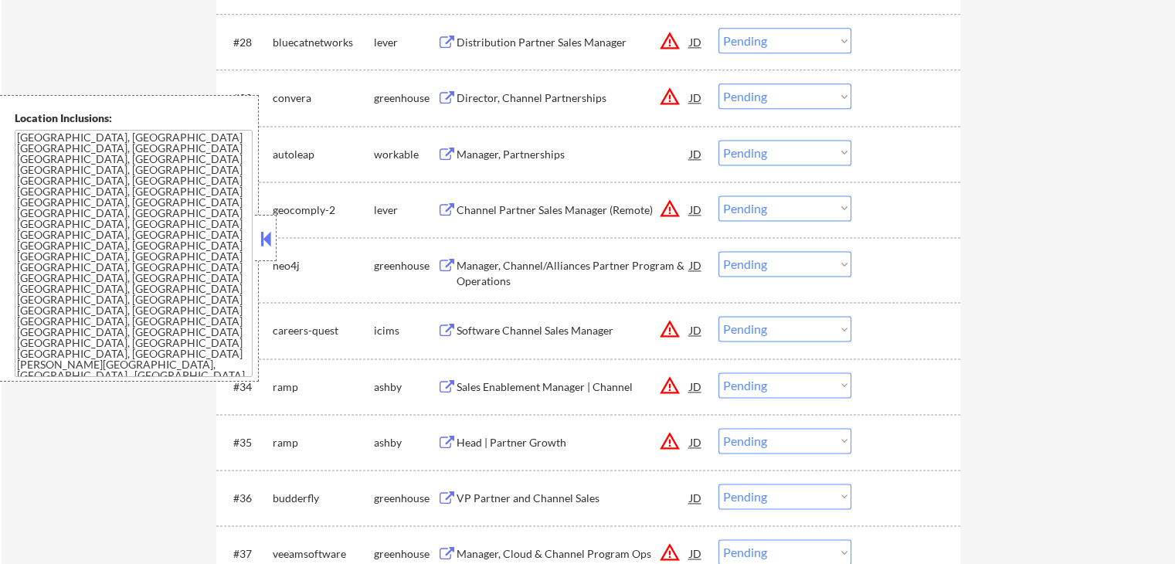
click at [448, 259] on button at bounding box center [446, 266] width 19 height 15
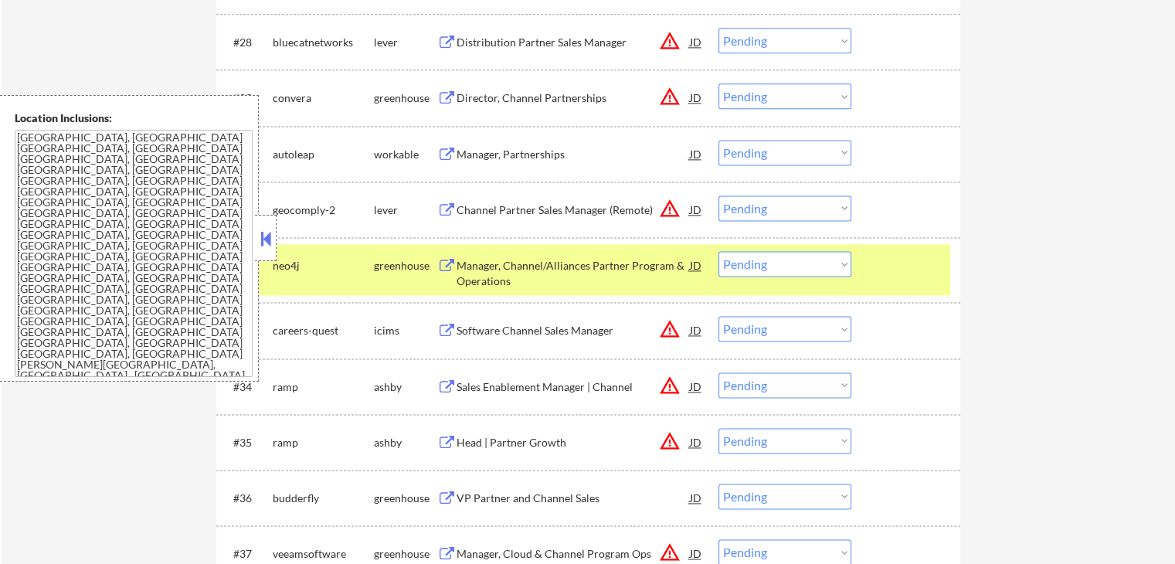
click at [768, 264] on select "Choose an option... Pending Applied Excluded (Questions) Excluded (Expired) Exc…" at bounding box center [784, 263] width 133 height 25
click at [718, 251] on select "Choose an option... Pending Applied Excluded (Questions) Excluded (Expired) Exc…" at bounding box center [784, 263] width 133 height 25
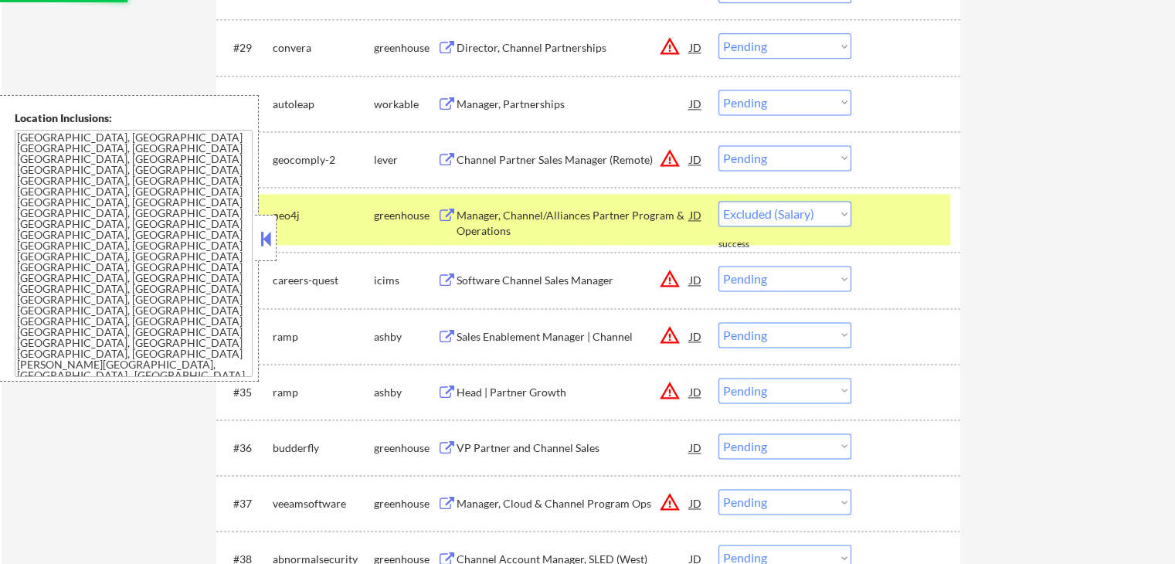
scroll to position [2162, 0]
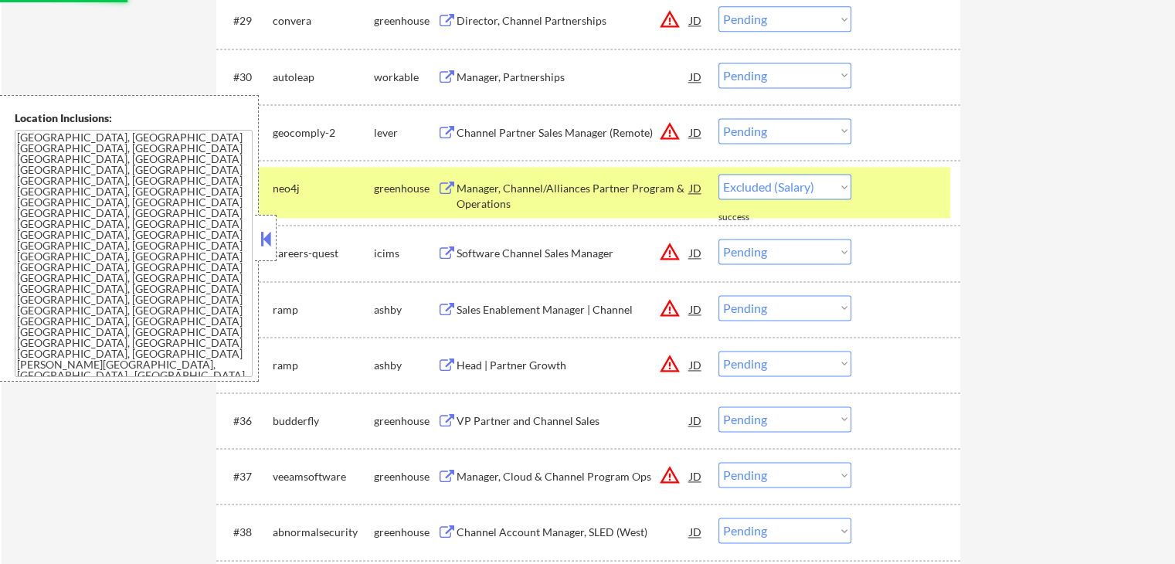
select select ""pending""
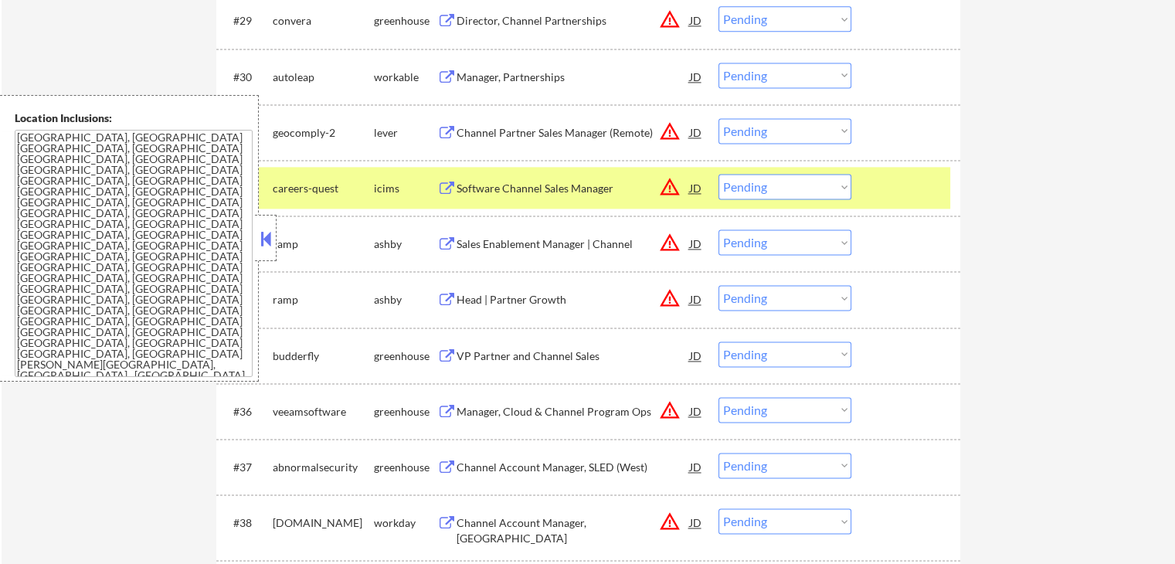
click at [442, 355] on button at bounding box center [446, 356] width 19 height 15
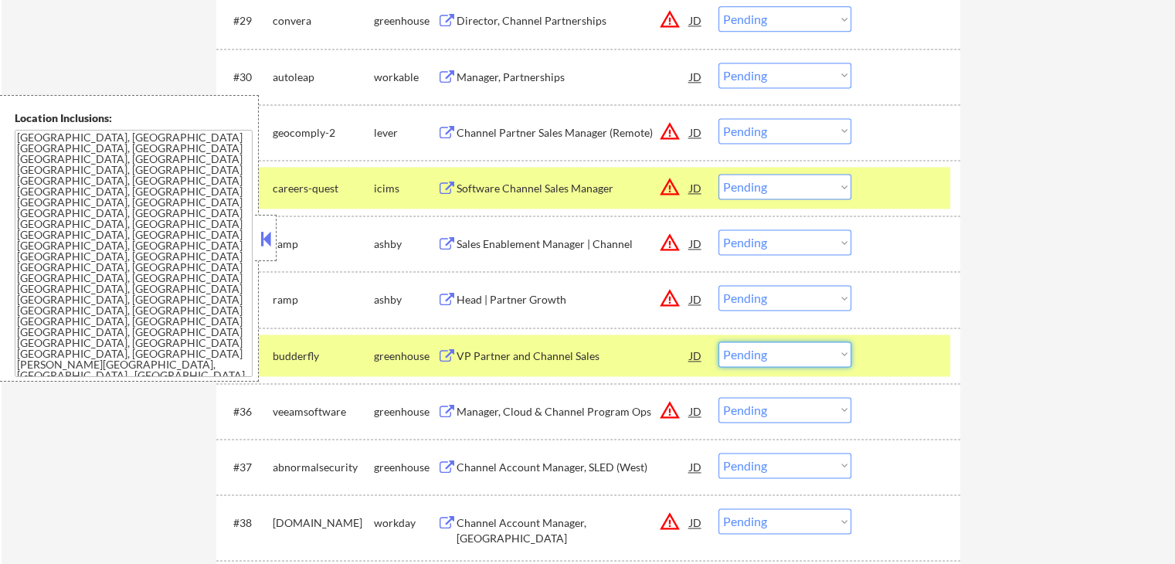
click at [799, 345] on select "Choose an option... Pending Applied Excluded (Questions) Excluded (Expired) Exc…" at bounding box center [784, 353] width 133 height 25
click at [718, 341] on select "Choose an option... Pending Applied Excluded (Questions) Excluded (Expired) Exc…" at bounding box center [784, 353] width 133 height 25
select select ""pending""
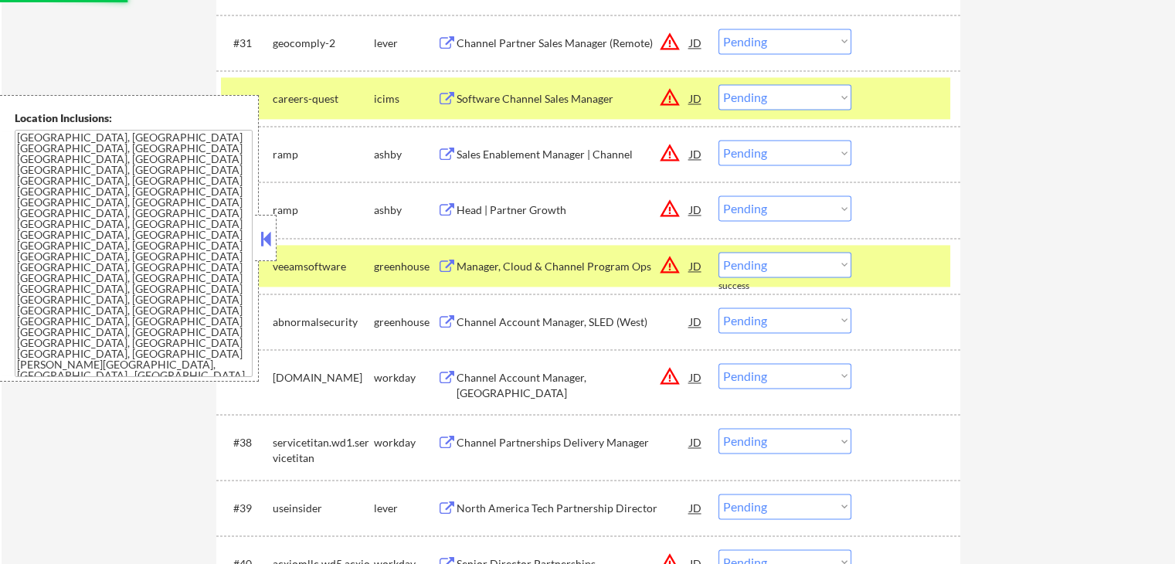
scroll to position [2317, 0]
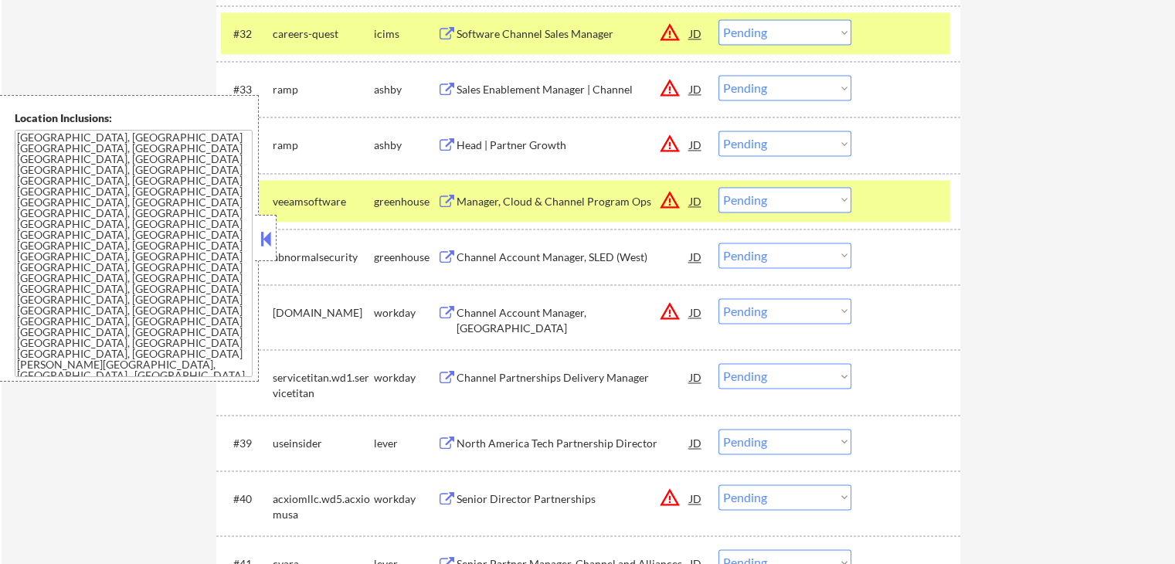
click at [439, 252] on button at bounding box center [446, 257] width 19 height 15
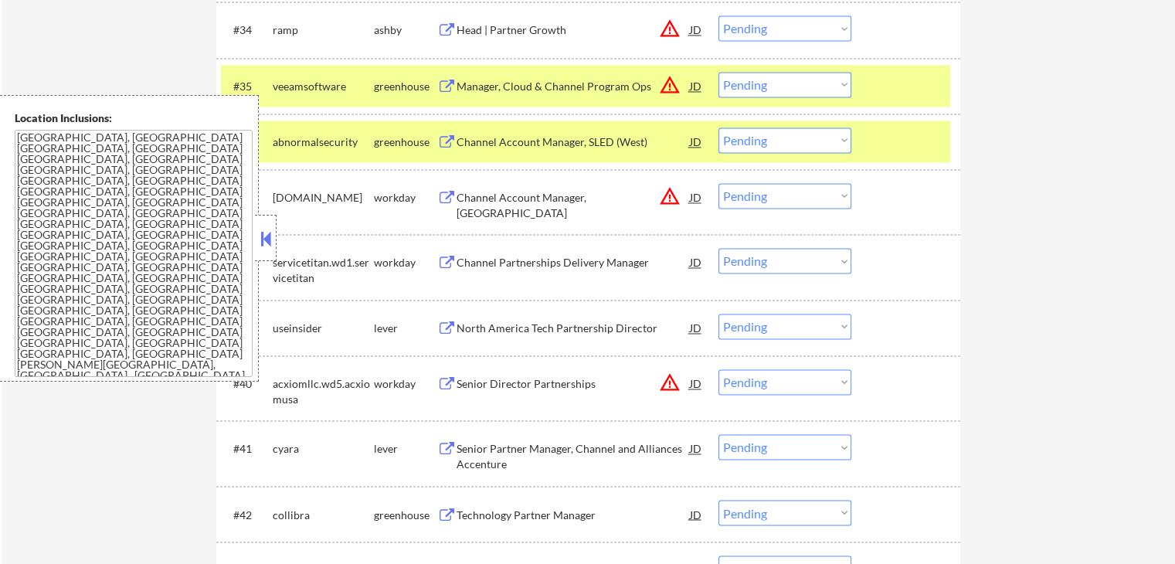
scroll to position [2440, 0]
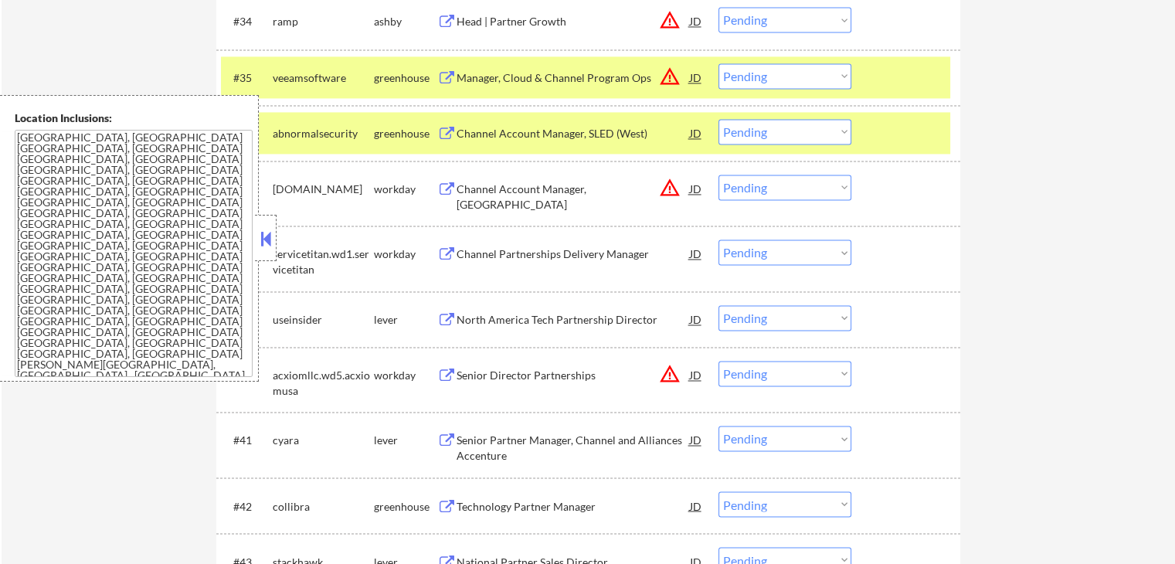
click at [449, 317] on button at bounding box center [446, 320] width 19 height 15
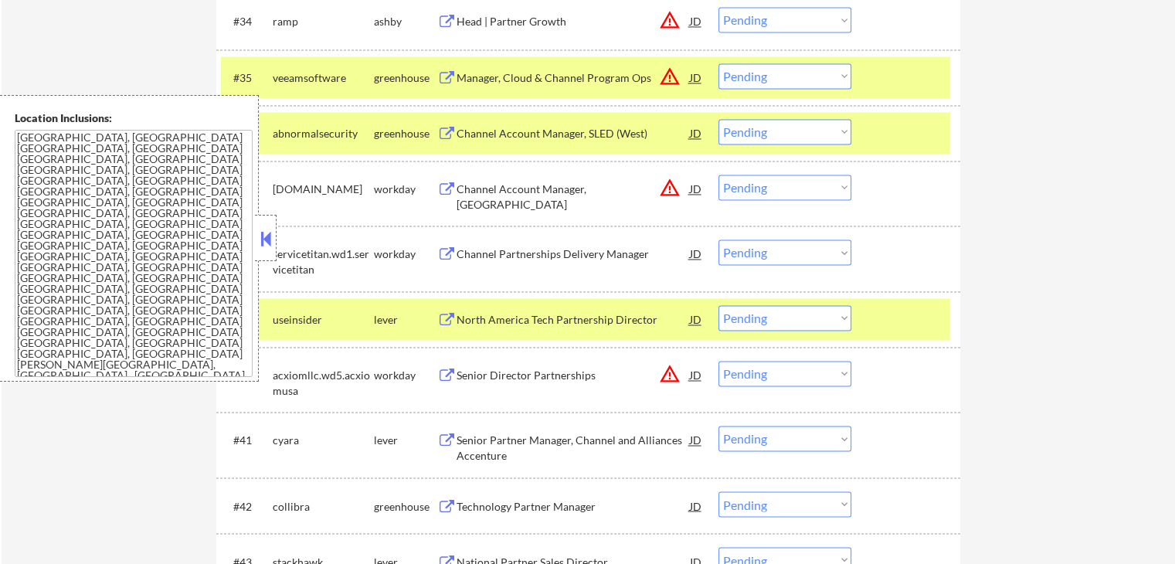
click at [772, 314] on select "Choose an option... Pending Applied Excluded (Questions) Excluded (Expired) Exc…" at bounding box center [784, 317] width 133 height 25
click at [718, 305] on select "Choose an option... Pending Applied Excluded (Questions) Excluded (Expired) Exc…" at bounding box center [784, 317] width 133 height 25
select select ""pending""
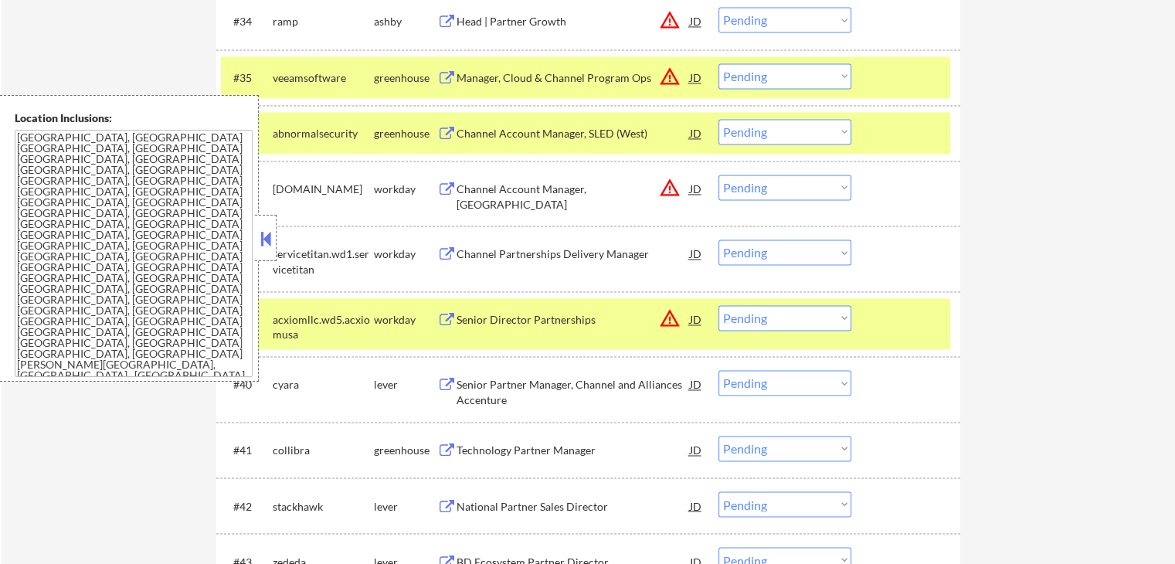
click at [451, 378] on button at bounding box center [446, 385] width 19 height 15
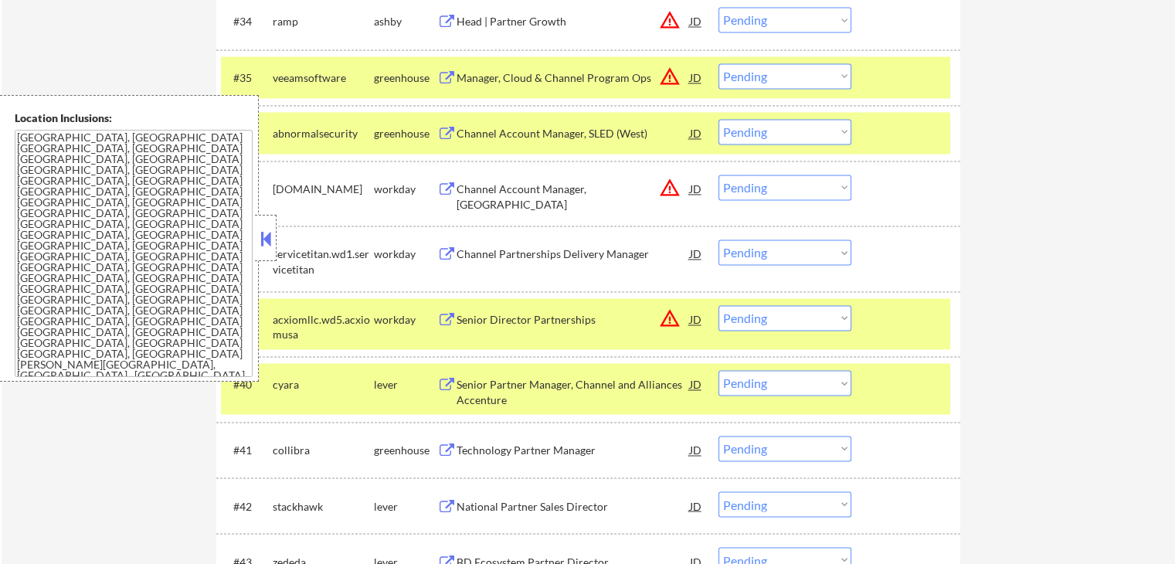
click at [789, 378] on select "Choose an option... Pending Applied Excluded (Questions) Excluded (Expired) Exc…" at bounding box center [784, 382] width 133 height 25
click at [718, 370] on select "Choose an option... Pending Applied Excluded (Questions) Excluded (Expired) Exc…" at bounding box center [784, 382] width 133 height 25
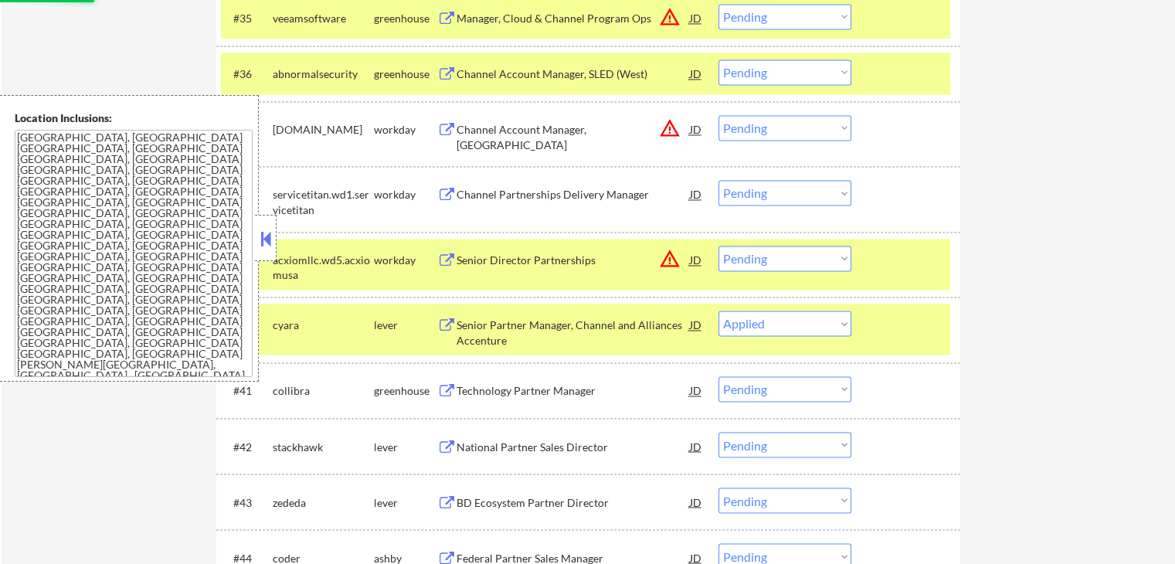
scroll to position [2595, 0]
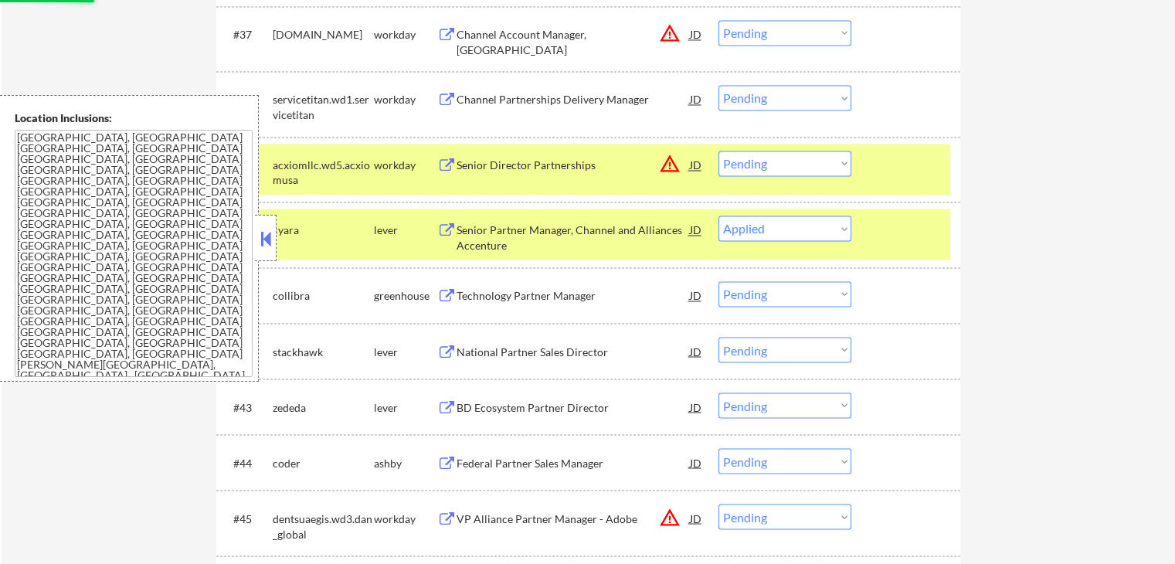
click at [443, 285] on div "Technology Partner Manager JD warning_amber" at bounding box center [570, 295] width 266 height 28
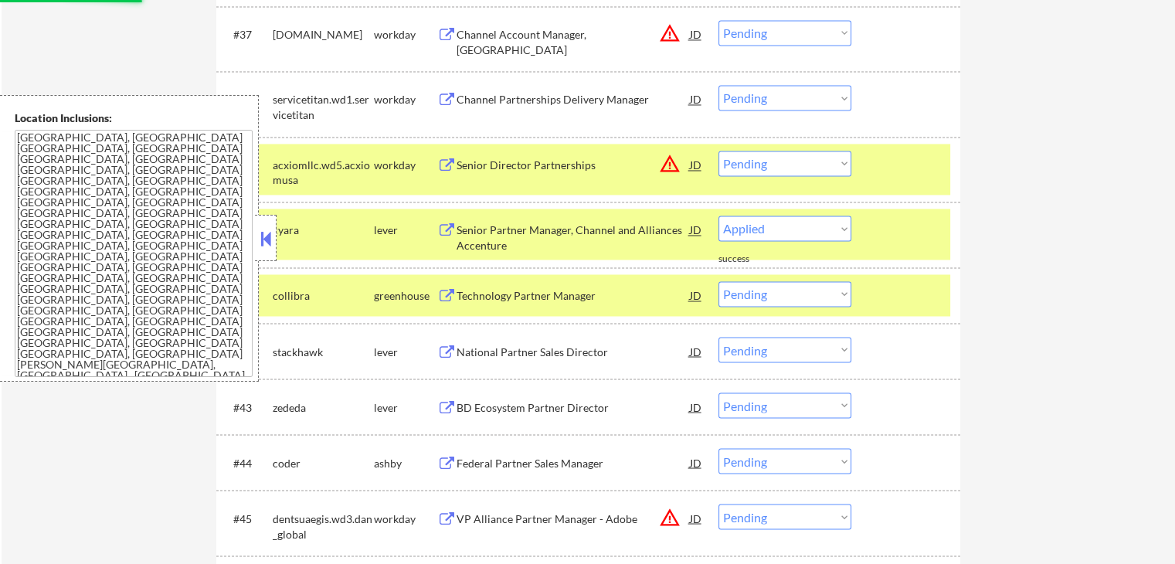
select select ""pending""
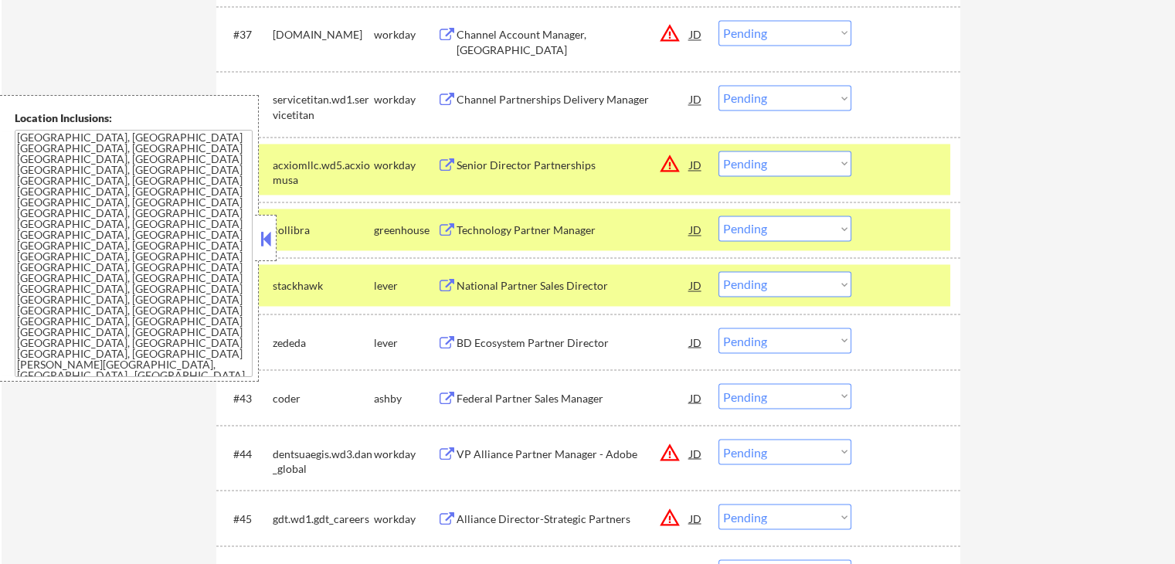
click at [442, 336] on button at bounding box center [446, 342] width 19 height 15
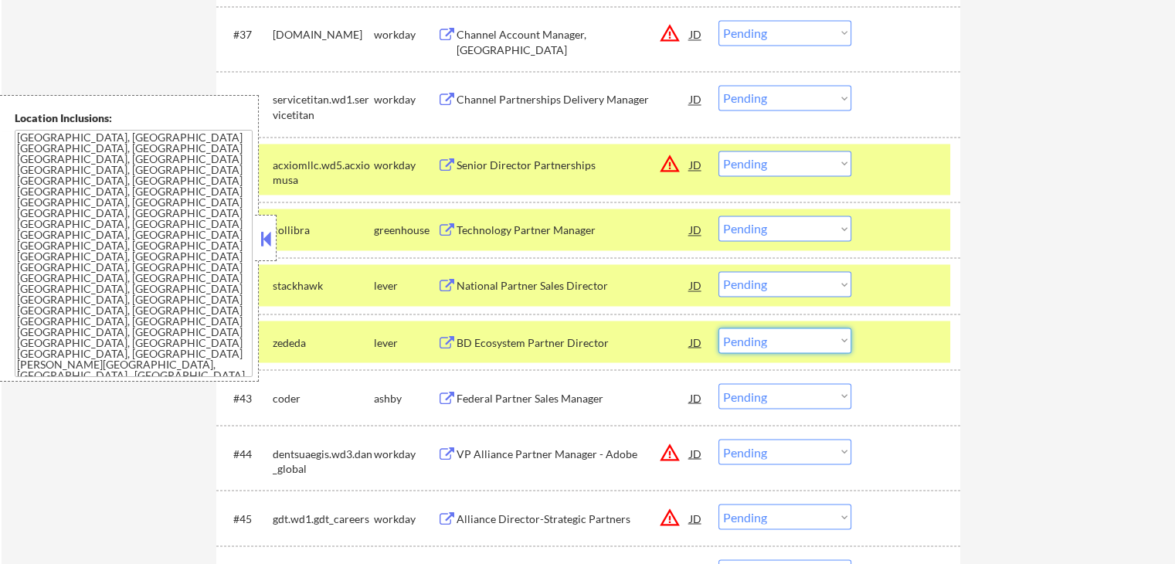
click at [780, 344] on select "Choose an option... Pending Applied Excluded (Questions) Excluded (Expired) Exc…" at bounding box center [784, 339] width 133 height 25
click at [718, 327] on select "Choose an option... Pending Applied Excluded (Questions) Excluded (Expired) Exc…" at bounding box center [784, 339] width 133 height 25
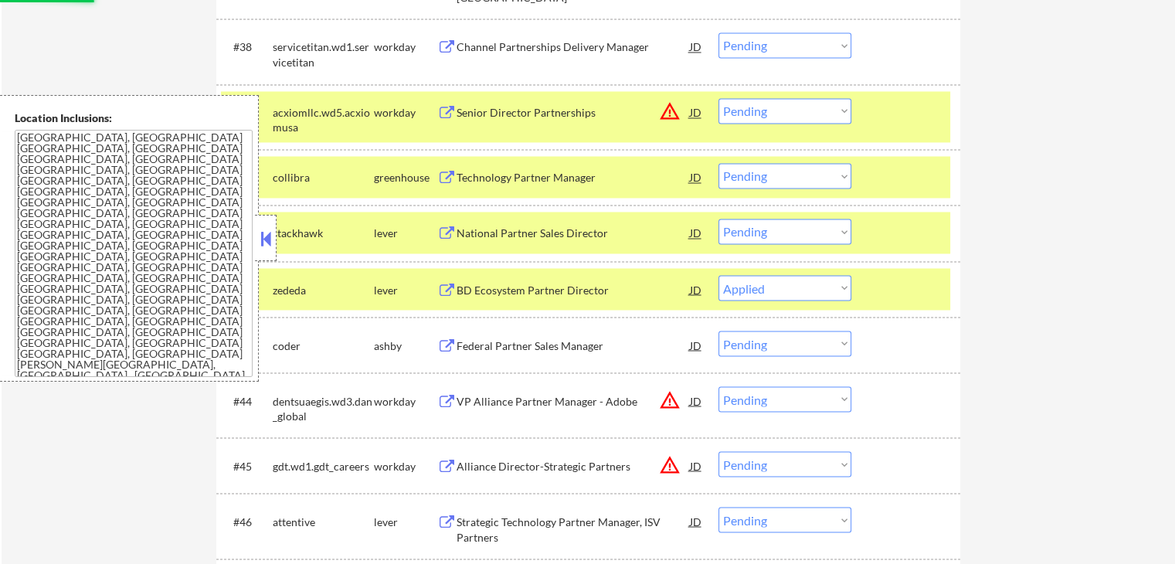
scroll to position [2672, 0]
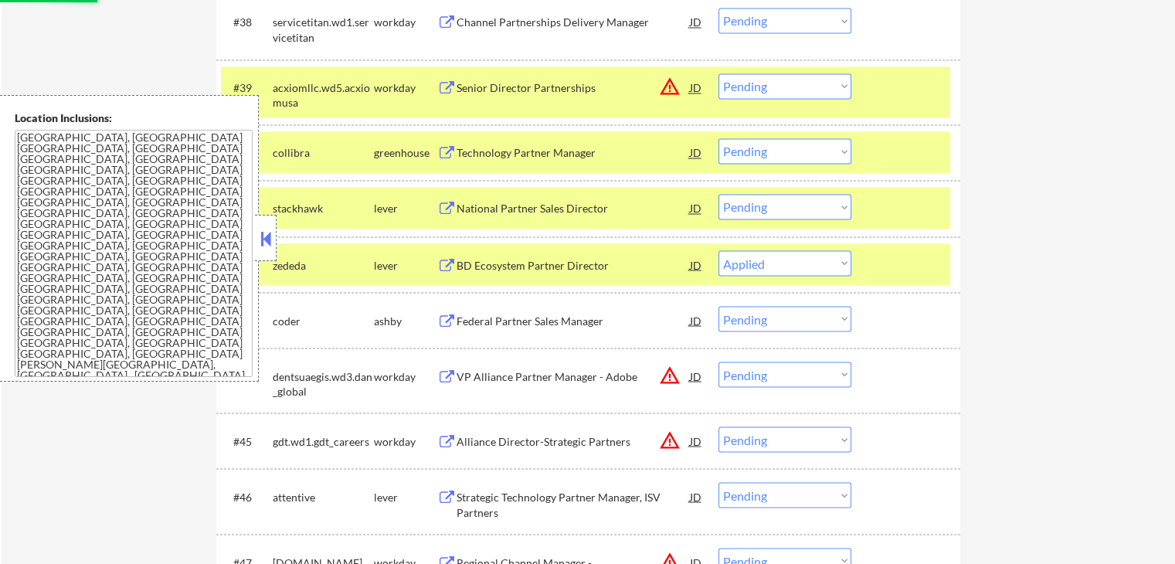
click at [439, 321] on button at bounding box center [446, 321] width 19 height 15
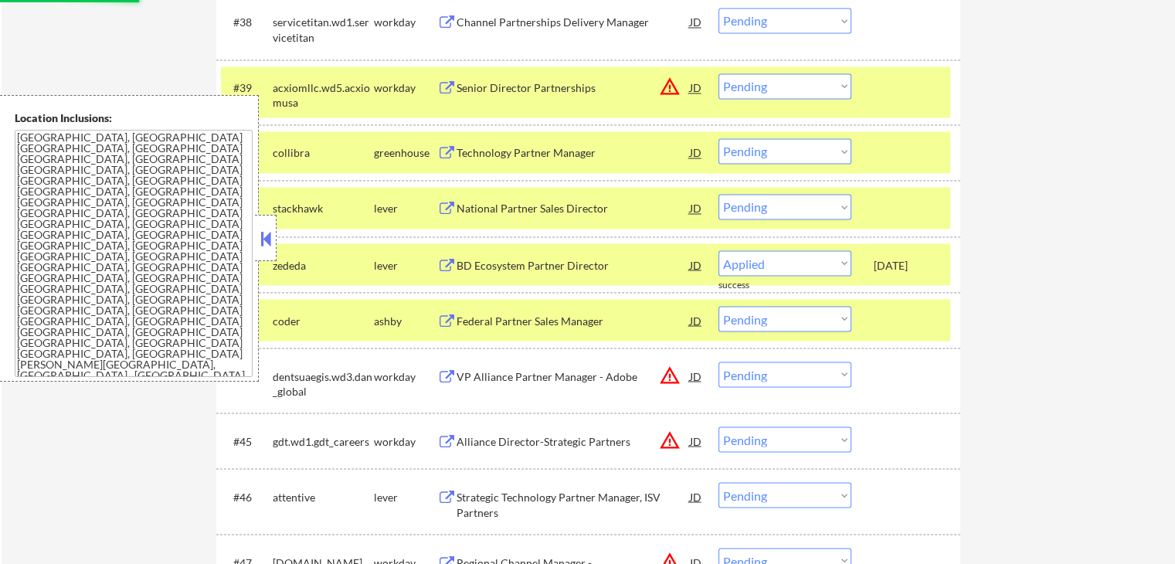
select select ""pending""
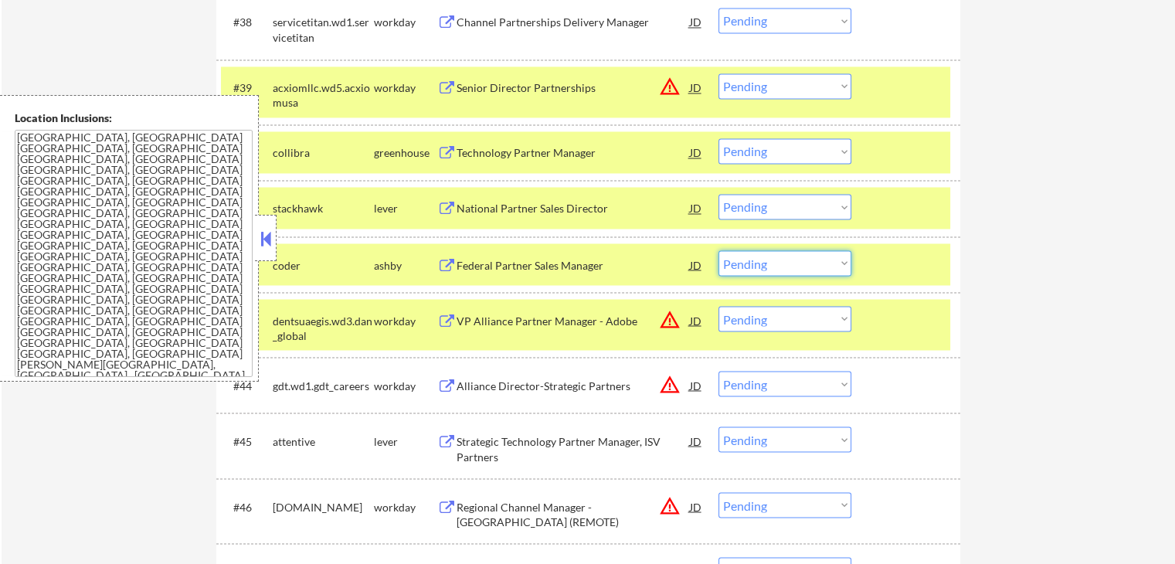
click at [748, 258] on select "Choose an option... Pending Applied Excluded (Questions) Excluded (Expired) Exc…" at bounding box center [784, 262] width 133 height 25
click at [718, 250] on select "Choose an option... Pending Applied Excluded (Questions) Excluded (Expired) Exc…" at bounding box center [784, 262] width 133 height 25
select select ""pending""
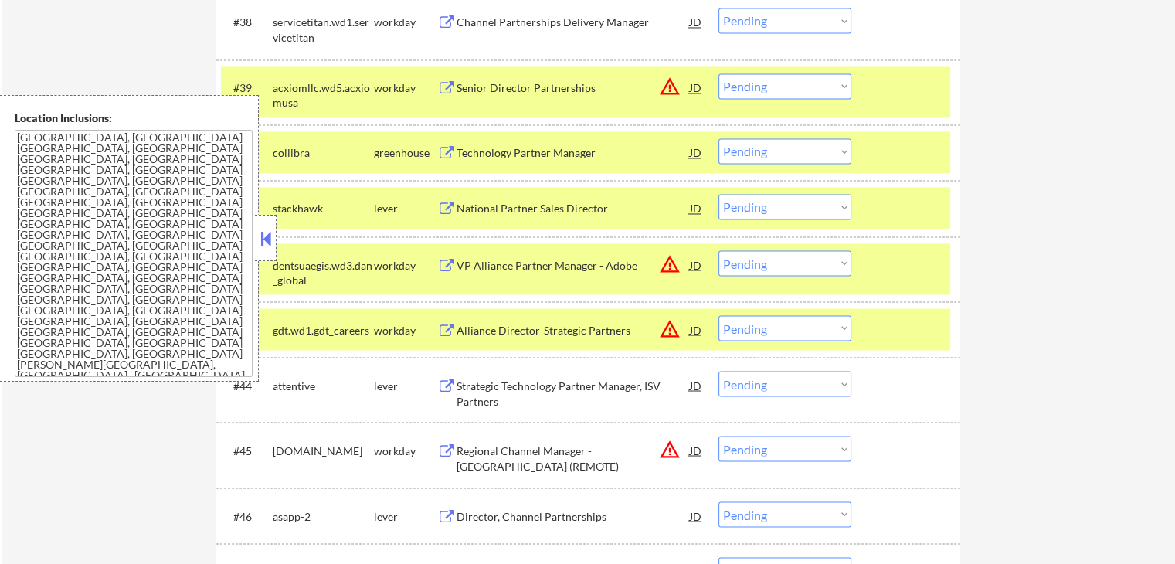
click at [442, 379] on button at bounding box center [446, 385] width 19 height 15
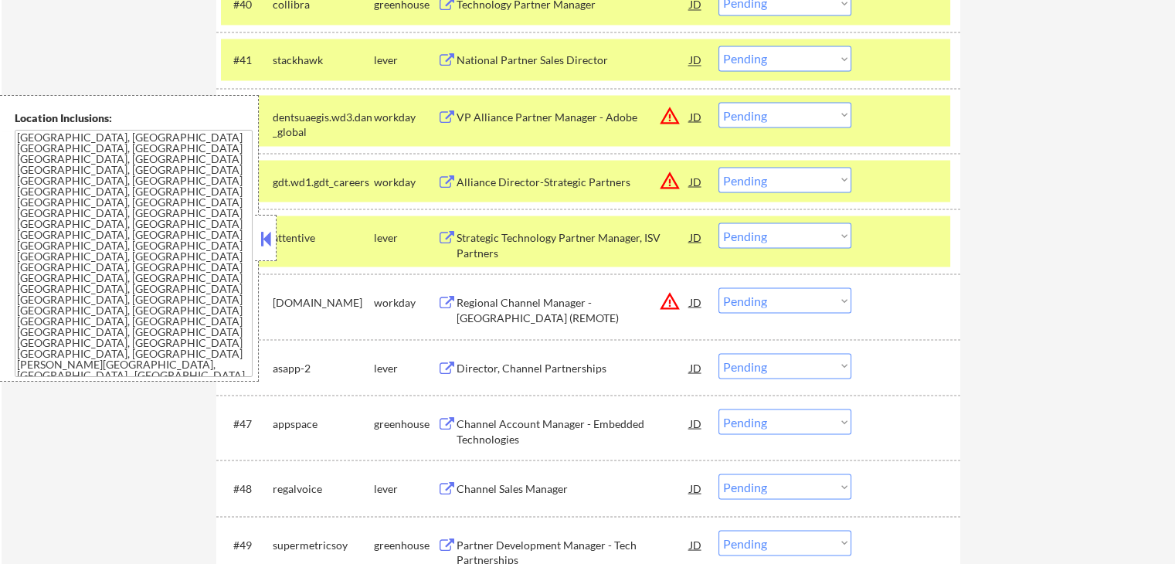
scroll to position [2826, 0]
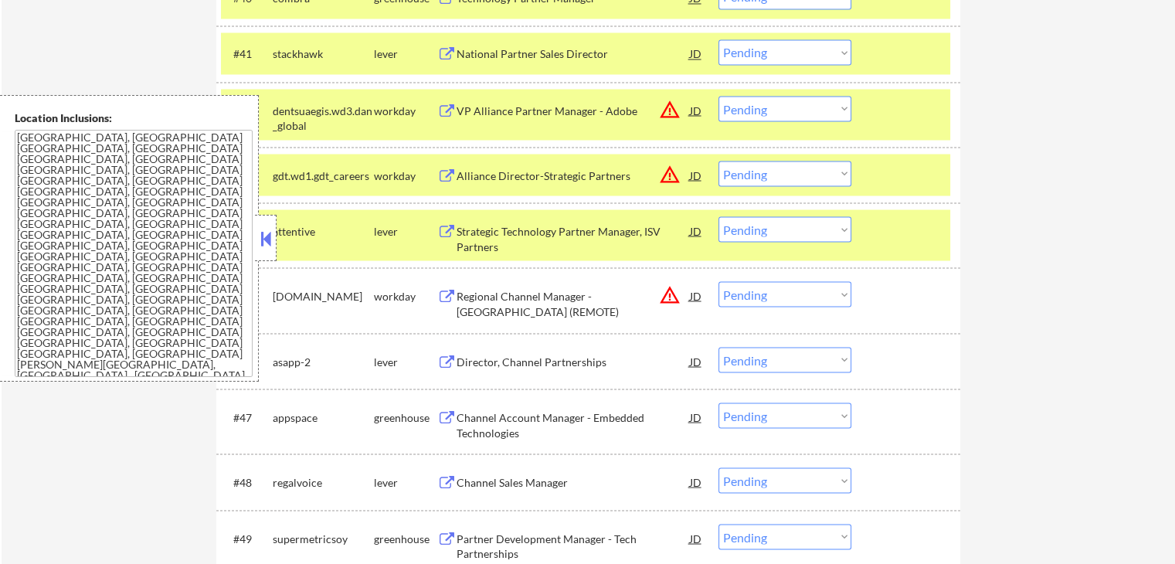
click at [800, 234] on select "Choose an option... Pending Applied Excluded (Questions) Excluded (Expired) Exc…" at bounding box center [784, 228] width 133 height 25
click at [718, 216] on select "Choose an option... Pending Applied Excluded (Questions) Excluded (Expired) Exc…" at bounding box center [784, 228] width 133 height 25
click at [444, 358] on button at bounding box center [446, 361] width 19 height 15
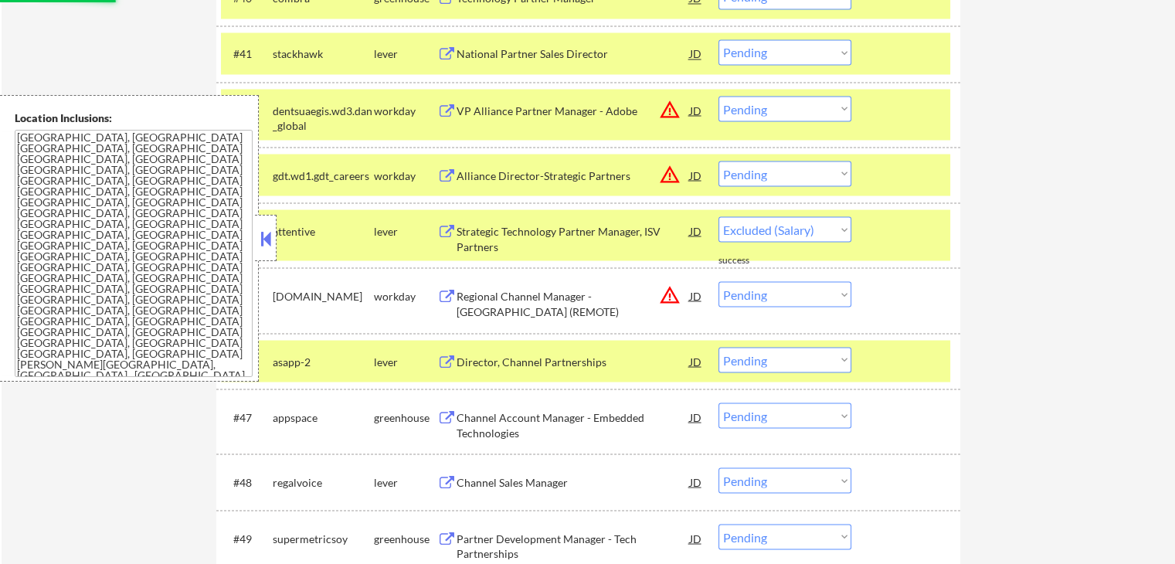
select select ""pending""
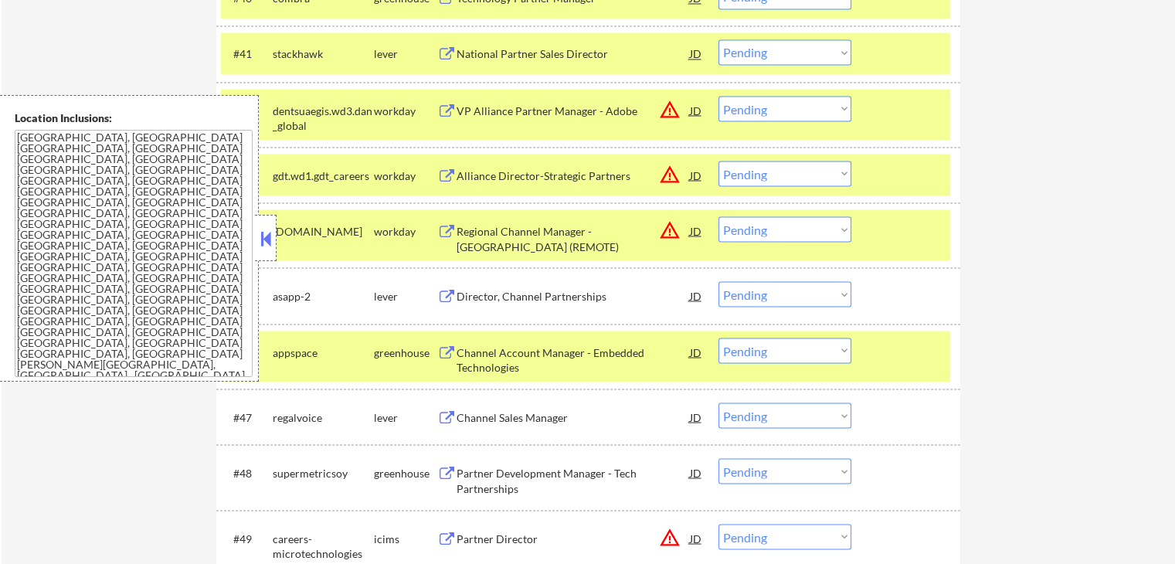
click at [748, 290] on select "Choose an option... Pending Applied Excluded (Questions) Excluded (Expired) Exc…" at bounding box center [784, 293] width 133 height 25
click at [718, 281] on select "Choose an option... Pending Applied Excluded (Questions) Excluded (Expired) Exc…" at bounding box center [784, 293] width 133 height 25
click at [451, 350] on button at bounding box center [446, 352] width 19 height 15
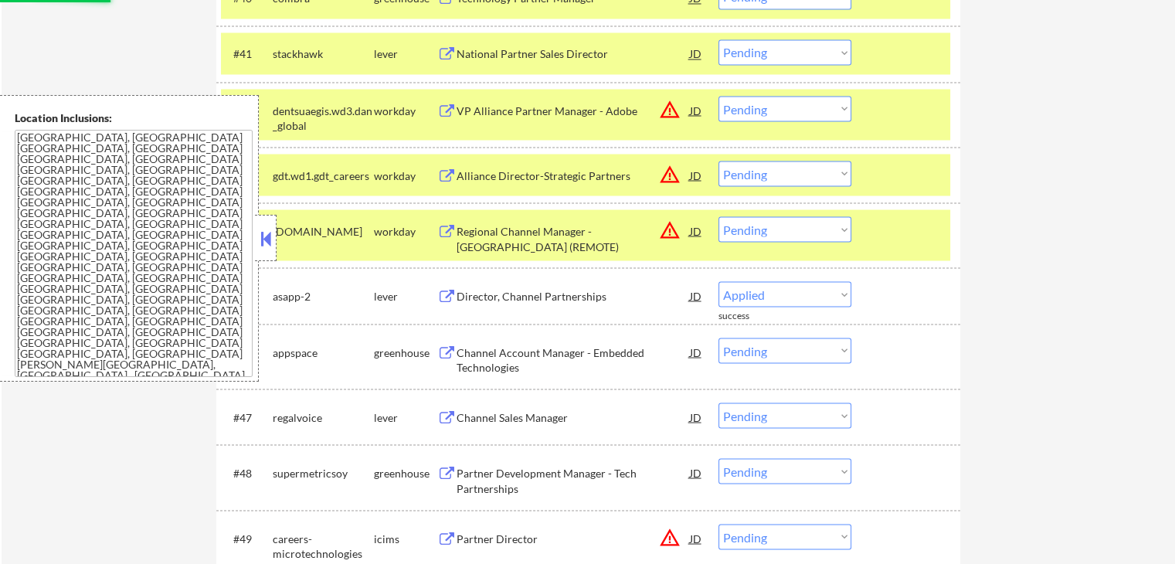
select select ""pending""
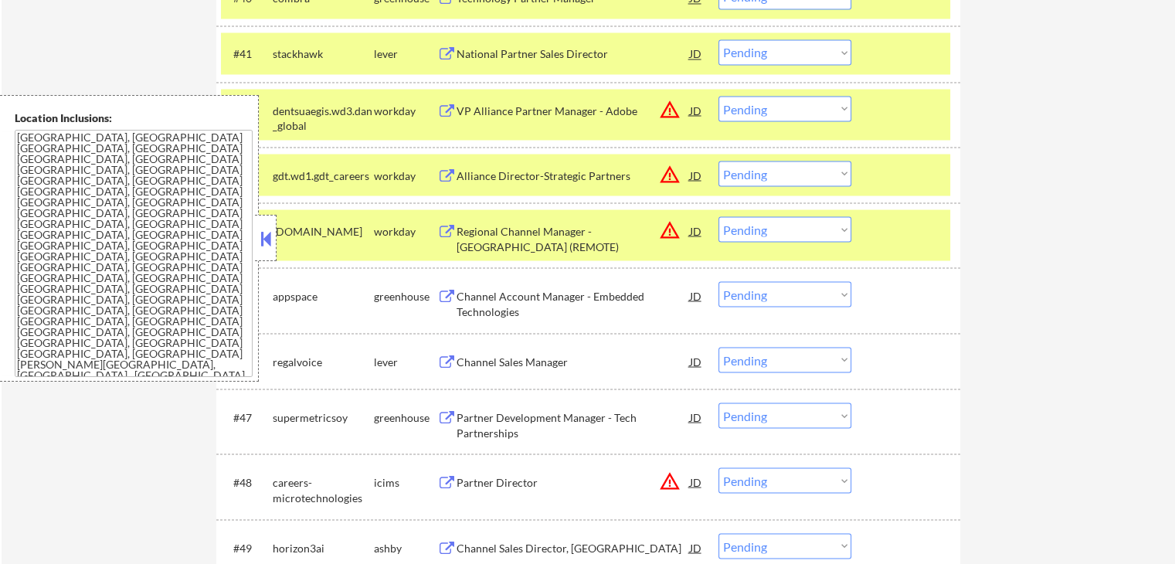
click at [439, 293] on button at bounding box center [446, 296] width 19 height 15
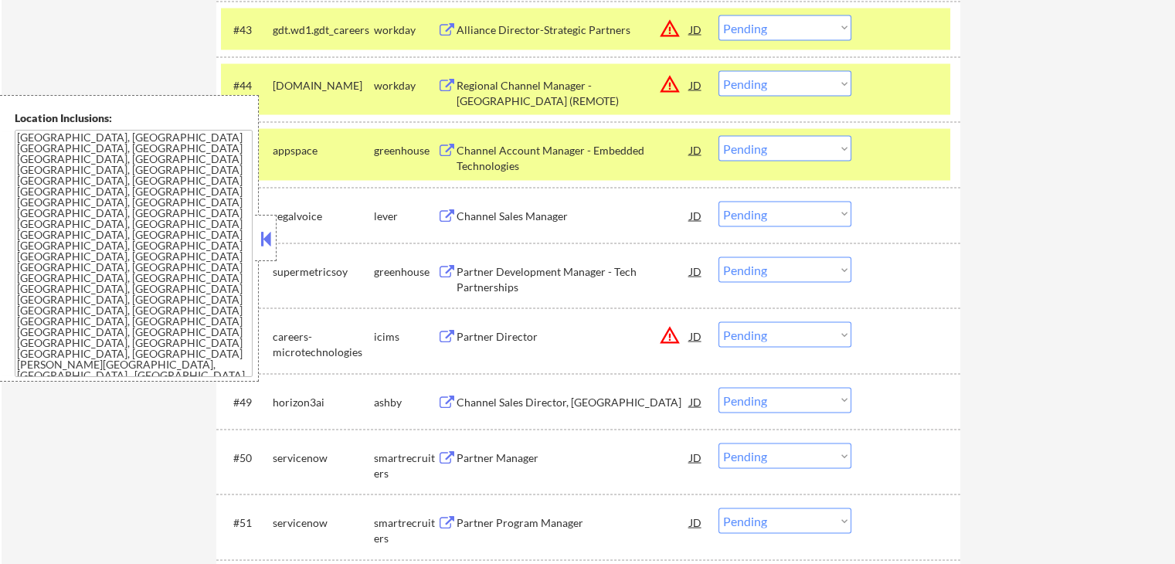
scroll to position [2981, 0]
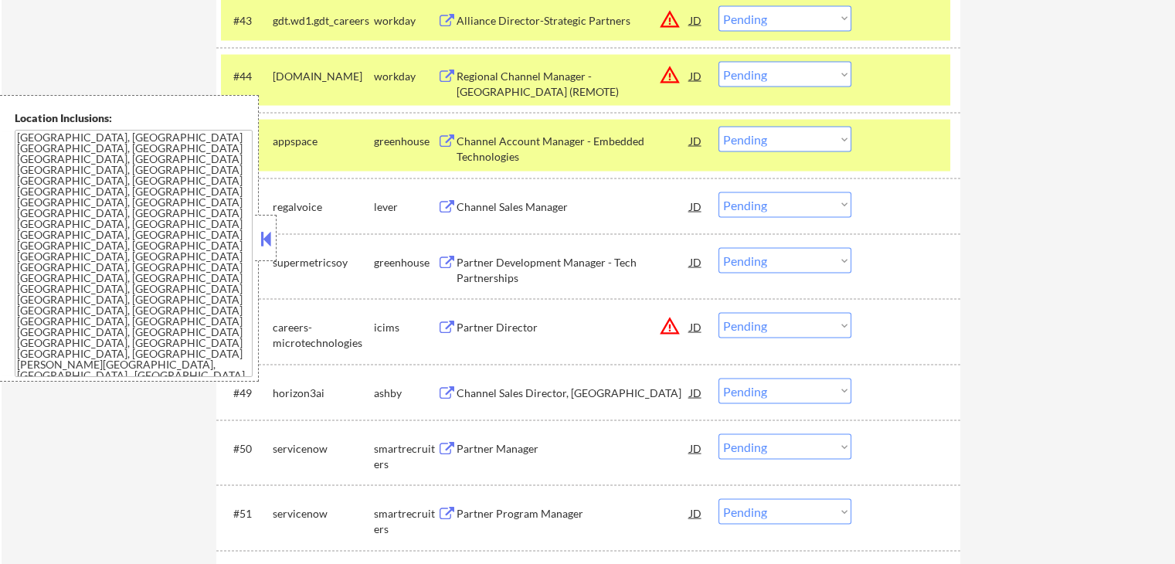
click at [440, 204] on button at bounding box center [446, 207] width 19 height 15
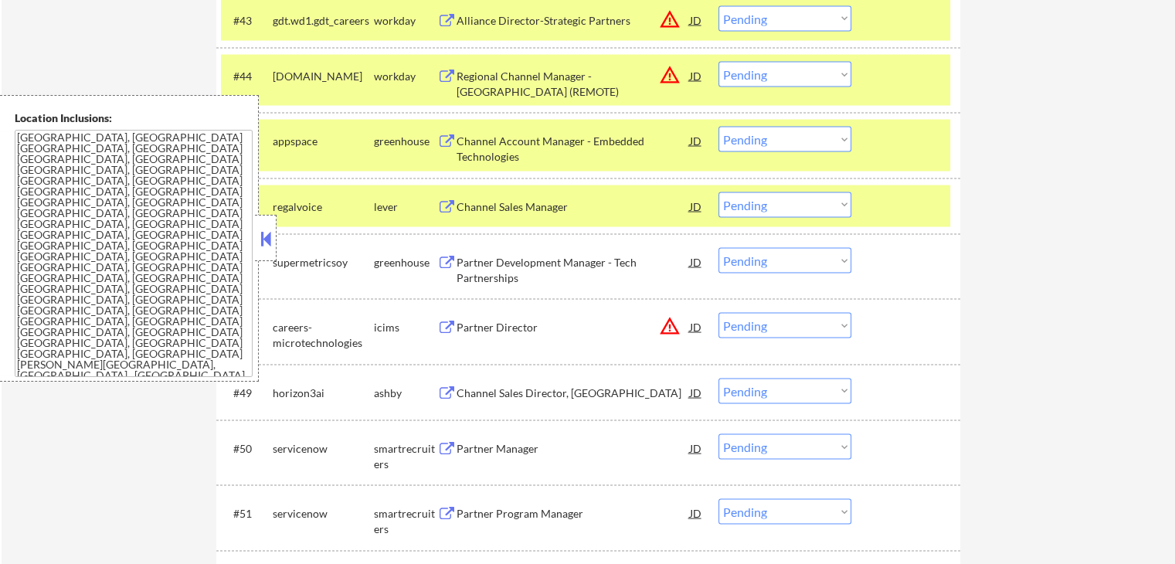
click at [771, 198] on select "Choose an option... Pending Applied Excluded (Questions) Excluded (Expired) Exc…" at bounding box center [784, 204] width 133 height 25
click at [718, 192] on select "Choose an option... Pending Applied Excluded (Questions) Excluded (Expired) Exc…" at bounding box center [784, 204] width 133 height 25
click at [430, 260] on div "greenhouse" at bounding box center [405, 262] width 63 height 15
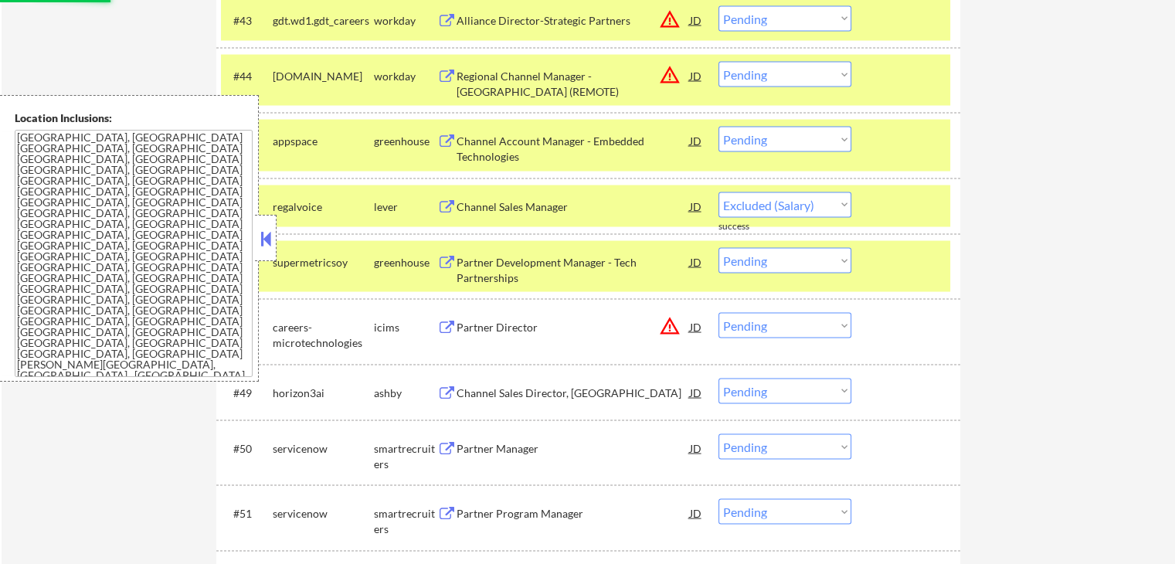
drag, startPoint x: 1049, startPoint y: 235, endPoint x: 981, endPoint y: 73, distance: 175.8
click at [1050, 232] on div "← Return to /applysquad Mailslurp Inbox Job Search Builder [PERSON_NAME] User E…" at bounding box center [588, 289] width 1173 height 6416
select select ""pending""
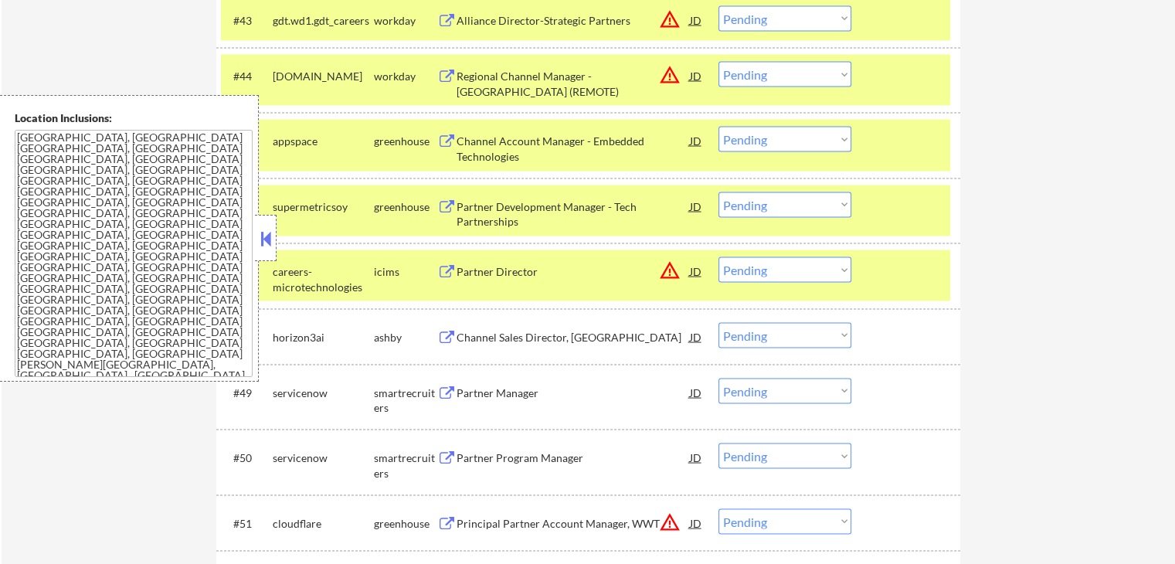
click at [1019, 205] on div "← Return to /applysquad Mailslurp Inbox Job Search Builder [PERSON_NAME] User E…" at bounding box center [588, 289] width 1173 height 6416
click at [446, 202] on button at bounding box center [446, 207] width 19 height 15
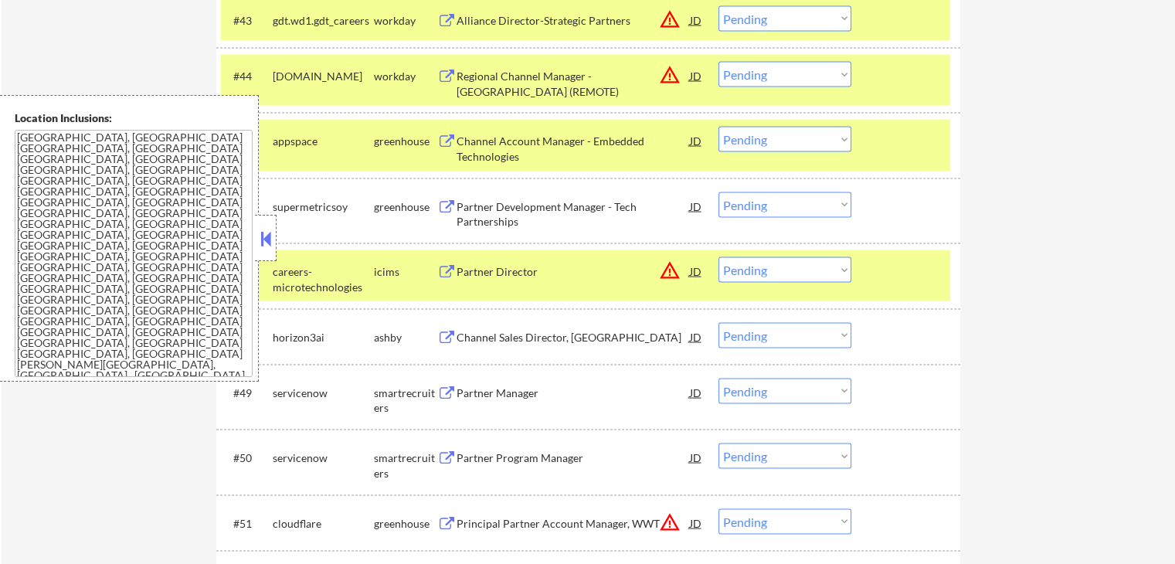
click at [450, 334] on button at bounding box center [446, 338] width 19 height 15
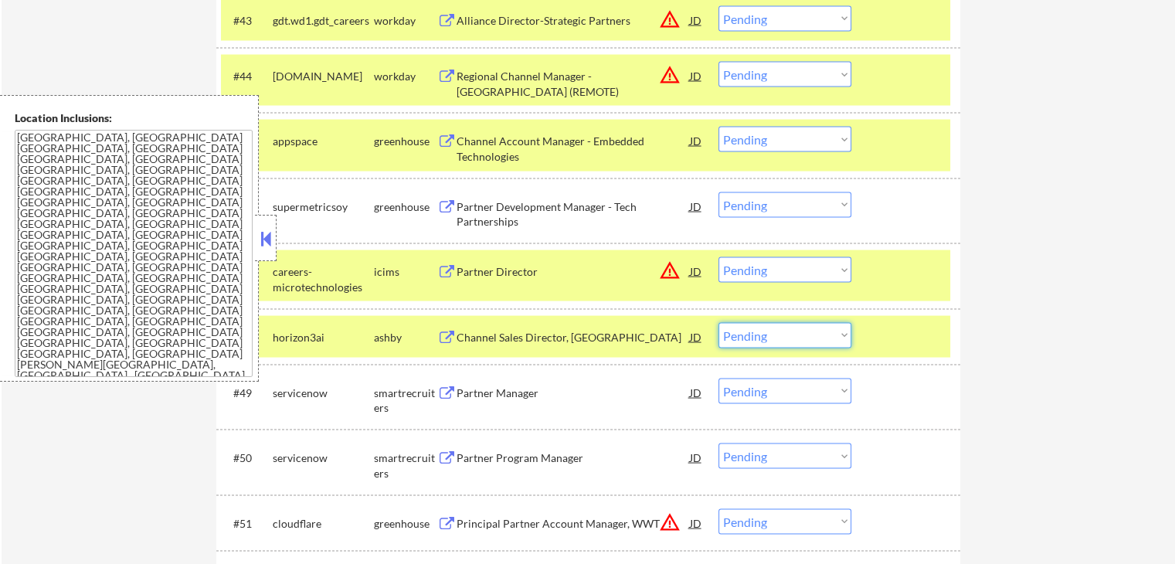
click at [754, 332] on select "Choose an option... Pending Applied Excluded (Questions) Excluded (Expired) Exc…" at bounding box center [784, 335] width 133 height 25
click at [718, 323] on select "Choose an option... Pending Applied Excluded (Questions) Excluded (Expired) Exc…" at bounding box center [784, 335] width 133 height 25
click at [448, 390] on button at bounding box center [446, 393] width 19 height 15
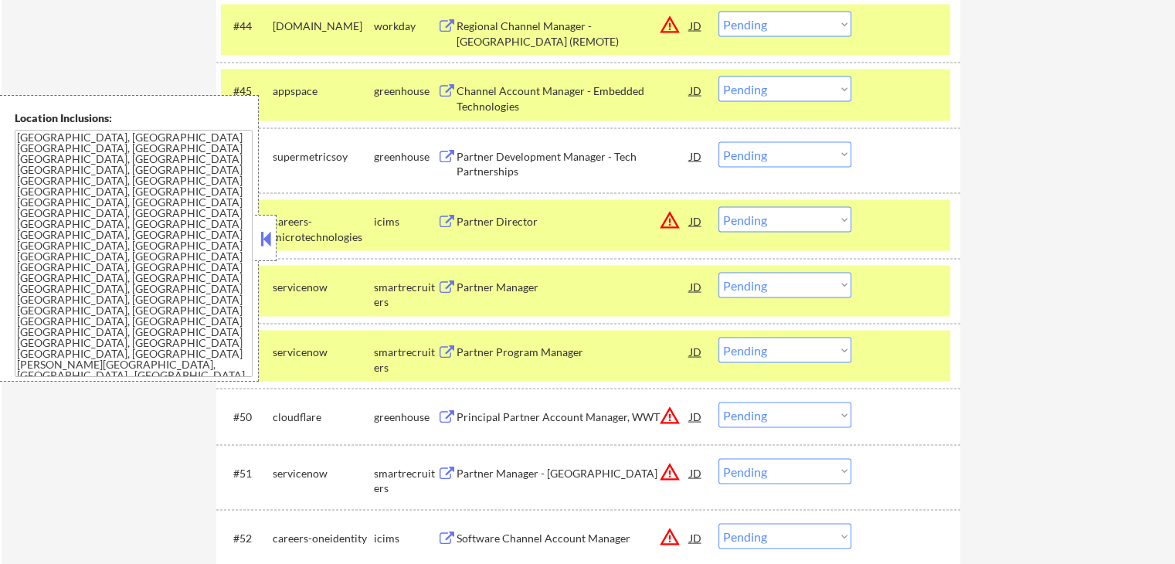
scroll to position [3058, 0]
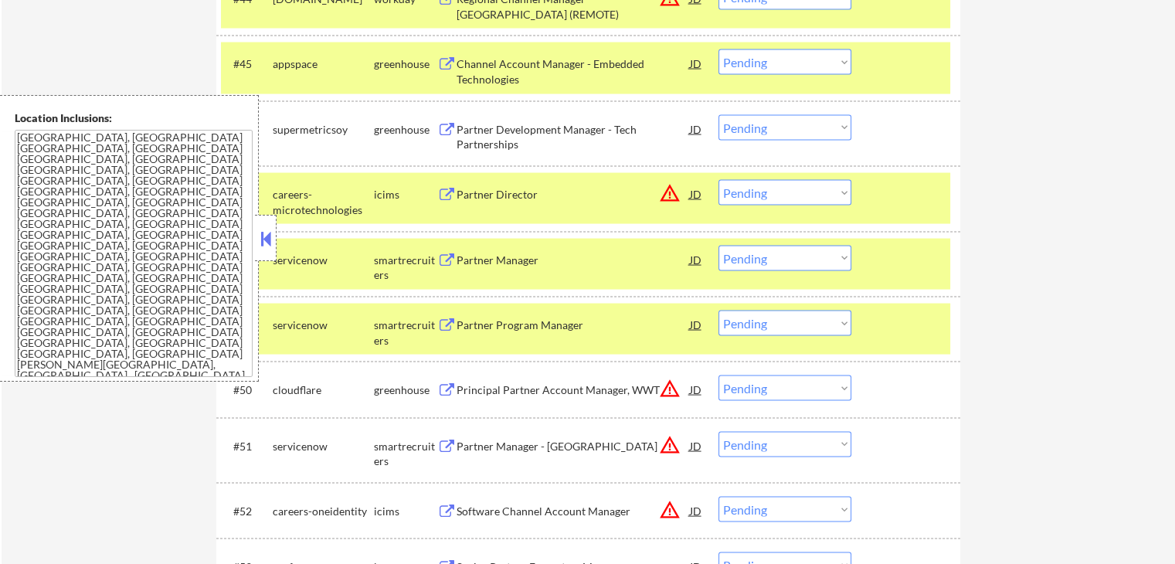
click at [443, 321] on button at bounding box center [446, 325] width 19 height 15
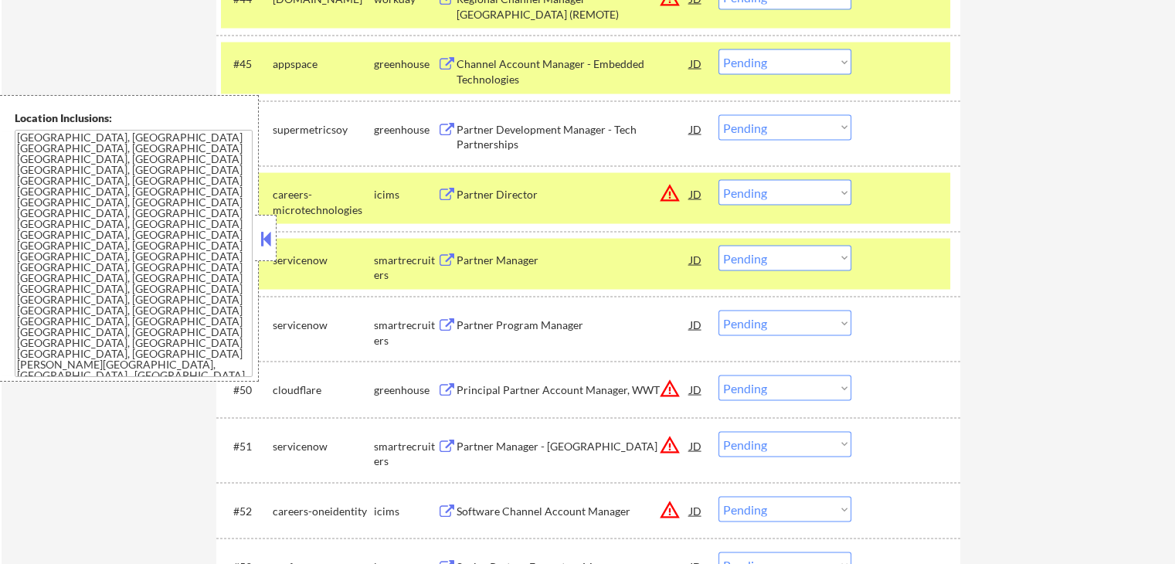
click at [779, 262] on select "Choose an option... Pending Applied Excluded (Questions) Excluded (Expired) Exc…" at bounding box center [784, 258] width 133 height 25
click at [718, 246] on select "Choose an option... Pending Applied Excluded (Questions) Excluded (Expired) Exc…" at bounding box center [784, 258] width 133 height 25
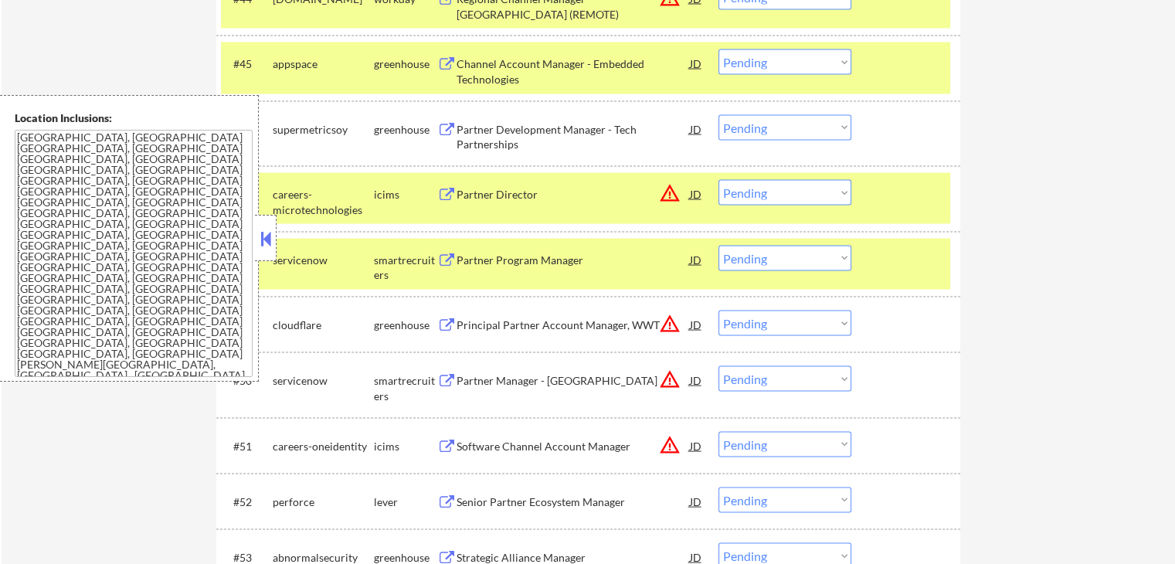
click at [446, 257] on button at bounding box center [446, 260] width 19 height 15
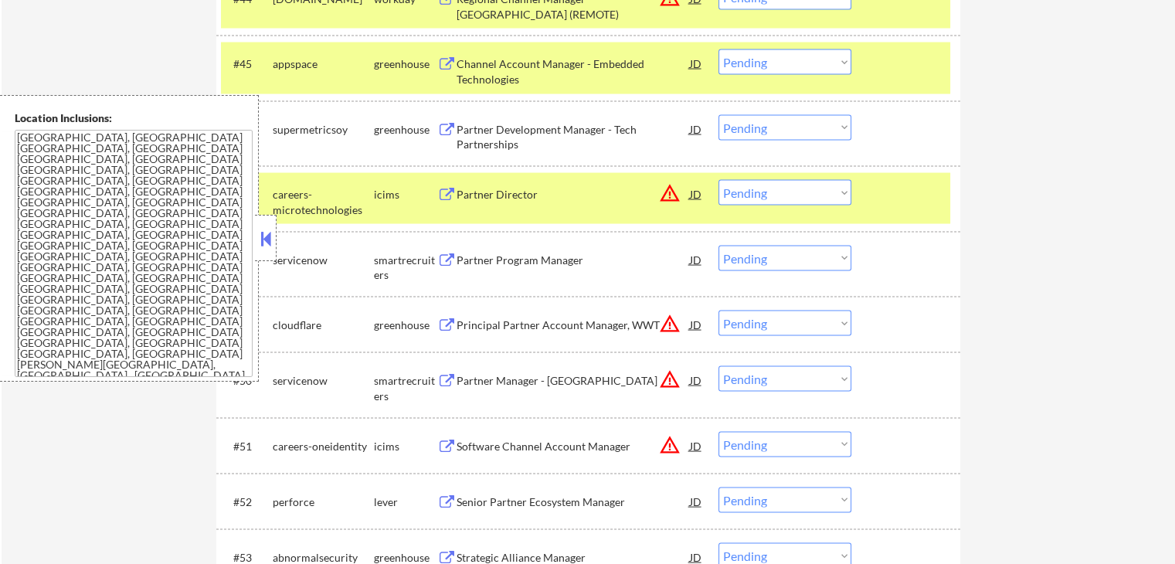
click at [776, 266] on select "Choose an option... Pending Applied Excluded (Questions) Excluded (Expired) Exc…" at bounding box center [784, 258] width 133 height 25
click at [718, 246] on select "Choose an option... Pending Applied Excluded (Questions) Excluded (Expired) Exc…" at bounding box center [784, 258] width 133 height 25
select select ""pending""
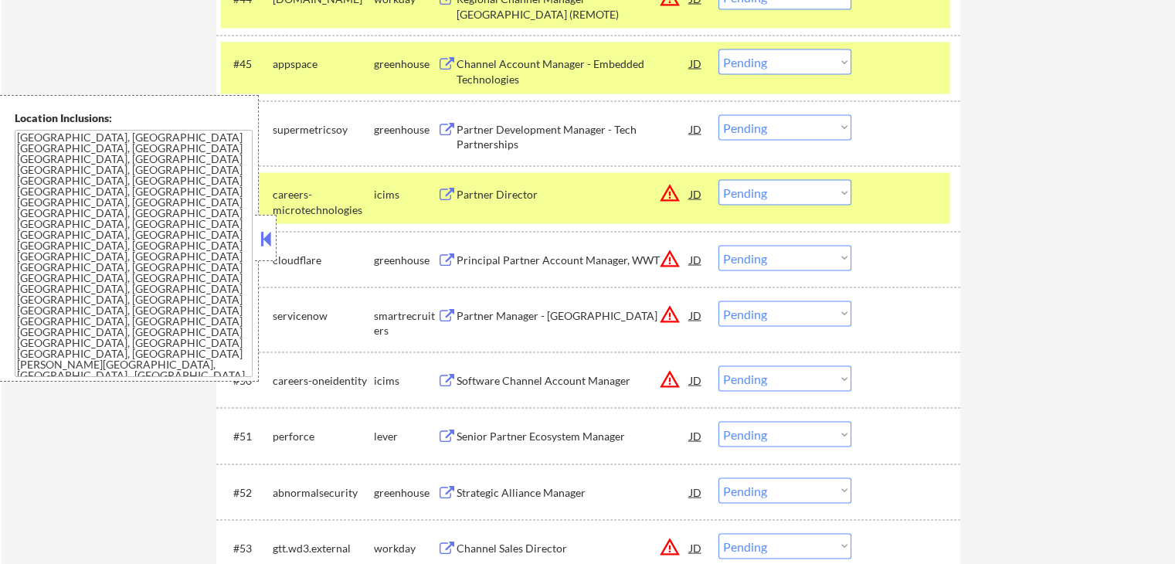
click at [1001, 306] on div "← Return to /applysquad Mailslurp Inbox Job Search Builder [PERSON_NAME] User E…" at bounding box center [588, 202] width 1173 height 6397
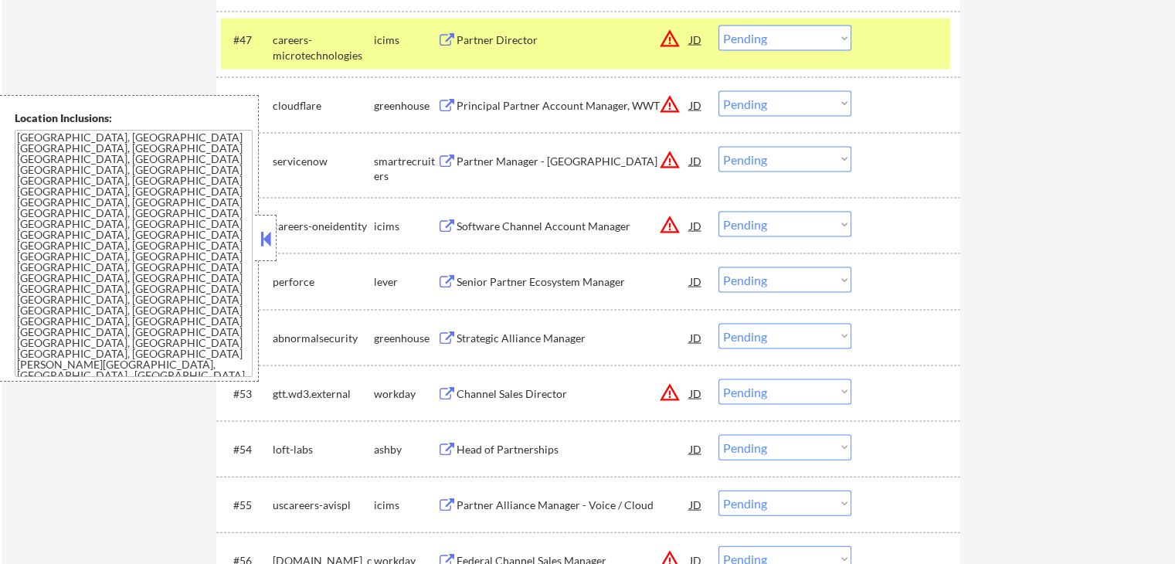
scroll to position [3290, 0]
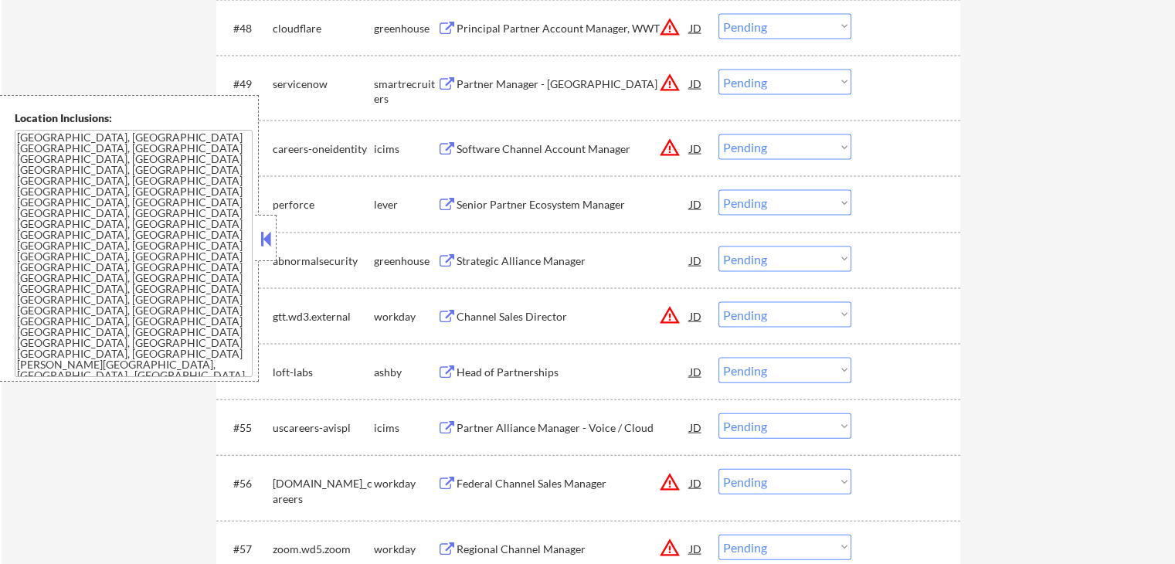
click at [449, 196] on div "Senior Partner Ecosystem Manager JD warning_amber" at bounding box center [570, 204] width 266 height 28
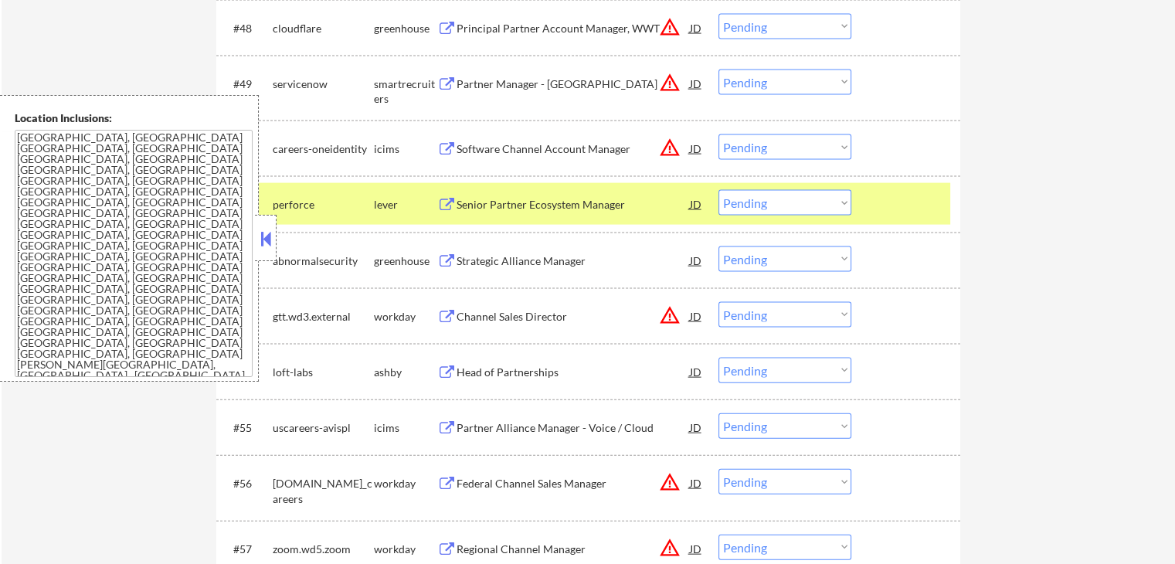
click at [439, 260] on button at bounding box center [446, 261] width 19 height 15
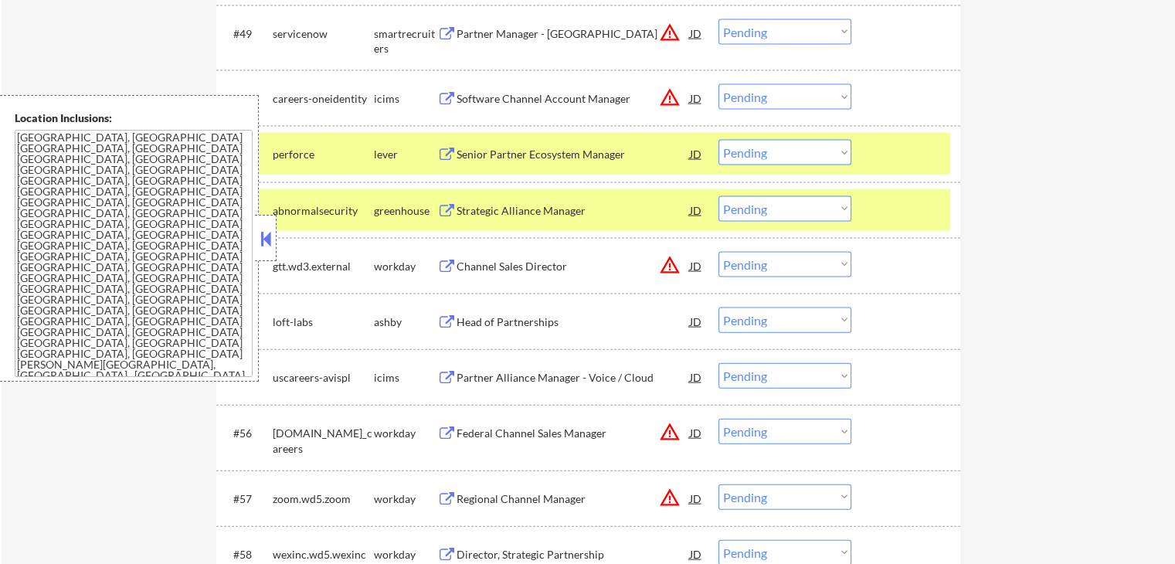
scroll to position [3367, 0]
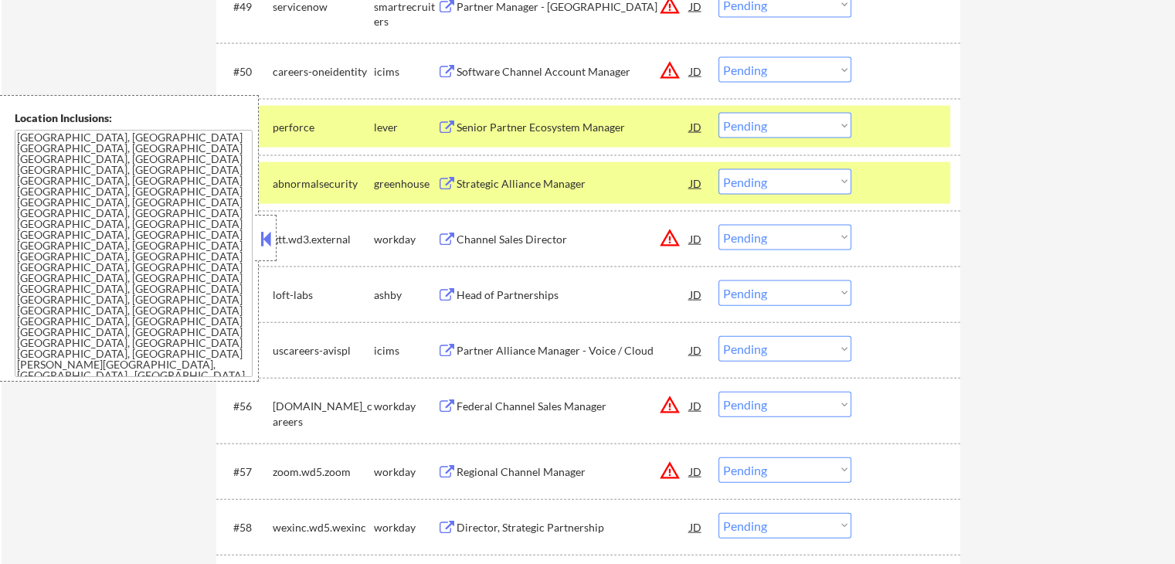
click at [447, 300] on button at bounding box center [446, 295] width 19 height 15
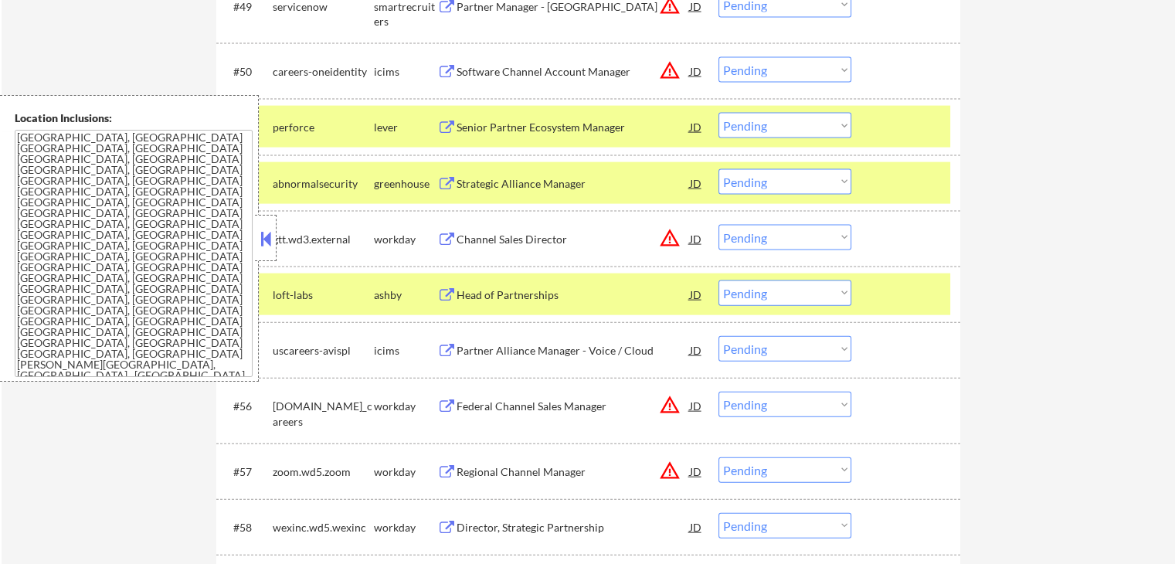
click at [780, 292] on select "Choose an option... Pending Applied Excluded (Questions) Excluded (Expired) Exc…" at bounding box center [784, 292] width 133 height 25
click at [718, 280] on select "Choose an option... Pending Applied Excluded (Questions) Excluded (Expired) Exc…" at bounding box center [784, 292] width 133 height 25
select select ""pending""
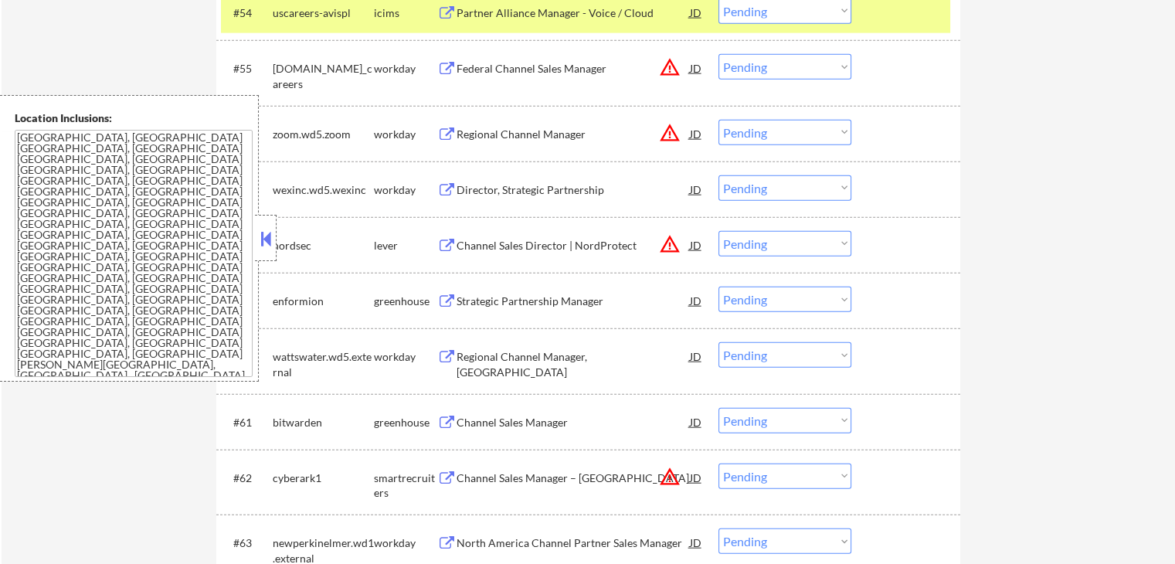
scroll to position [3676, 0]
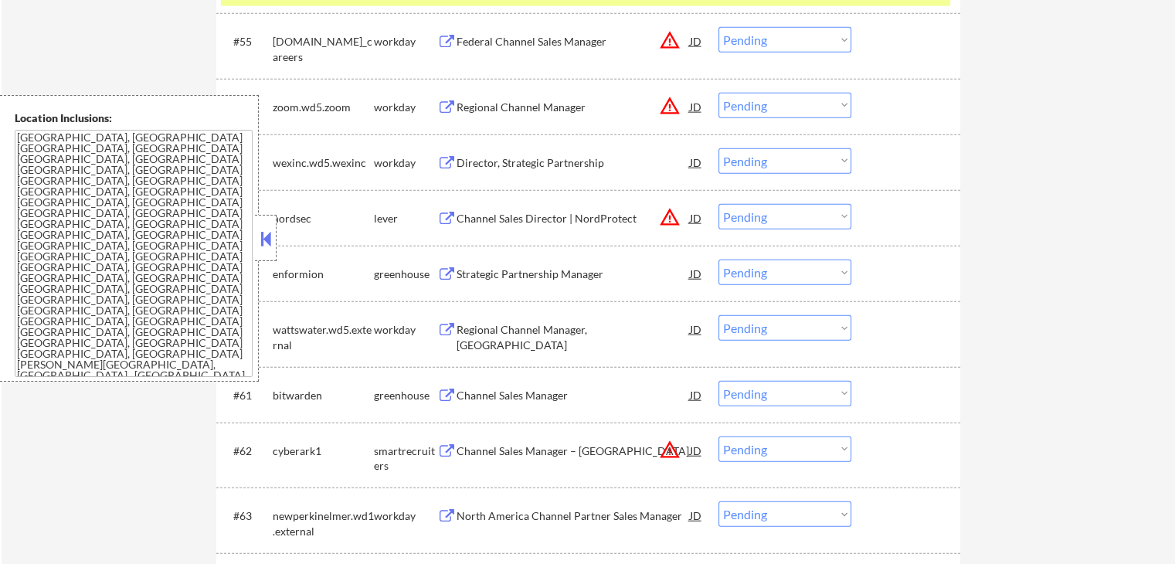
click at [441, 267] on button at bounding box center [446, 274] width 19 height 15
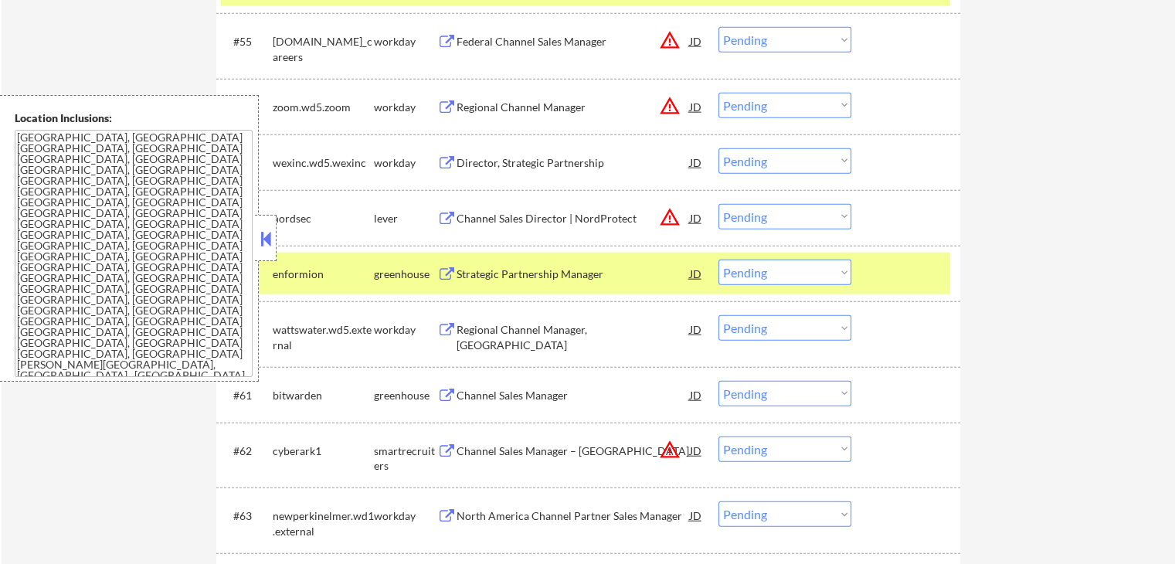
click at [775, 276] on select "Choose an option... Pending Applied Excluded (Questions) Excluded (Expired) Exc…" at bounding box center [784, 271] width 133 height 25
click at [718, 259] on select "Choose an option... Pending Applied Excluded (Questions) Excluded (Expired) Exc…" at bounding box center [784, 271] width 133 height 25
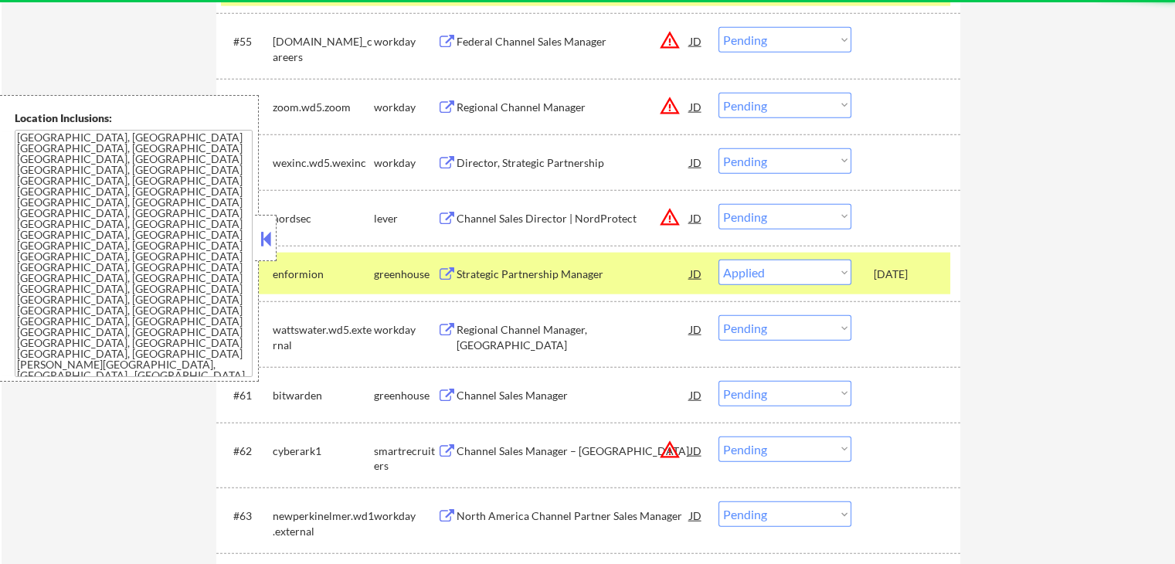
select select ""pending""
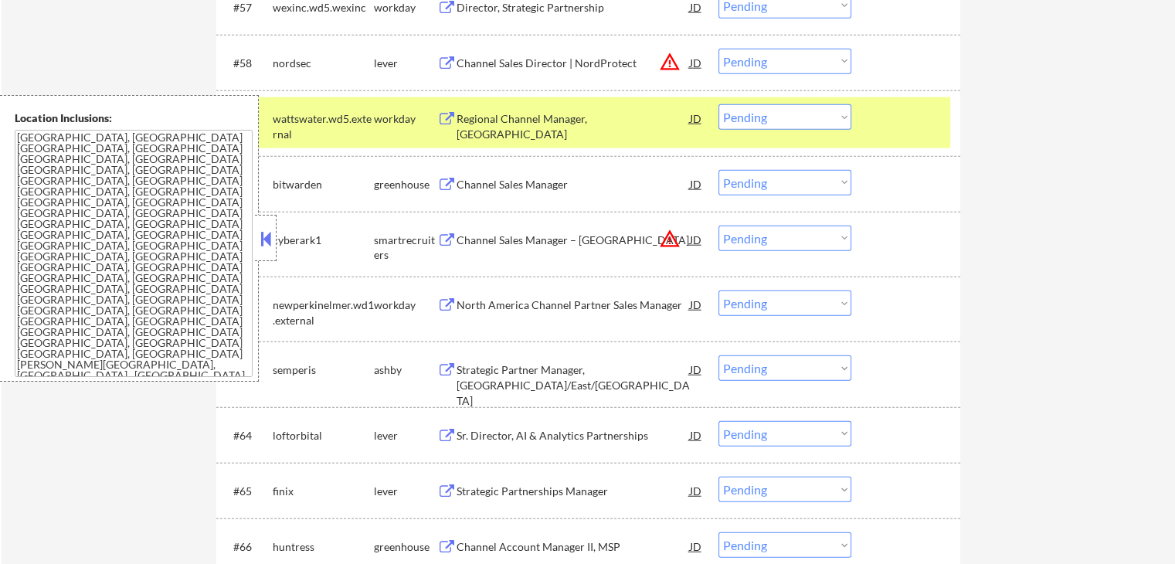
scroll to position [3829, 0]
click at [439, 365] on button at bounding box center [446, 371] width 19 height 15
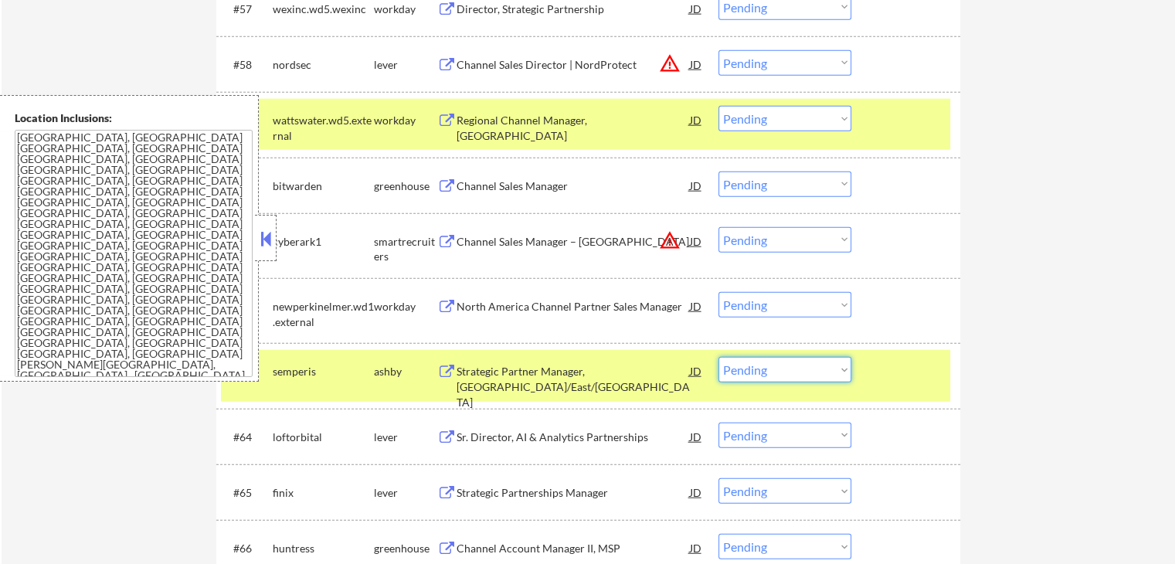
drag, startPoint x: 812, startPoint y: 371, endPoint x: 806, endPoint y: 391, distance: 20.3
click at [812, 371] on select "Choose an option... Pending Applied Excluded (Questions) Excluded (Expired) Exc…" at bounding box center [784, 369] width 133 height 25
click at [718, 357] on select "Choose an option... Pending Applied Excluded (Questions) Excluded (Expired) Exc…" at bounding box center [784, 369] width 133 height 25
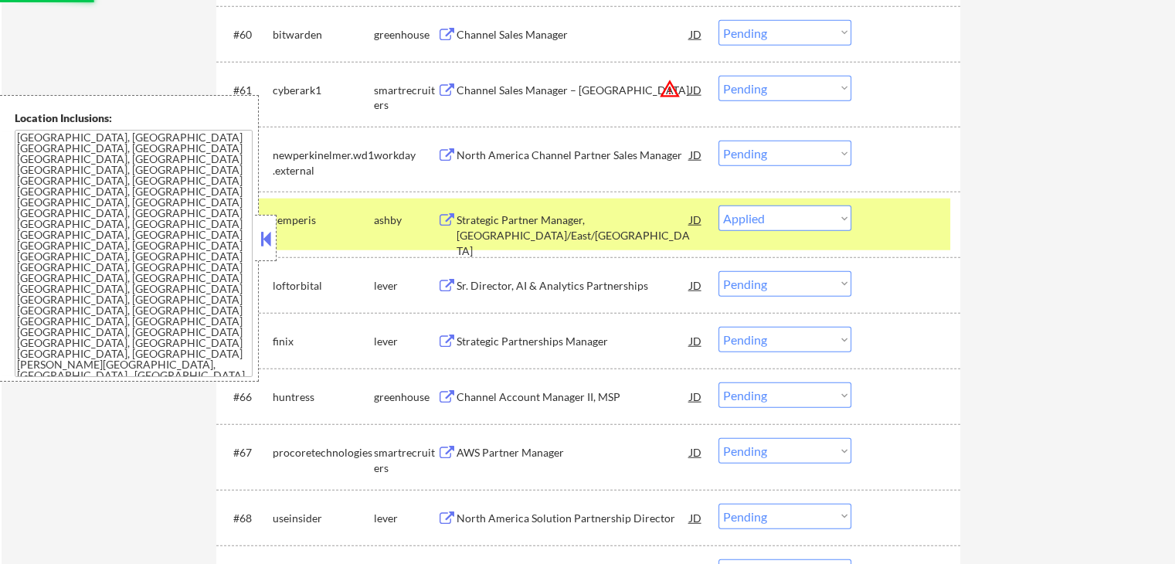
scroll to position [3984, 0]
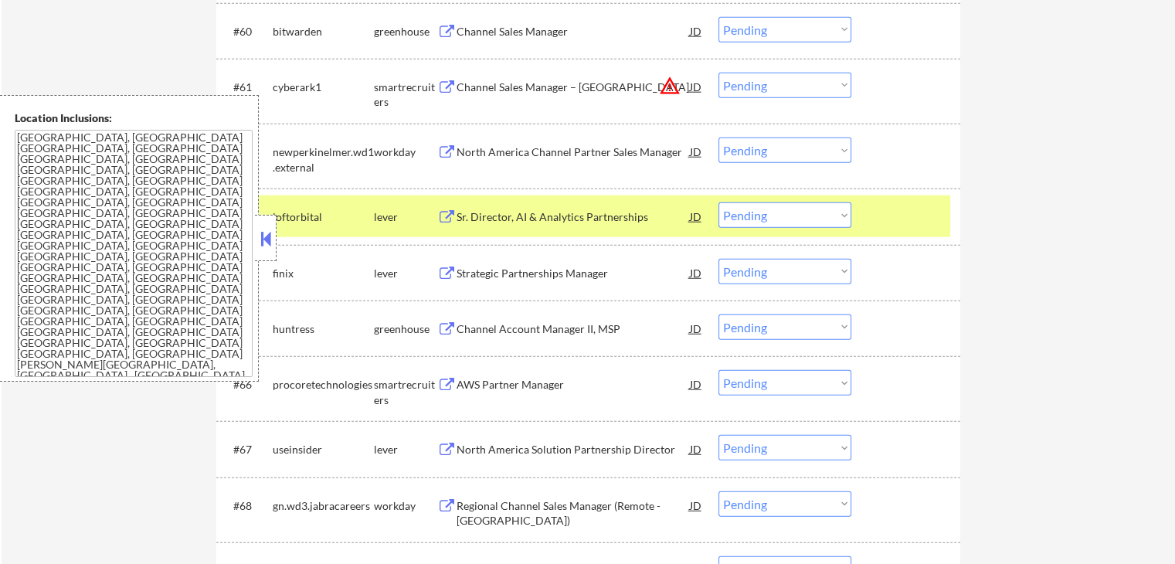
click at [447, 219] on button at bounding box center [446, 217] width 19 height 15
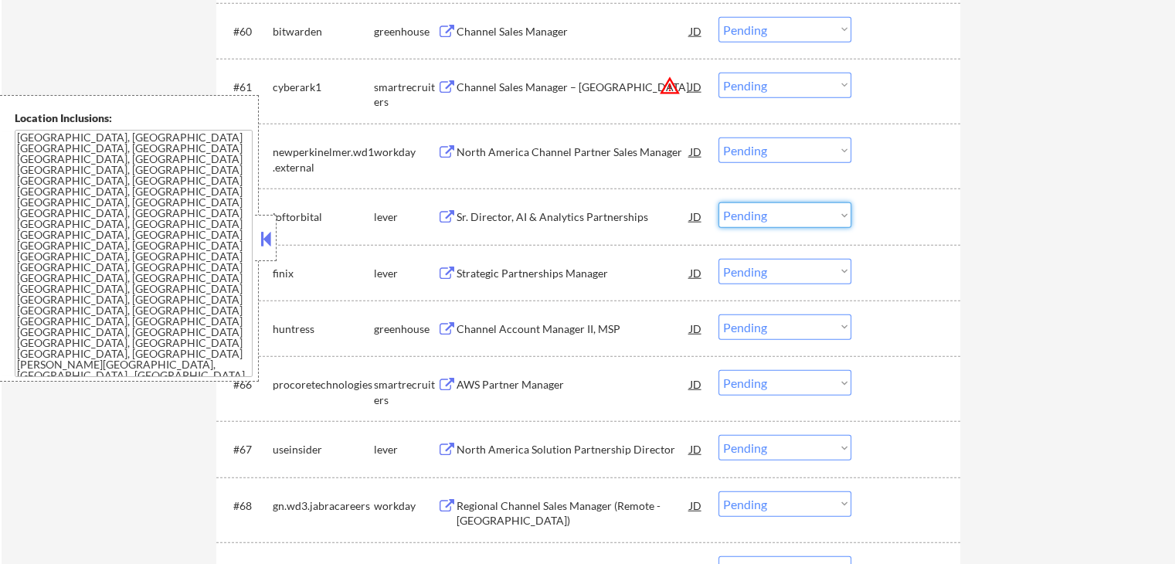
click at [763, 223] on select "Choose an option... Pending Applied Excluded (Questions) Excluded (Expired) Exc…" at bounding box center [784, 214] width 133 height 25
click at [718, 202] on select "Choose an option... Pending Applied Excluded (Questions) Excluded (Expired) Exc…" at bounding box center [784, 214] width 133 height 25
click at [437, 274] on button at bounding box center [446, 273] width 19 height 15
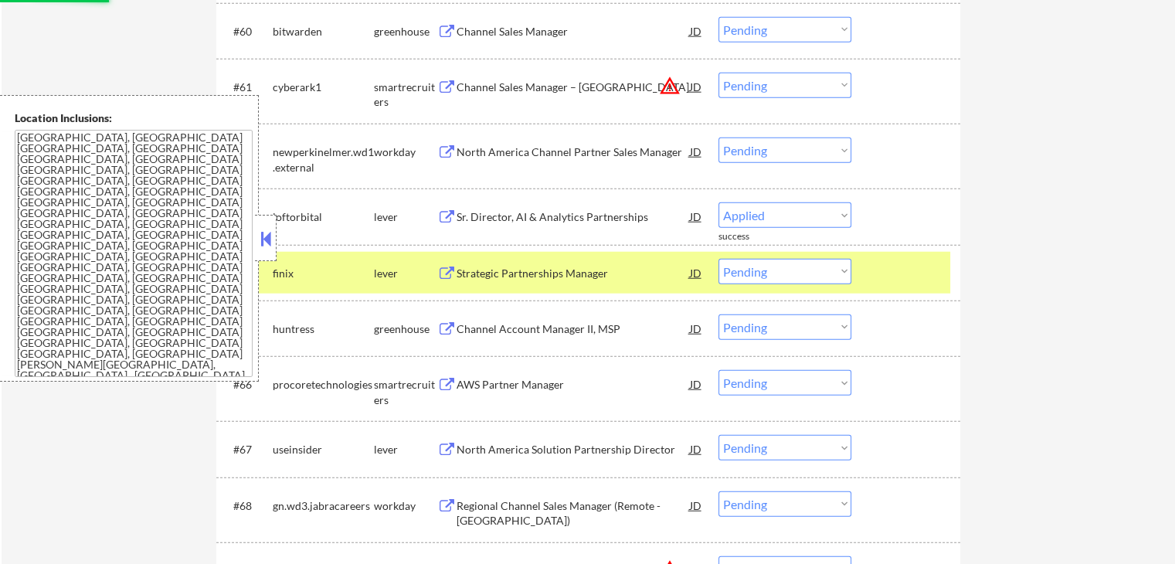
select select ""pending""
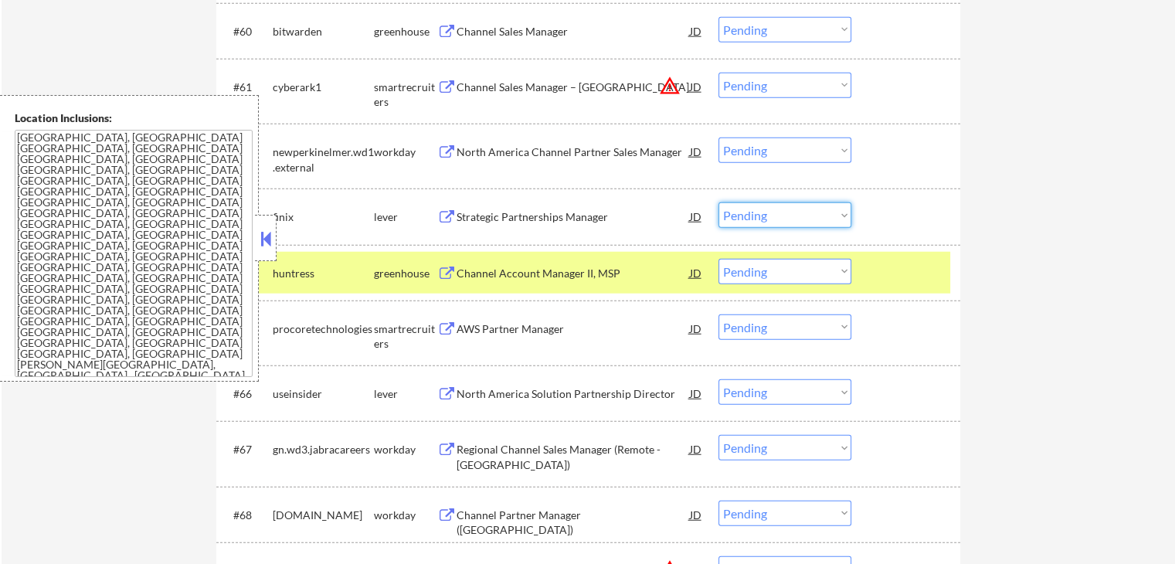
click at [773, 215] on select "Choose an option... Pending Applied Excluded (Questions) Excluded (Expired) Exc…" at bounding box center [784, 214] width 133 height 25
click at [718, 202] on select "Choose an option... Pending Applied Excluded (Questions) Excluded (Expired) Exc…" at bounding box center [784, 214] width 133 height 25
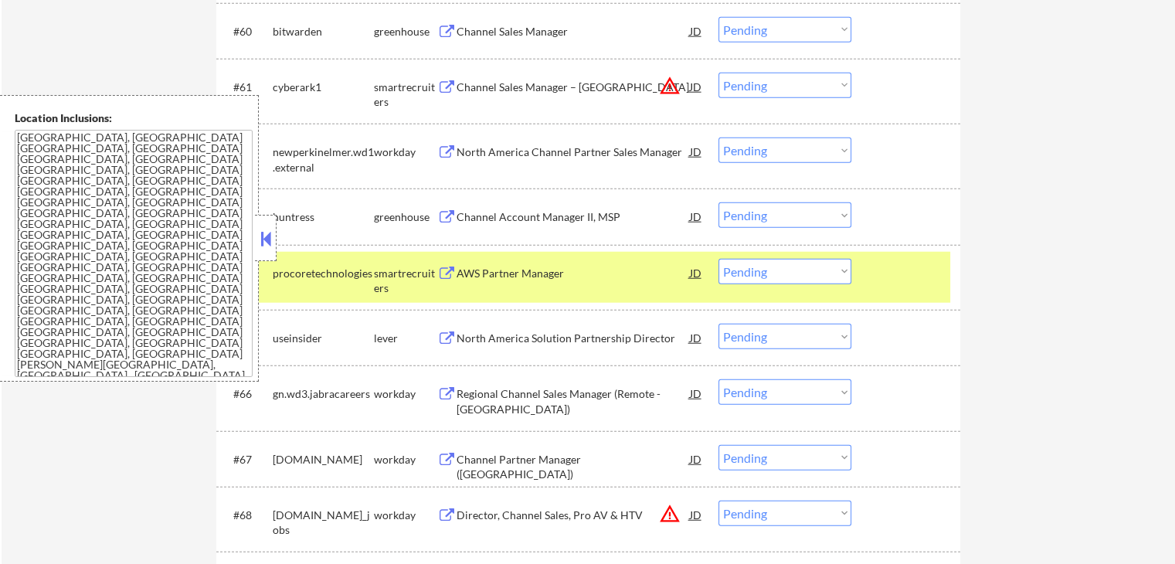
click at [444, 214] on button at bounding box center [446, 217] width 19 height 15
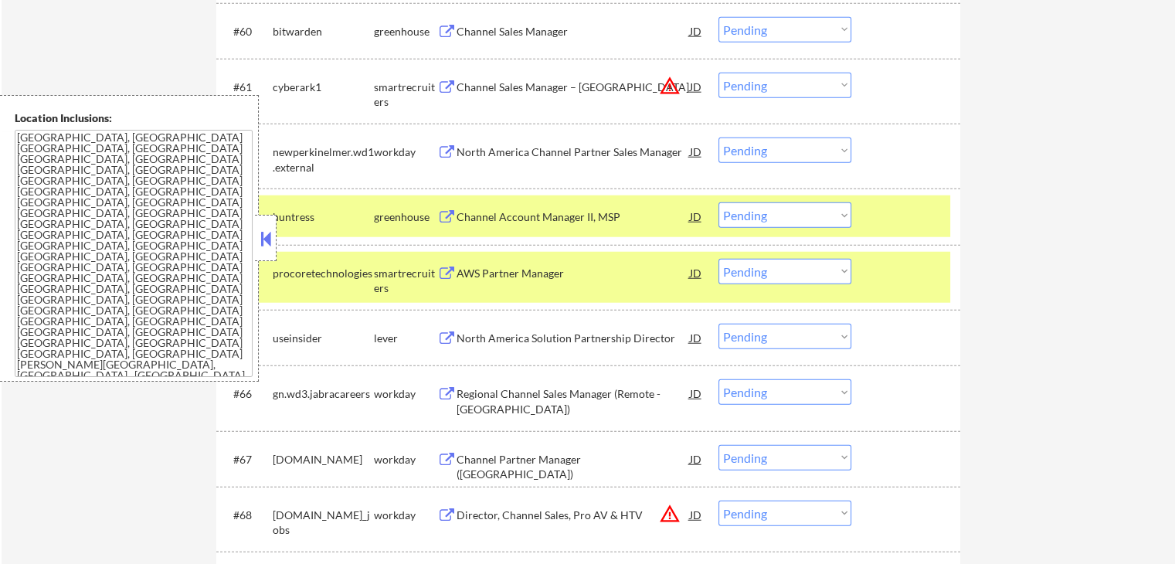
drag, startPoint x: 757, startPoint y: 218, endPoint x: 758, endPoint y: 225, distance: 7.8
click at [757, 218] on select "Choose an option... Pending Applied Excluded (Questions) Excluded (Expired) Exc…" at bounding box center [784, 214] width 133 height 25
click at [718, 202] on select "Choose an option... Pending Applied Excluded (Questions) Excluded (Expired) Exc…" at bounding box center [784, 214] width 133 height 25
click at [445, 273] on button at bounding box center [446, 273] width 19 height 15
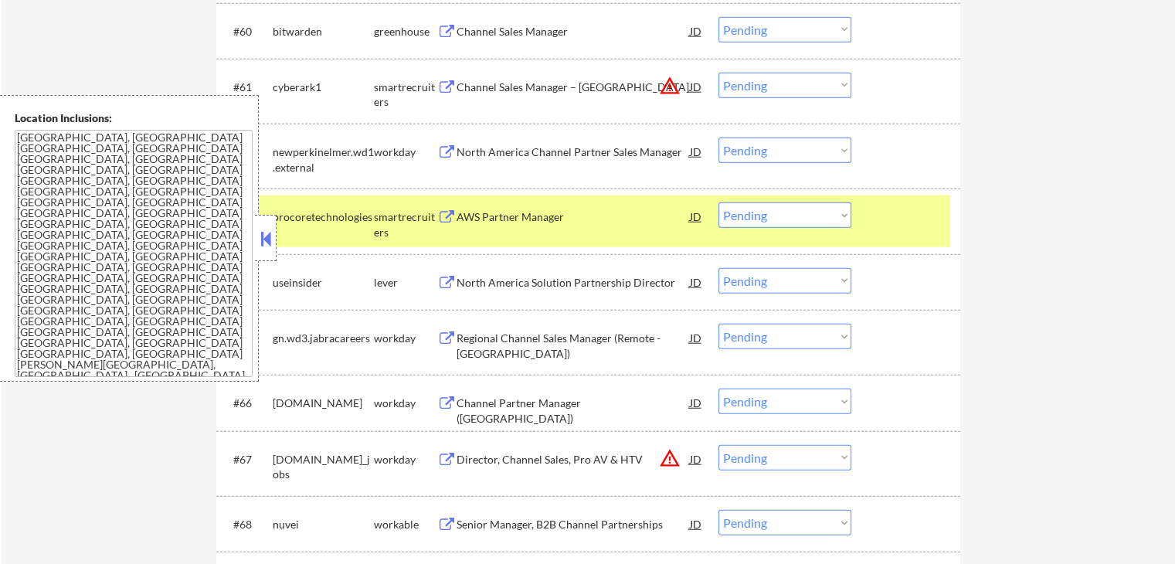
click at [781, 225] on select "Choose an option... Pending Applied Excluded (Questions) Excluded (Expired) Exc…" at bounding box center [784, 214] width 133 height 25
click at [718, 202] on select "Choose an option... Pending Applied Excluded (Questions) Excluded (Expired) Exc…" at bounding box center [784, 214] width 133 height 25
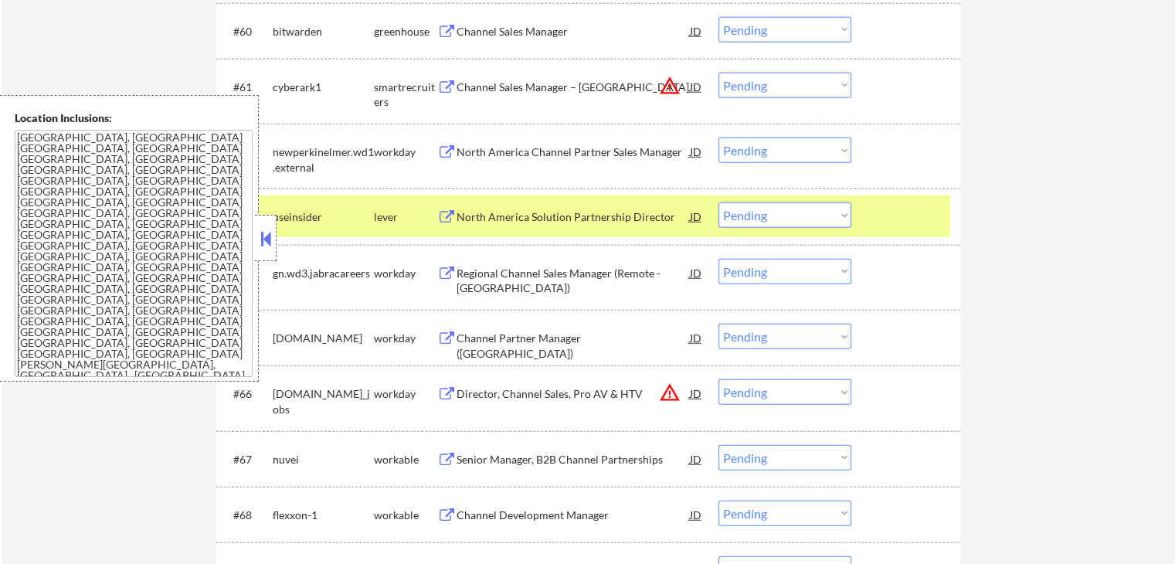
click at [439, 214] on button at bounding box center [446, 217] width 19 height 15
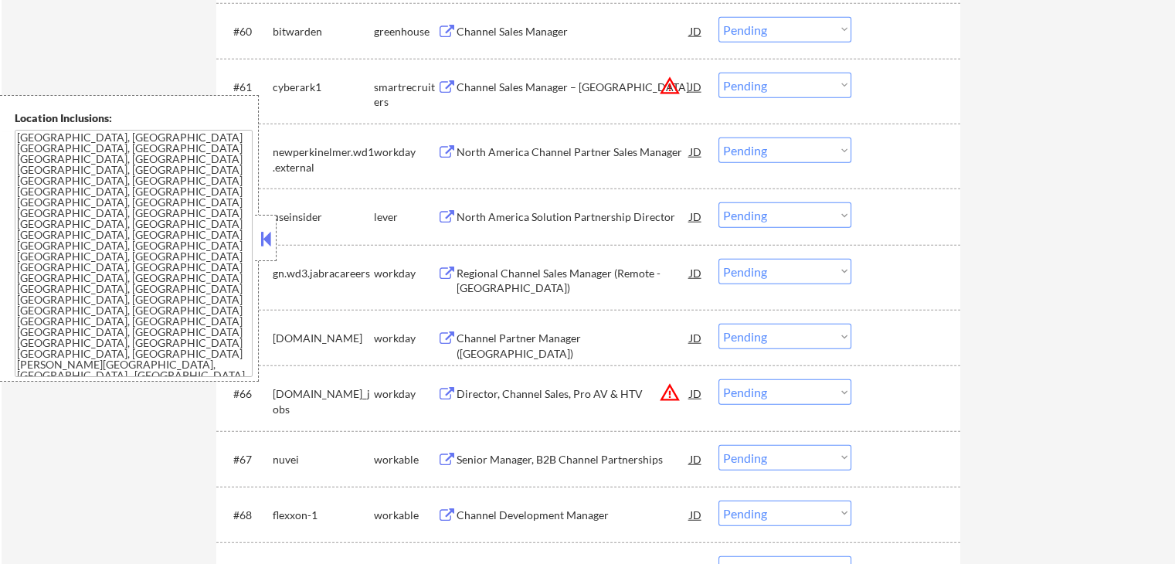
click at [767, 215] on select "Choose an option... Pending Applied Excluded (Questions) Excluded (Expired) Exc…" at bounding box center [784, 214] width 133 height 25
click at [718, 202] on select "Choose an option... Pending Applied Excluded (Questions) Excluded (Expired) Exc…" at bounding box center [784, 214] width 133 height 25
select select ""pending""
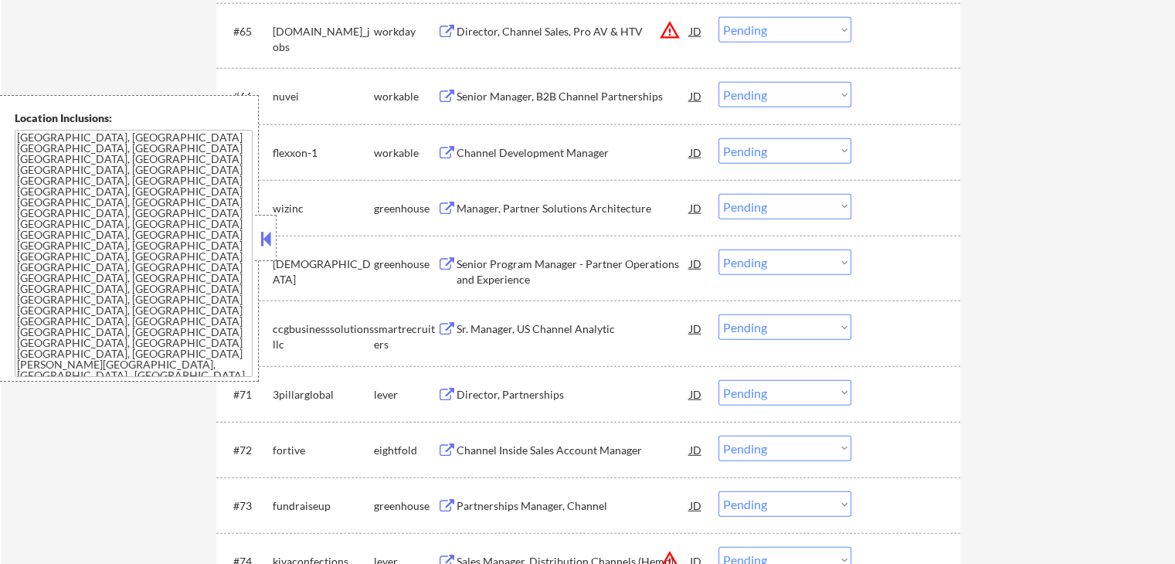
scroll to position [4293, 0]
click at [444, 195] on div "Manager, Partner Solutions Architecture JD warning_amber" at bounding box center [570, 206] width 266 height 28
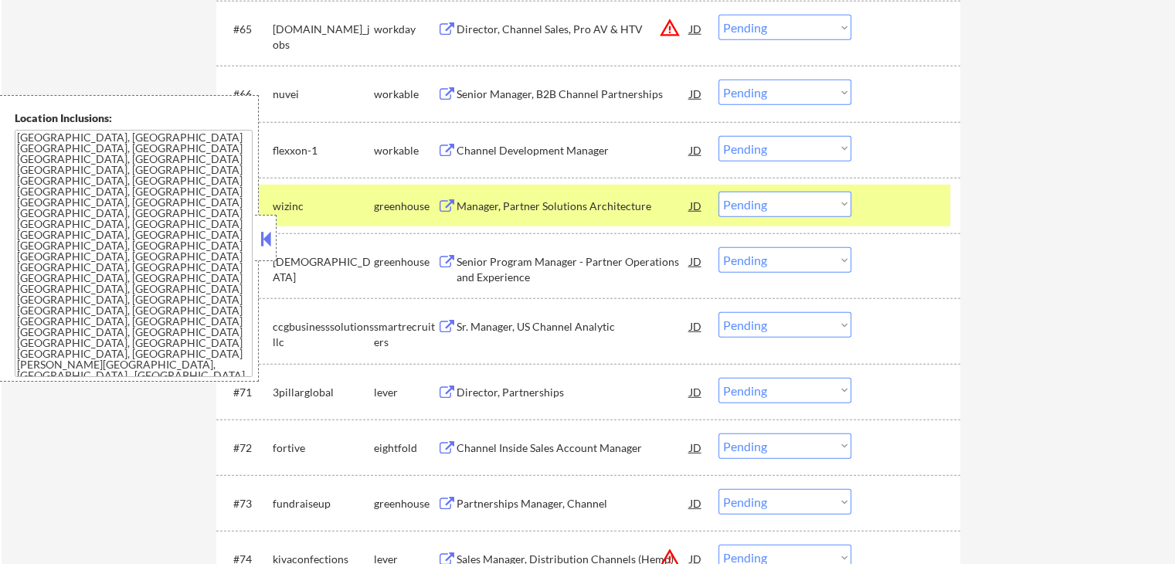
click at [765, 203] on select "Choose an option... Pending Applied Excluded (Questions) Excluded (Expired) Exc…" at bounding box center [784, 204] width 133 height 25
click at [718, 192] on select "Choose an option... Pending Applied Excluded (Questions) Excluded (Expired) Exc…" at bounding box center [784, 204] width 133 height 25
click at [435, 260] on div "greenhouse" at bounding box center [405, 261] width 63 height 15
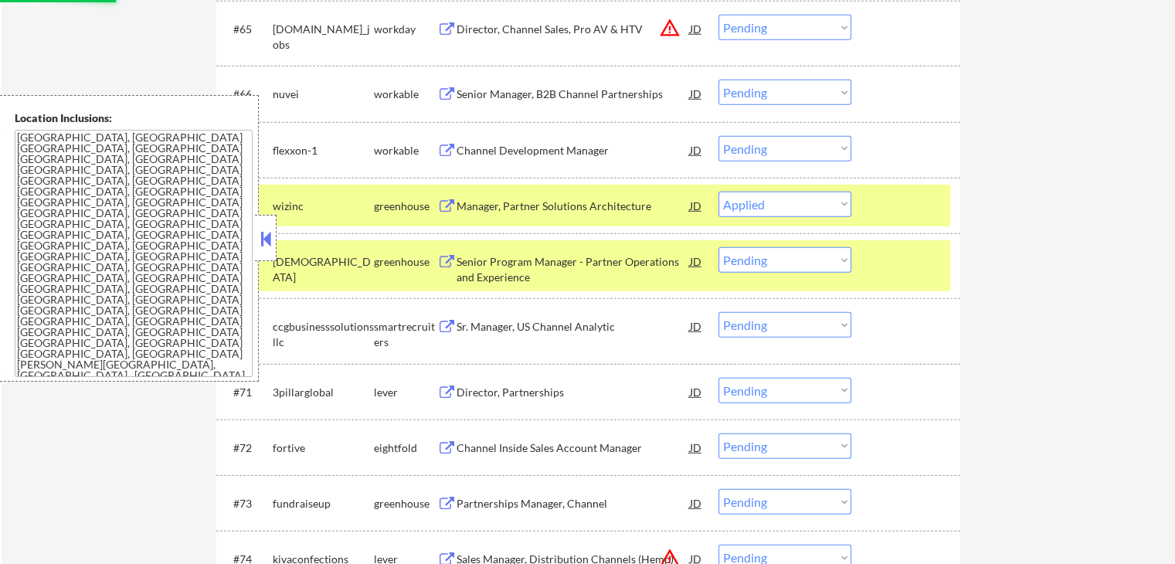
click at [442, 256] on button at bounding box center [446, 262] width 19 height 15
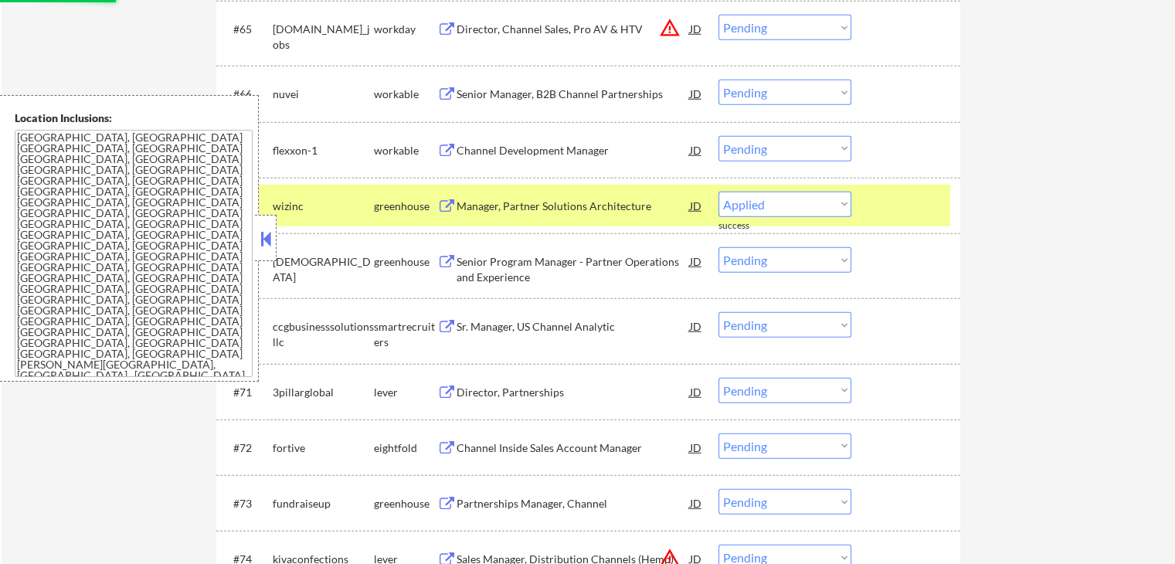
select select ""pending""
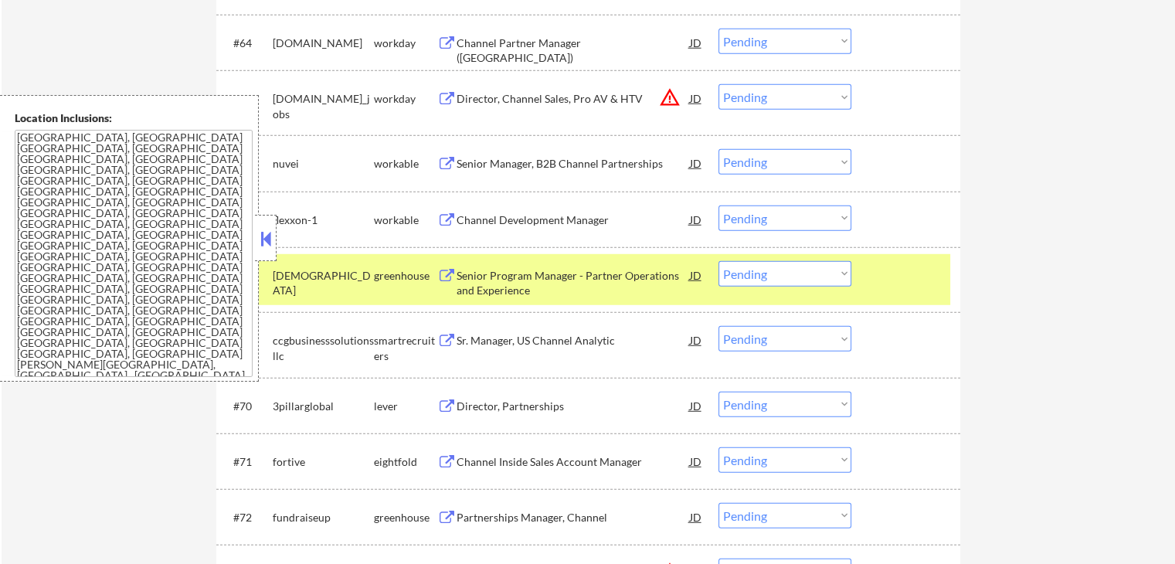
scroll to position [4256, 0]
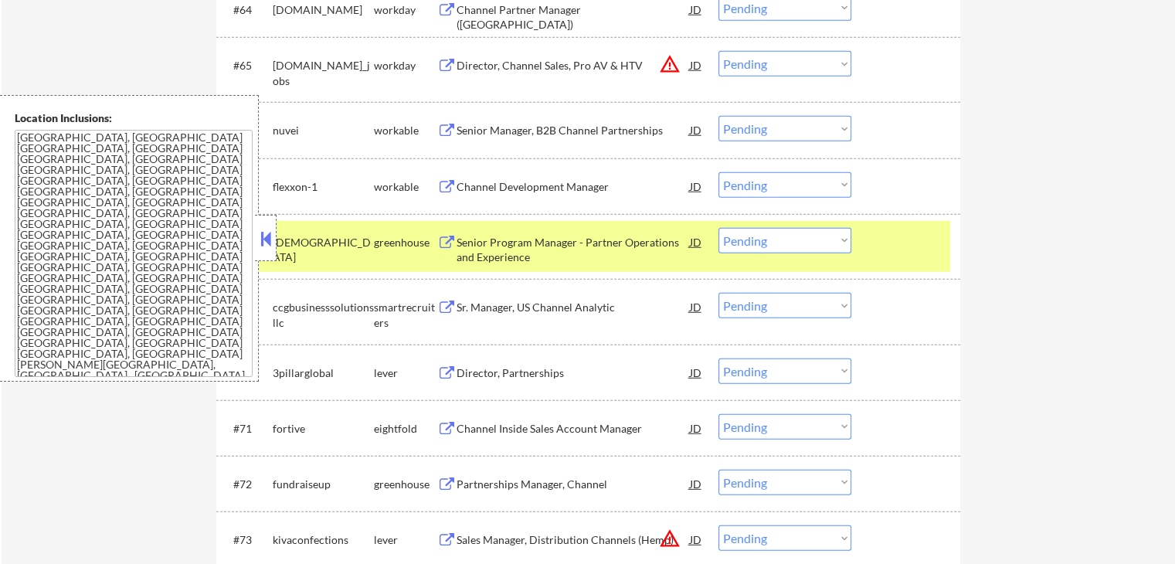
click at [439, 364] on div "Director, Partnerships JD warning_amber" at bounding box center [570, 372] width 266 height 28
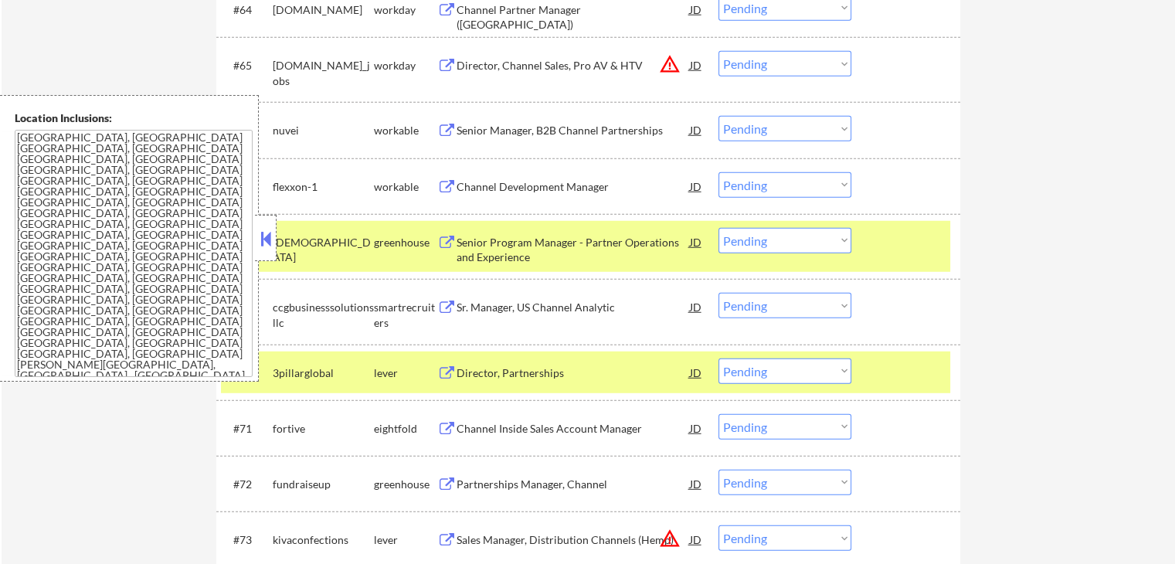
click at [734, 369] on select "Choose an option... Pending Applied Excluded (Questions) Excluded (Expired) Exc…" at bounding box center [784, 370] width 133 height 25
click at [718, 358] on select "Choose an option... Pending Applied Excluded (Questions) Excluded (Expired) Exc…" at bounding box center [784, 370] width 133 height 25
select select ""pending""
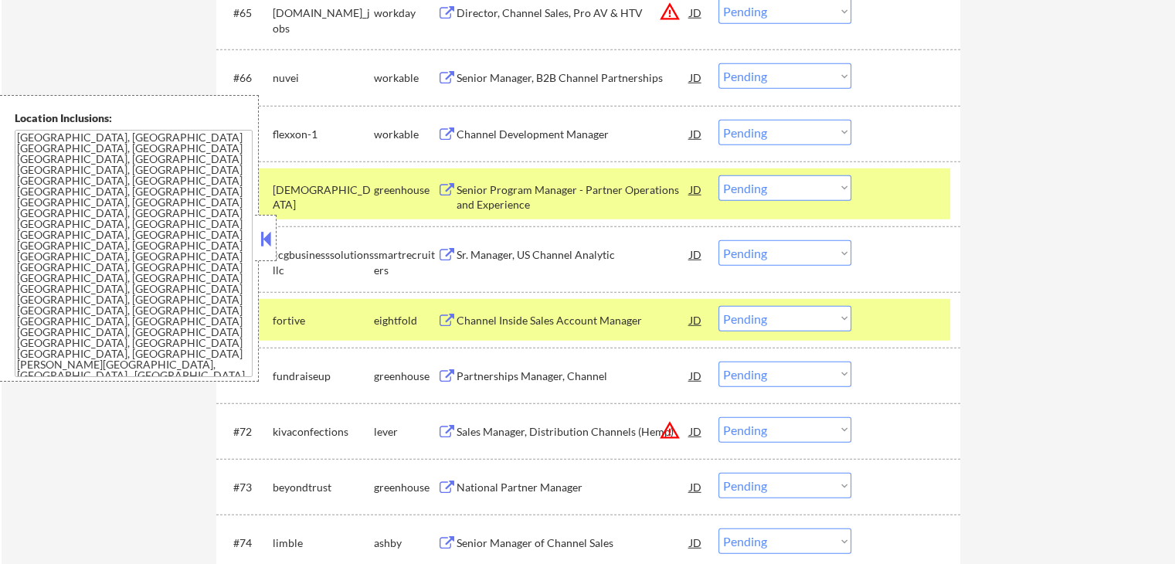
scroll to position [4334, 0]
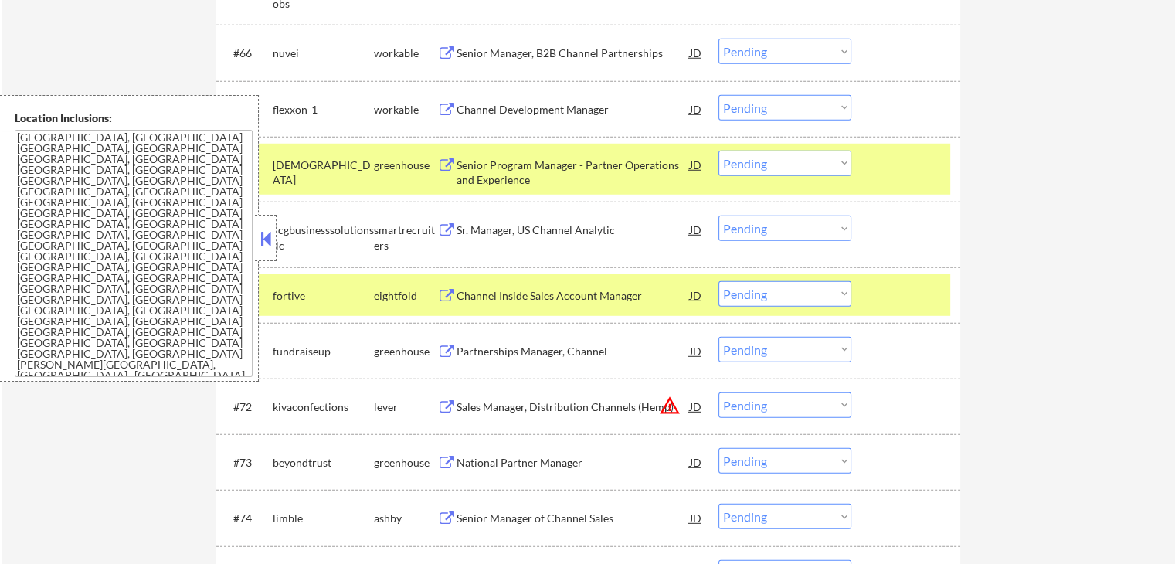
click at [442, 347] on button at bounding box center [446, 351] width 19 height 15
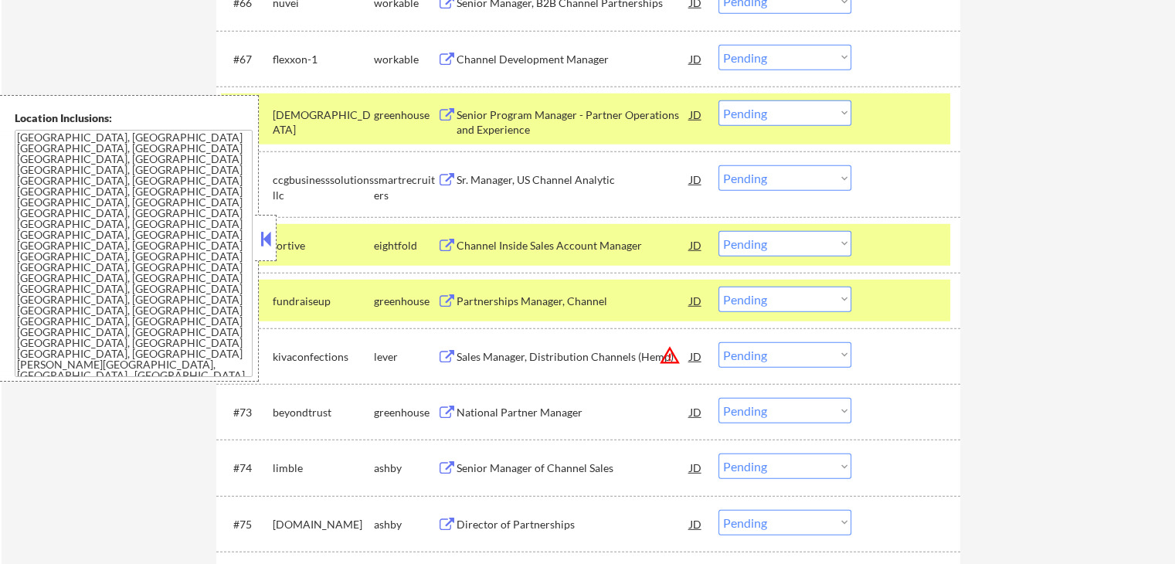
scroll to position [4488, 0]
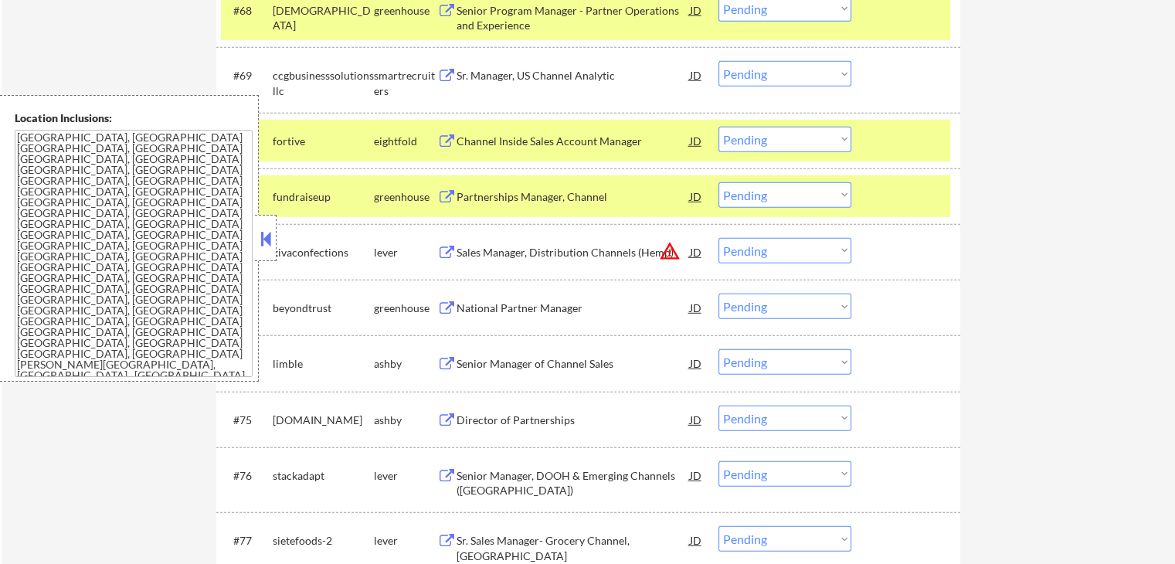
click at [444, 310] on button at bounding box center [446, 308] width 19 height 15
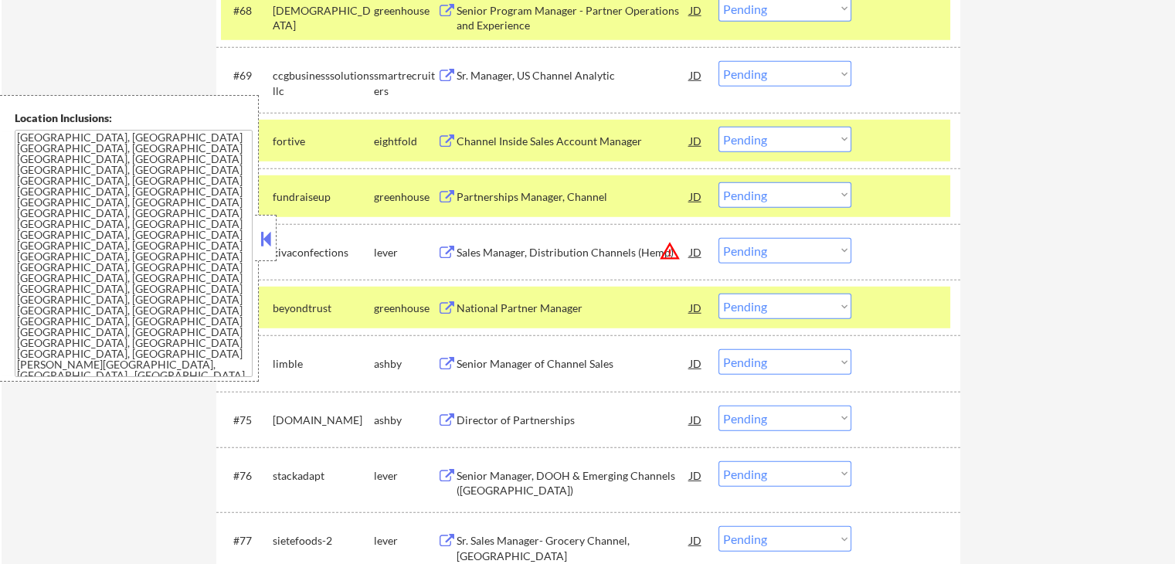
click at [444, 359] on button at bounding box center [446, 364] width 19 height 15
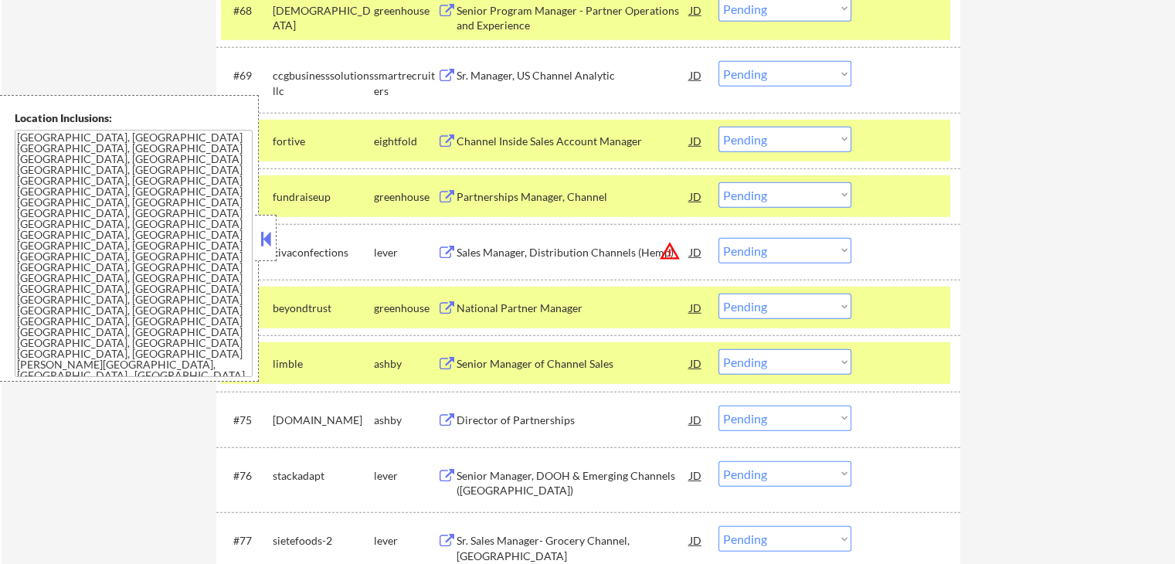
click at [758, 361] on select "Choose an option... Pending Applied Excluded (Questions) Excluded (Expired) Exc…" at bounding box center [784, 361] width 133 height 25
click at [718, 349] on select "Choose an option... Pending Applied Excluded (Questions) Excluded (Expired) Exc…" at bounding box center [784, 361] width 133 height 25
select select ""pending""
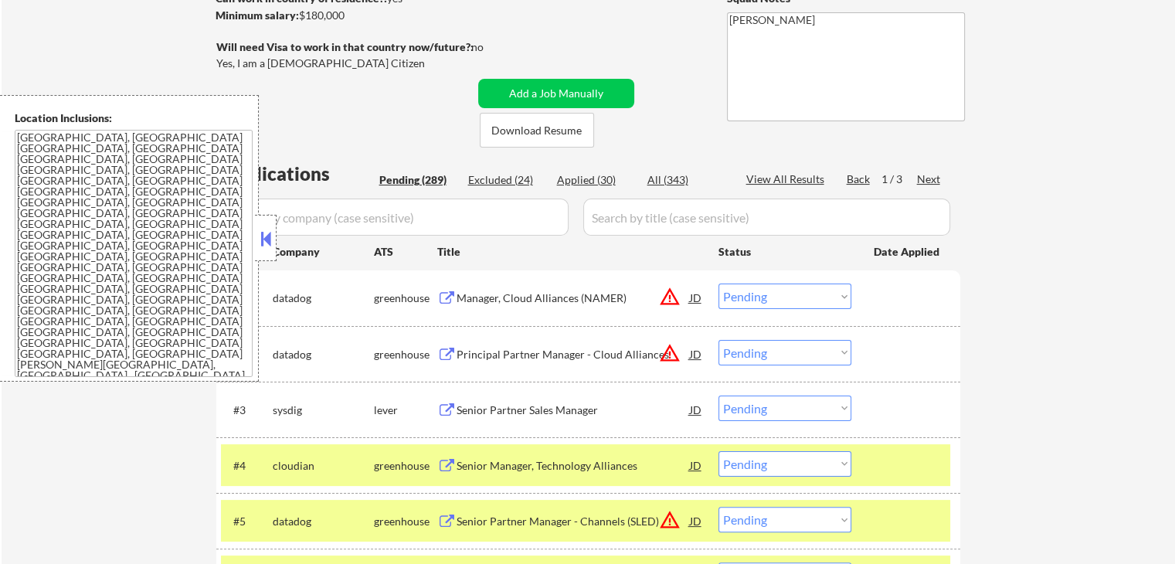
scroll to position [164, 0]
